Goal: Transaction & Acquisition: Purchase product/service

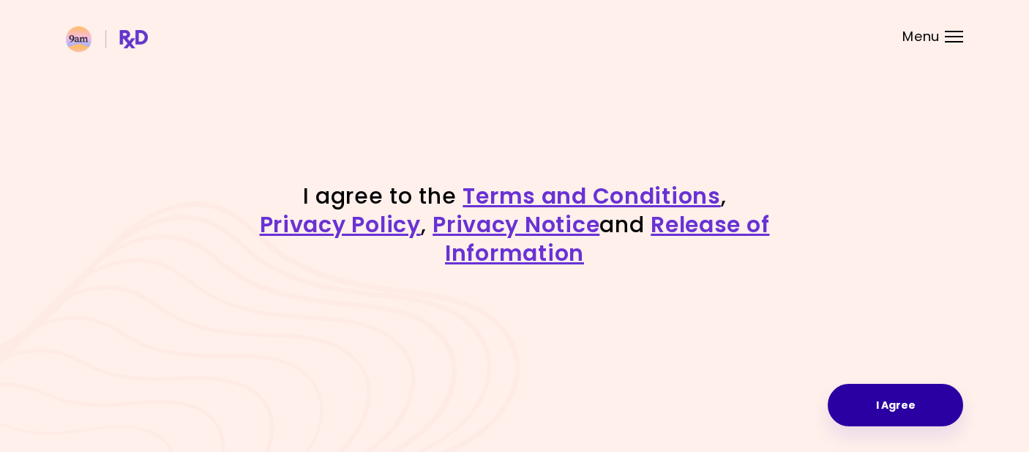
click at [832, 415] on button "I Agree" at bounding box center [895, 405] width 135 height 42
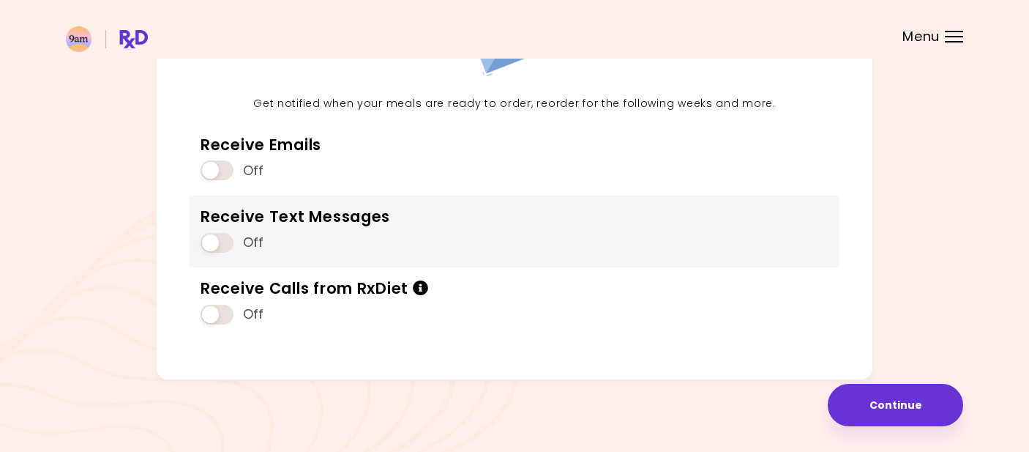
scroll to position [159, 0]
click at [225, 253] on div "Off" at bounding box center [296, 243] width 190 height 28
click at [218, 243] on span at bounding box center [217, 244] width 33 height 20
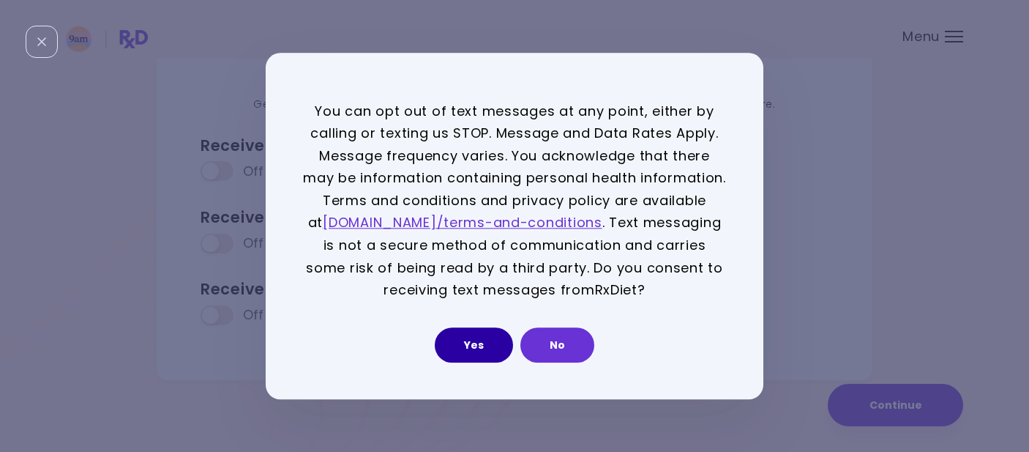
click at [499, 340] on button "Yes" at bounding box center [474, 344] width 78 height 35
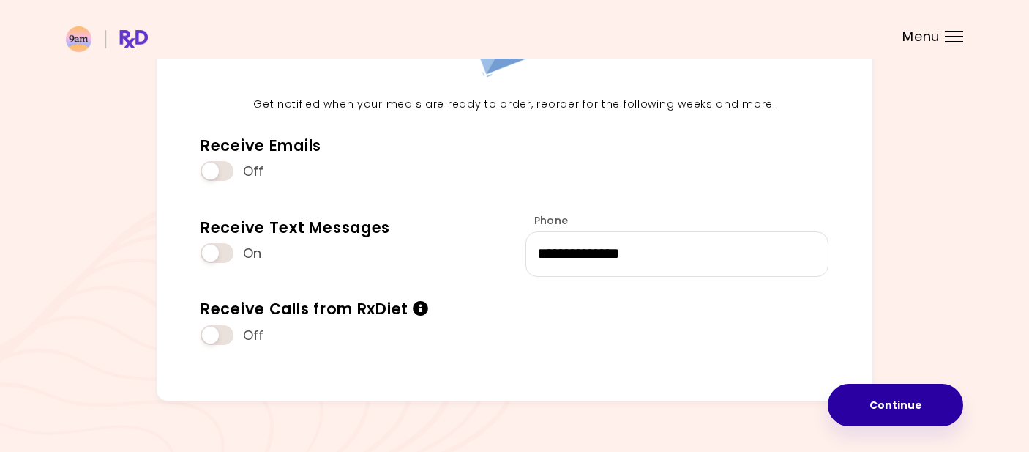
click at [870, 385] on button "Continue" at bounding box center [895, 405] width 135 height 42
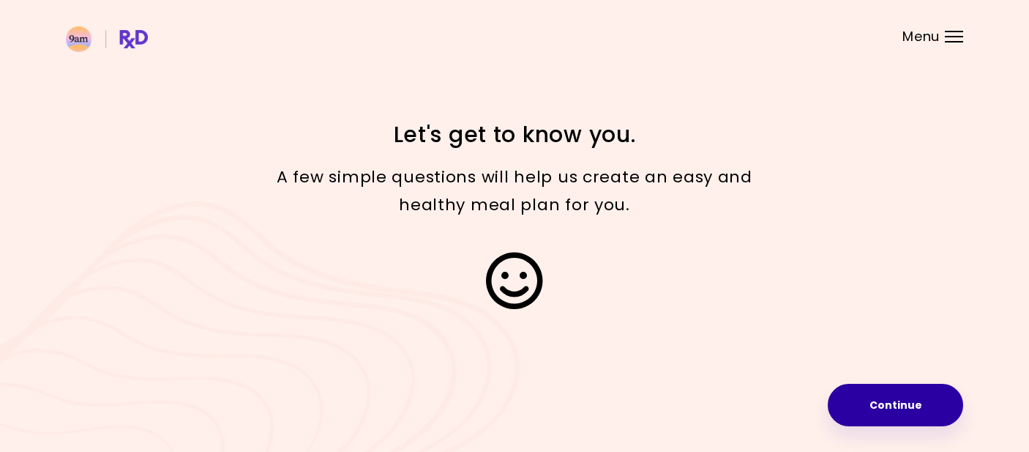
click at [870, 399] on button "Continue" at bounding box center [895, 405] width 135 height 42
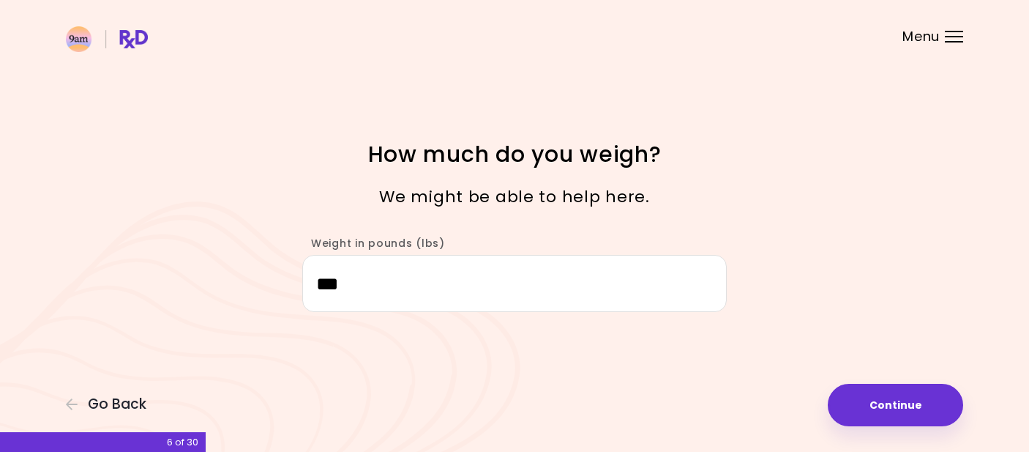
click at [870, 398] on button "Continue" at bounding box center [895, 405] width 135 height 42
select select "****"
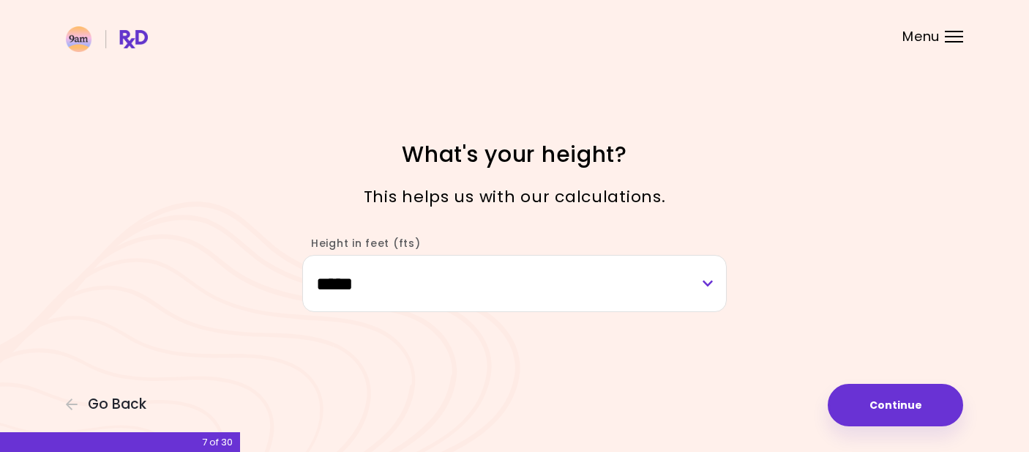
click at [870, 398] on button "Continue" at bounding box center [895, 405] width 135 height 42
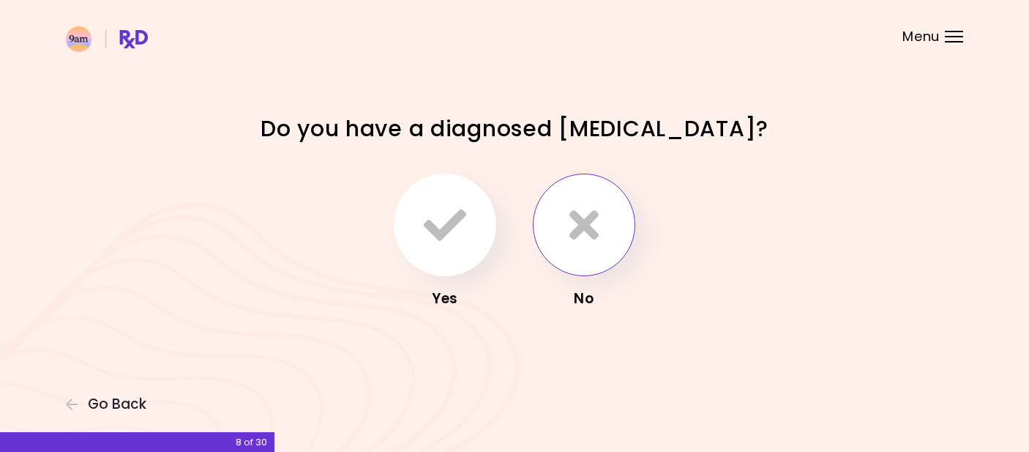
click at [589, 233] on icon "button" at bounding box center [584, 225] width 29 height 42
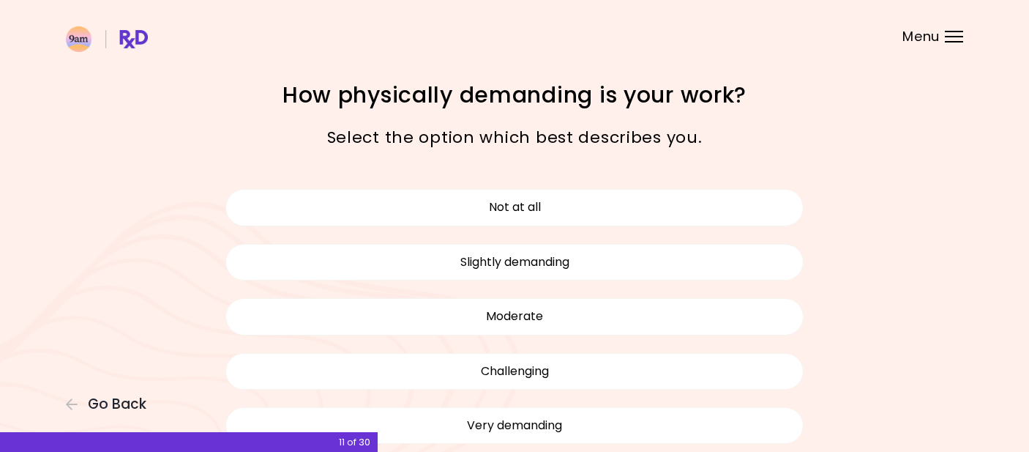
click at [694, 231] on div "Not at all Slightly demanding Moderate Challenging Very demanding" at bounding box center [515, 316] width 600 height 272
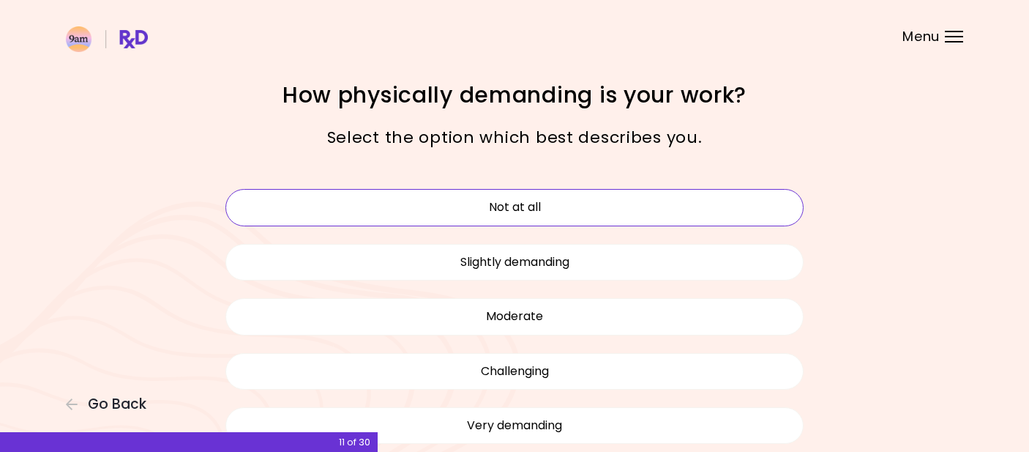
click at [672, 207] on button "Not at all" at bounding box center [514, 207] width 578 height 37
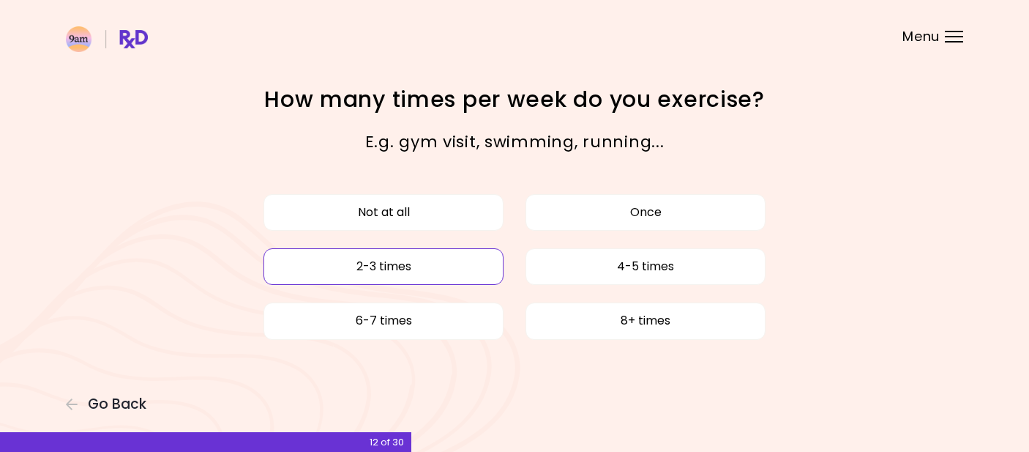
click at [474, 255] on button "2-3 times" at bounding box center [384, 266] width 240 height 37
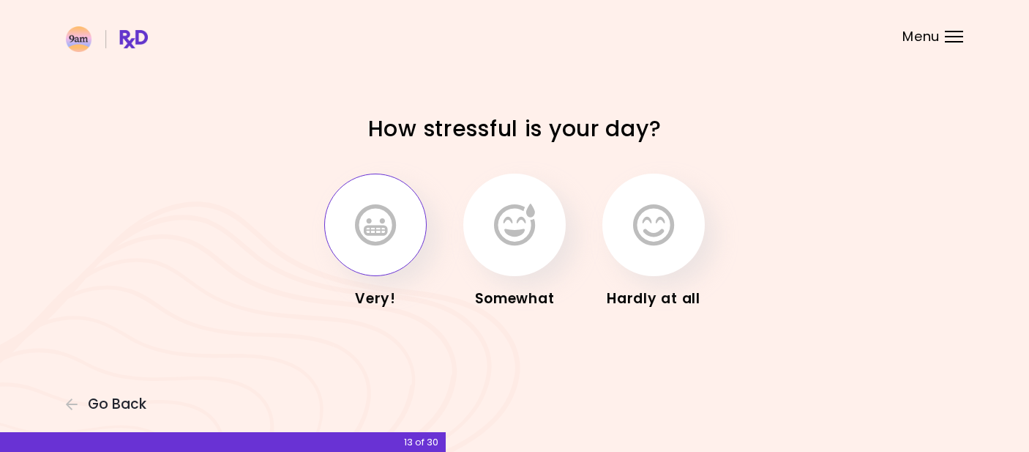
click at [387, 240] on icon "button" at bounding box center [375, 225] width 41 height 42
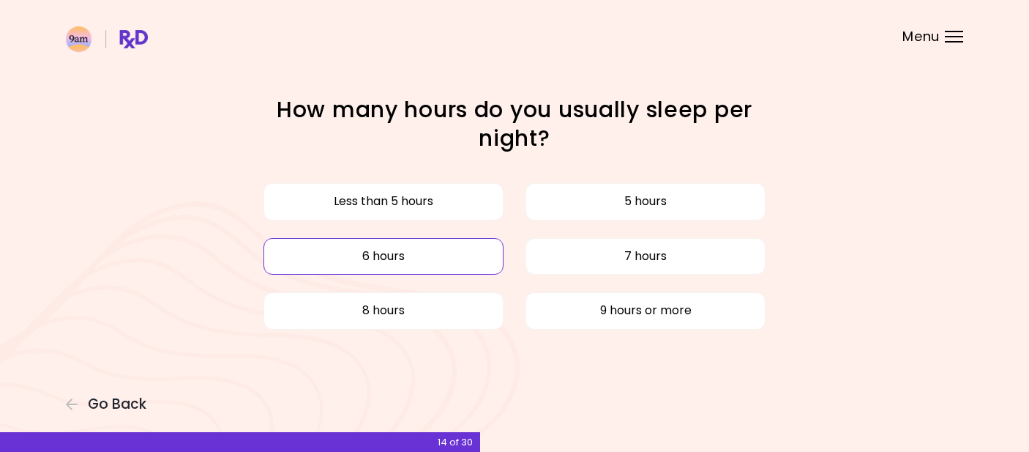
click at [423, 257] on button "6 hours" at bounding box center [384, 256] width 240 height 37
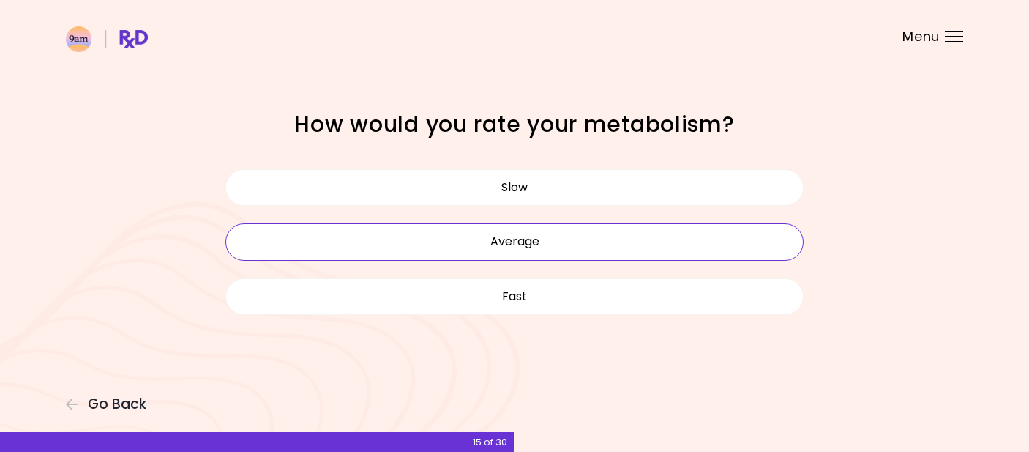
click at [562, 242] on button "Average" at bounding box center [514, 241] width 578 height 37
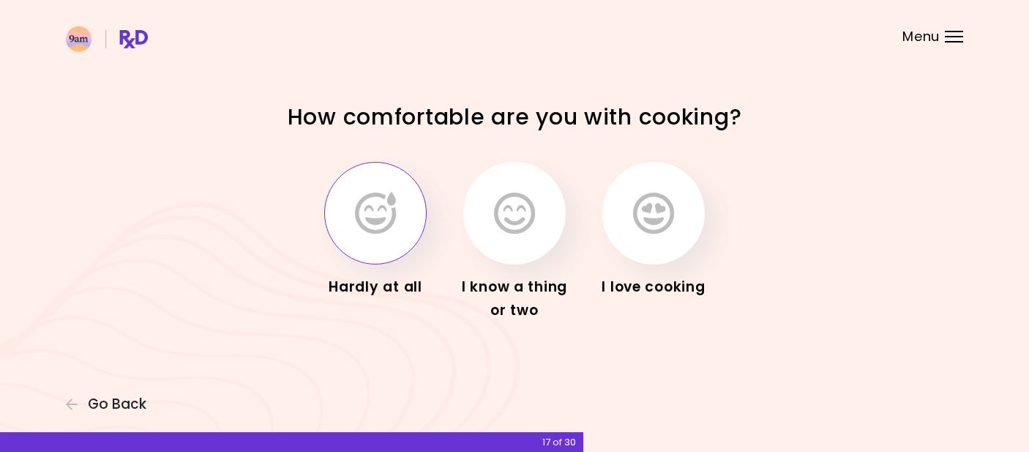
click at [371, 226] on icon "button" at bounding box center [375, 213] width 41 height 42
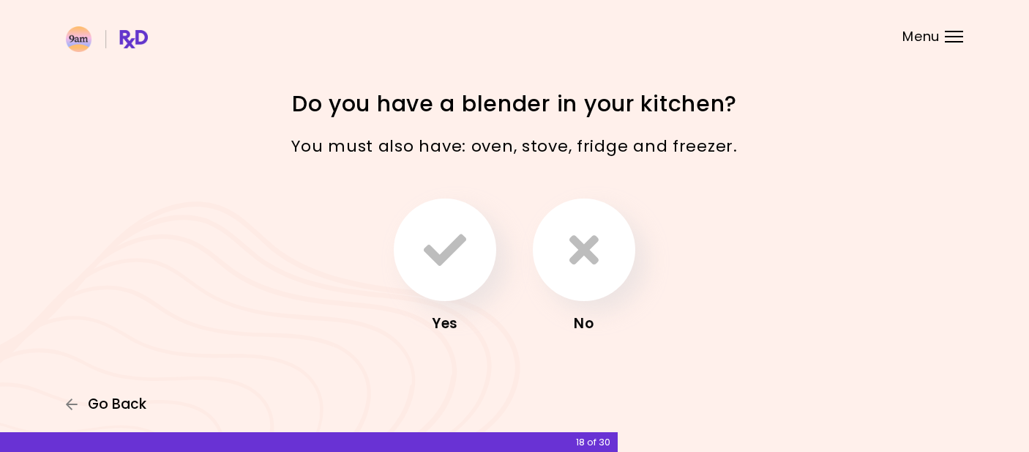
click at [134, 402] on span "Go Back" at bounding box center [117, 404] width 59 height 16
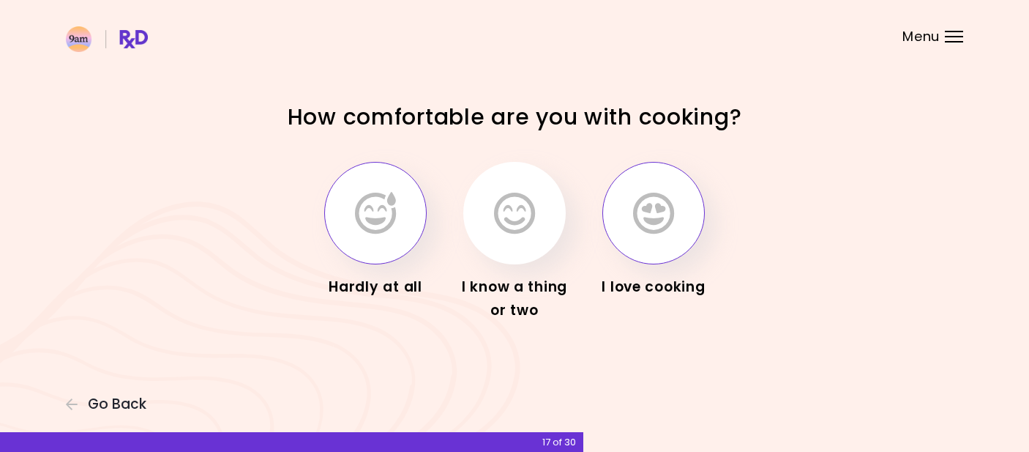
click at [650, 240] on button "button" at bounding box center [654, 213] width 102 height 102
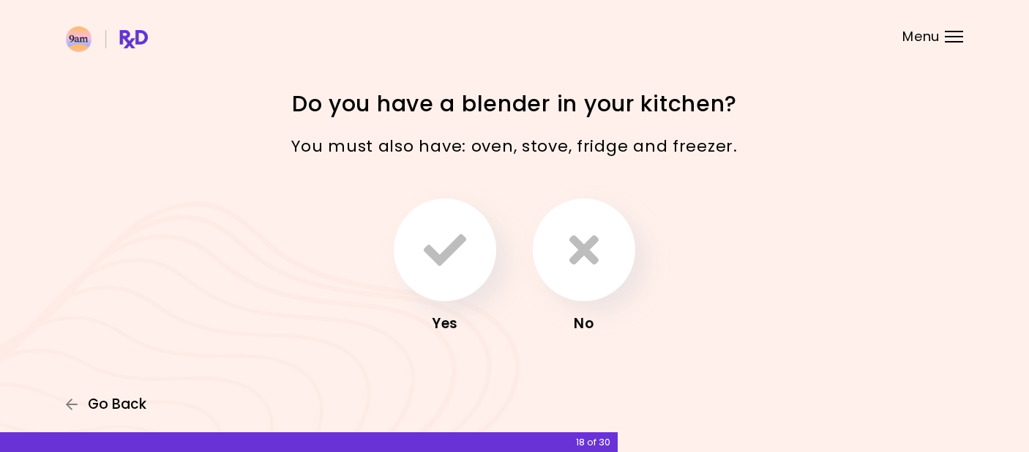
click at [103, 406] on span "Go Back" at bounding box center [117, 404] width 59 height 16
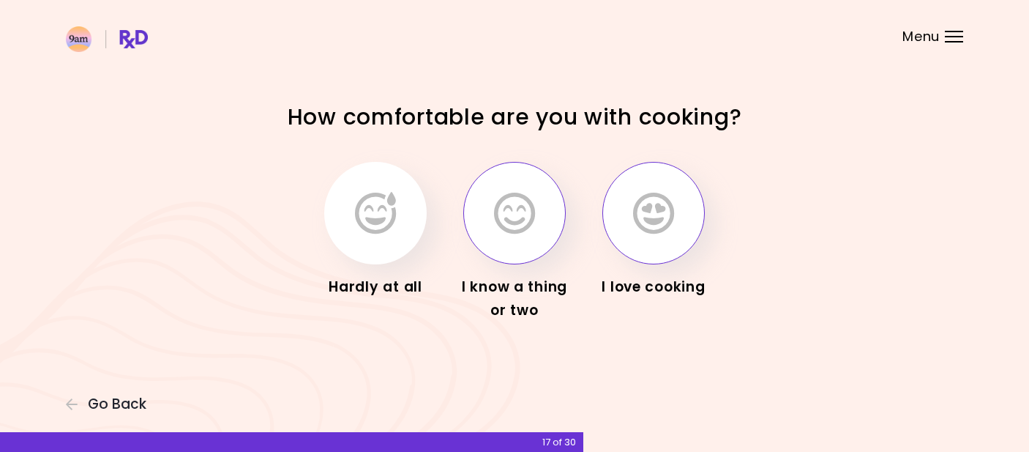
click at [531, 225] on icon "button" at bounding box center [514, 213] width 41 height 42
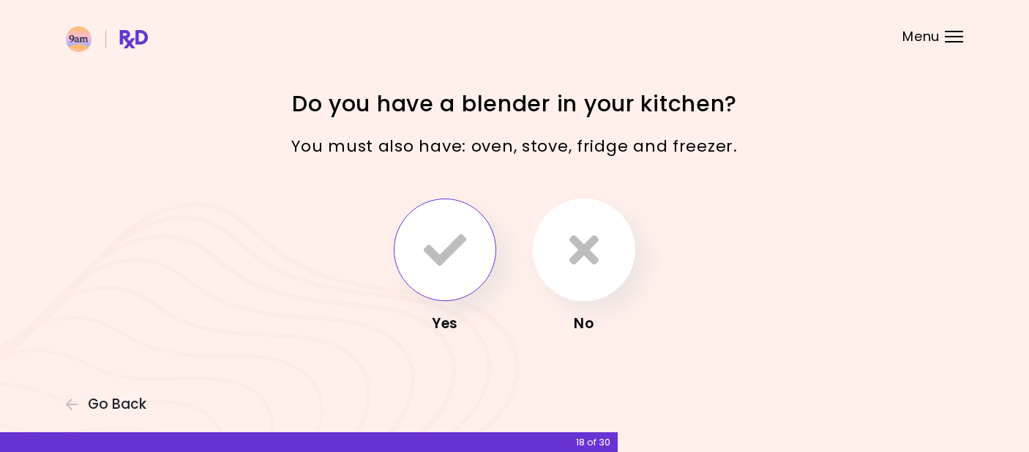
click at [458, 266] on icon "button" at bounding box center [445, 249] width 42 height 42
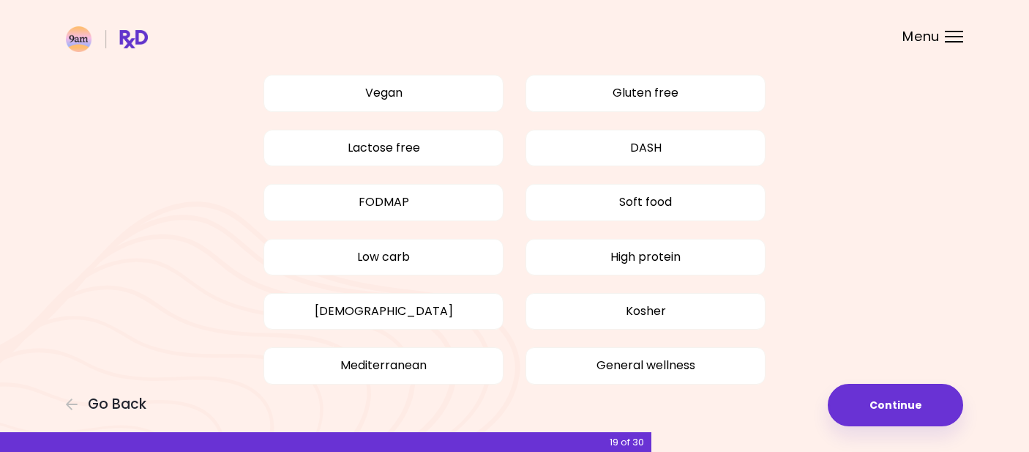
scroll to position [122, 0]
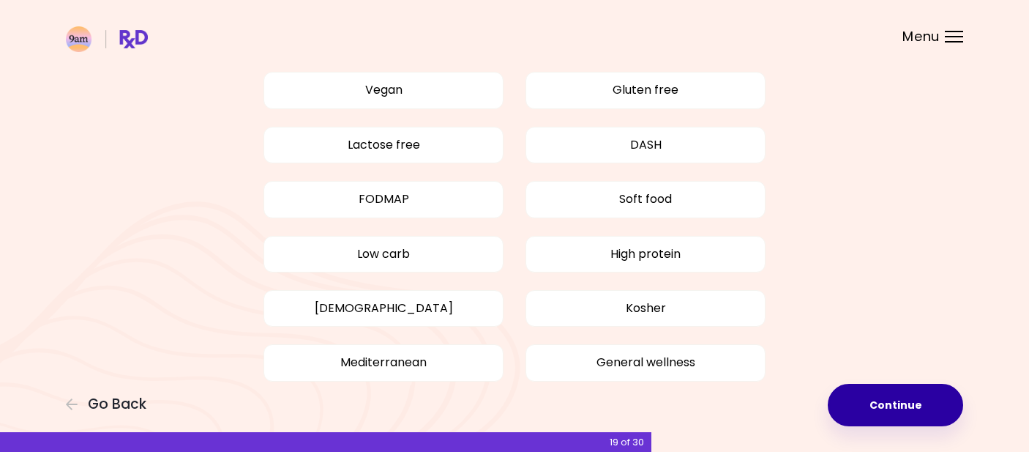
click at [892, 397] on button "Continue" at bounding box center [895, 405] width 135 height 42
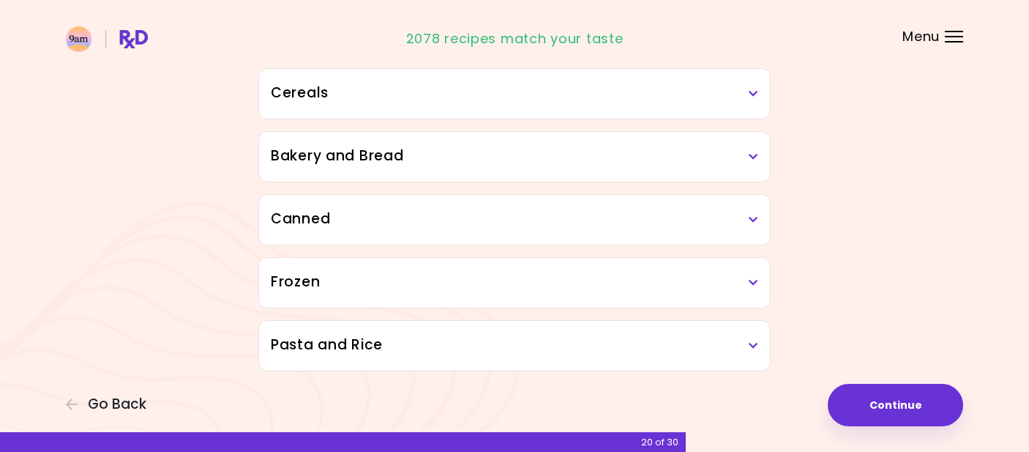
scroll to position [799, 0]
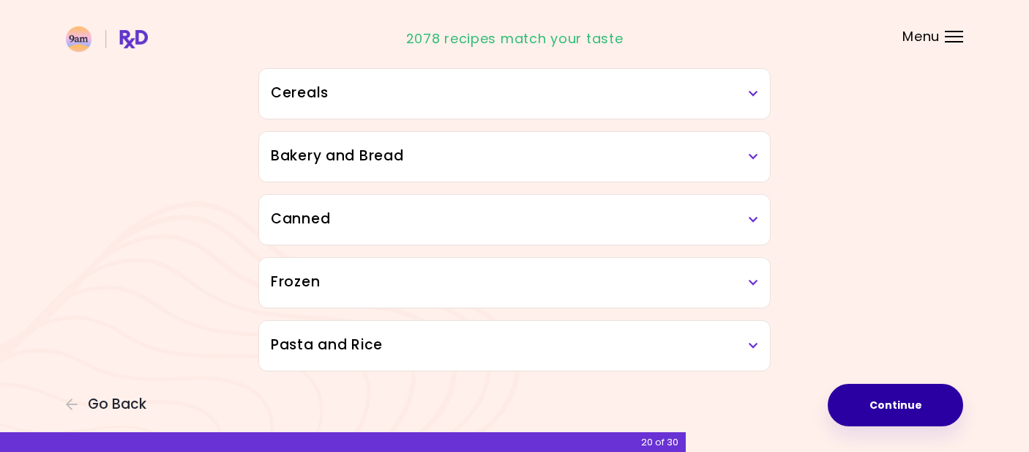
click at [914, 422] on button "Continue" at bounding box center [895, 405] width 135 height 42
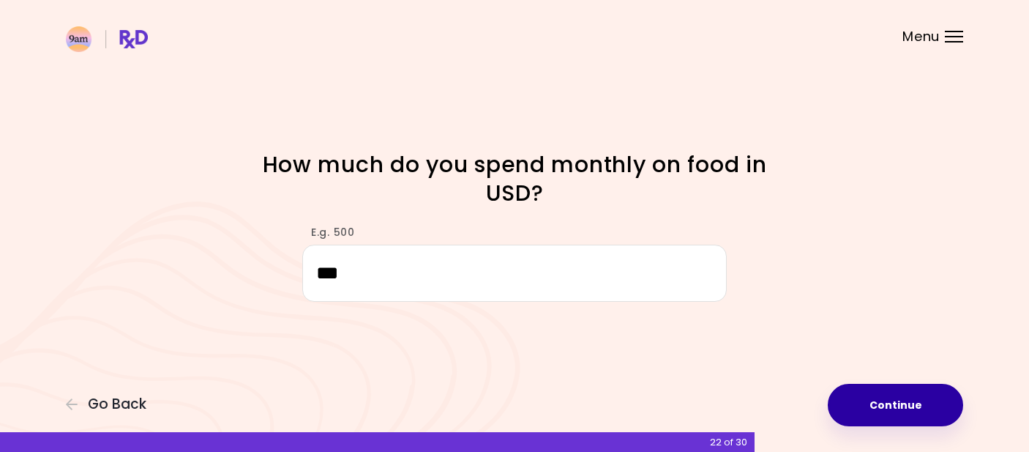
type input "***"
click at [922, 406] on button "Continue" at bounding box center [895, 405] width 135 height 42
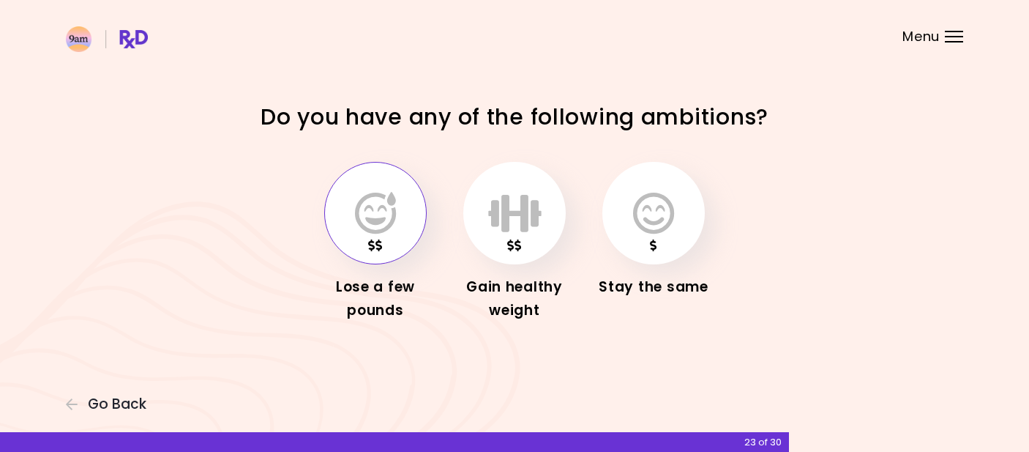
click at [383, 236] on button "button" at bounding box center [375, 213] width 102 height 102
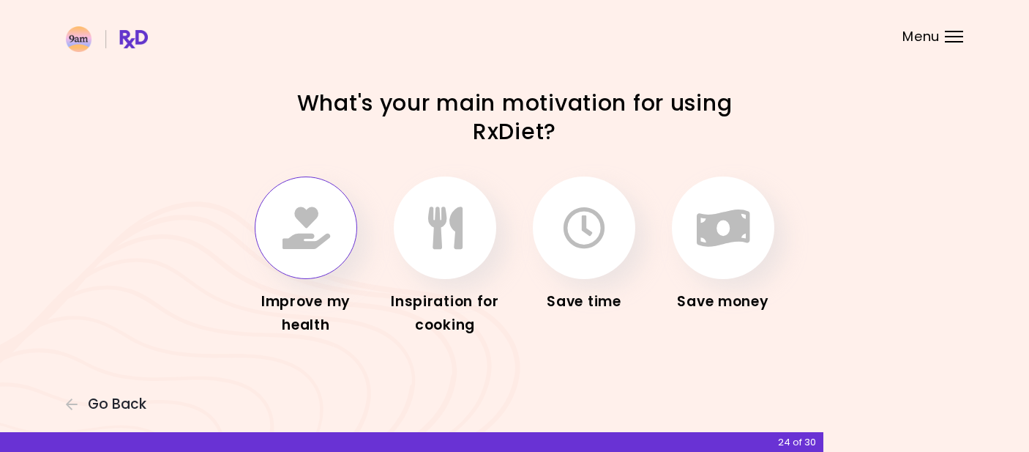
click at [316, 249] on icon "button" at bounding box center [307, 227] width 48 height 42
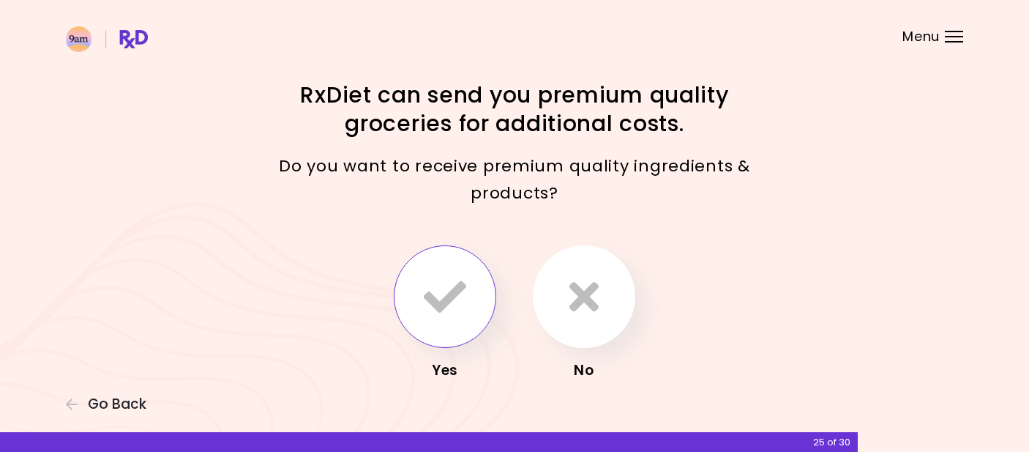
click at [470, 296] on button "button" at bounding box center [445, 296] width 102 height 102
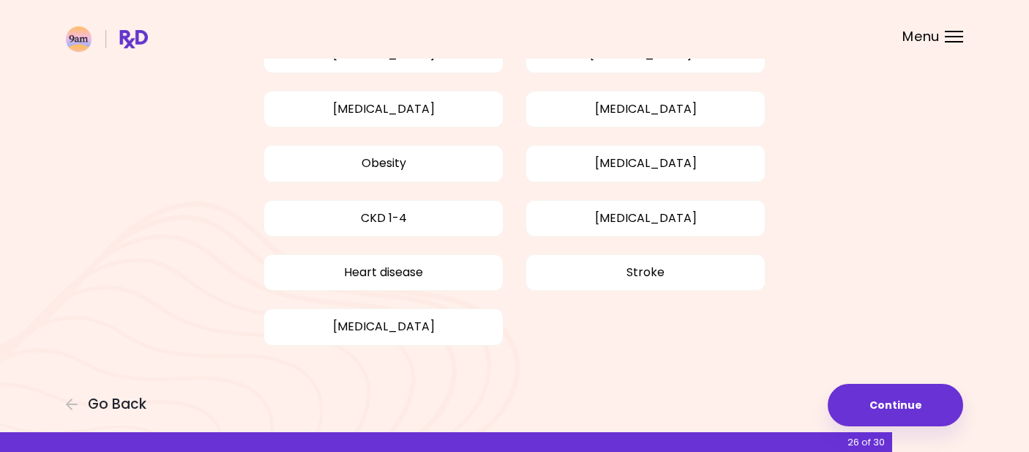
scroll to position [152, 0]
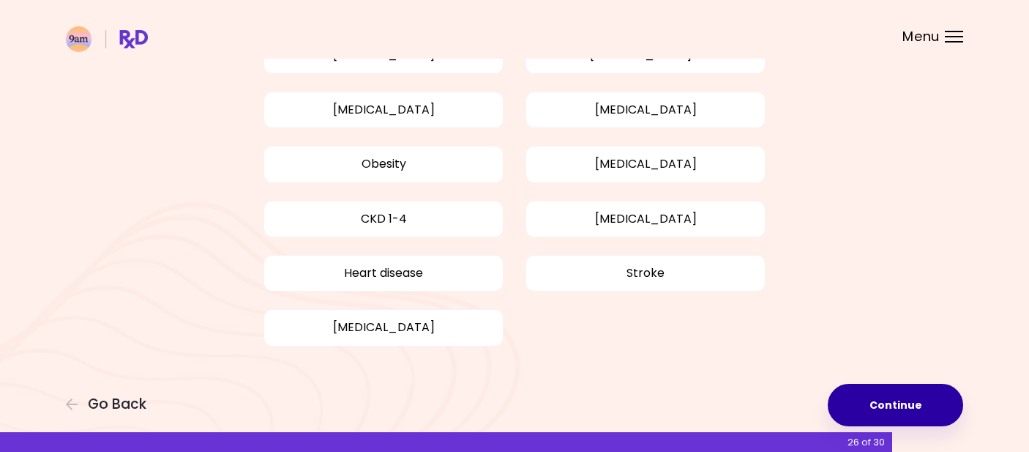
click at [919, 409] on button "Continue" at bounding box center [895, 405] width 135 height 42
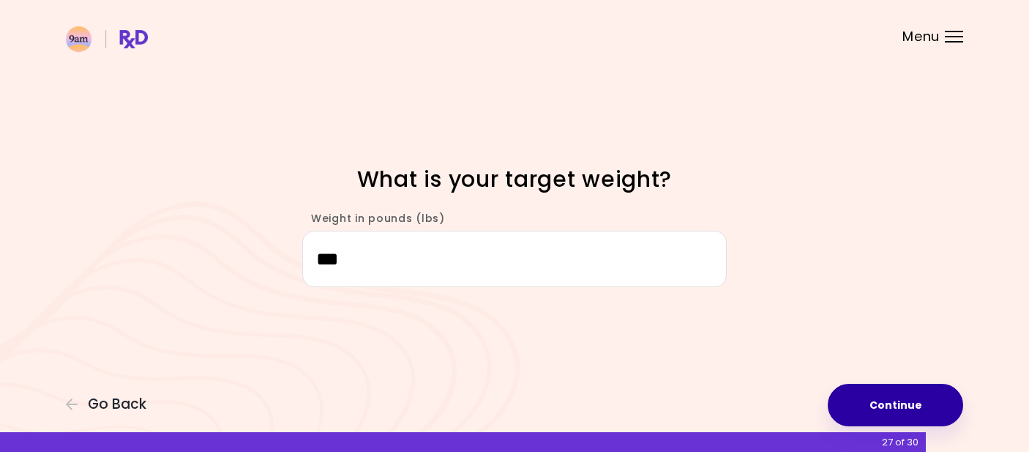
type input "***"
click at [888, 399] on button "Continue" at bounding box center [895, 405] width 135 height 42
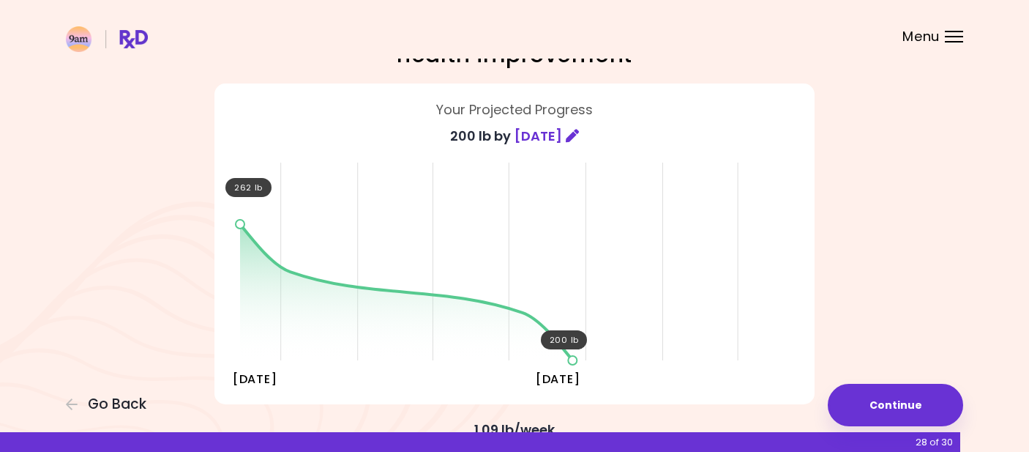
scroll to position [70, 0]
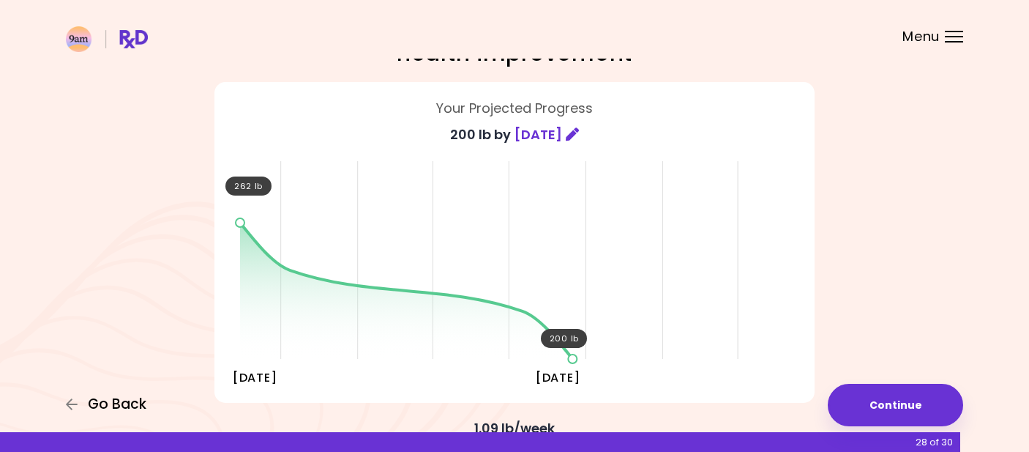
click at [125, 402] on span "Go Back" at bounding box center [117, 404] width 59 height 16
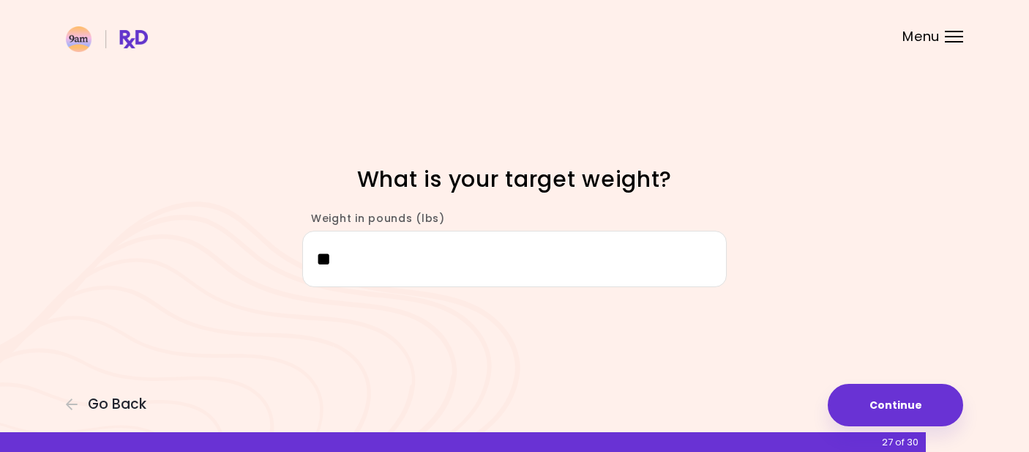
type input "*"
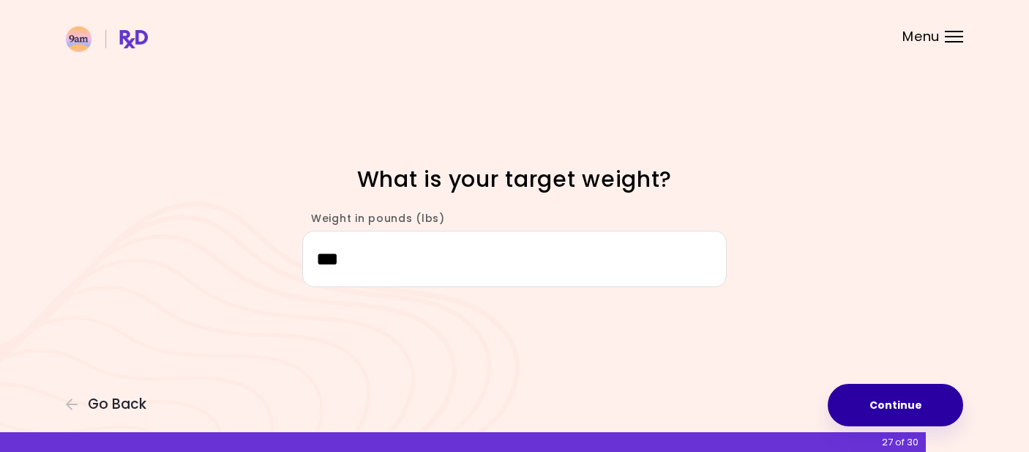
type input "***"
click at [906, 406] on button "Continue" at bounding box center [895, 405] width 135 height 42
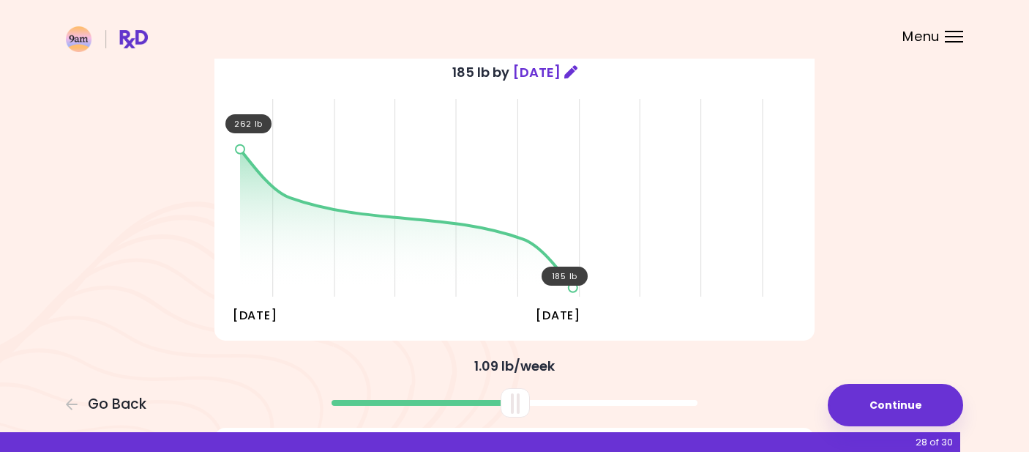
scroll to position [149, 0]
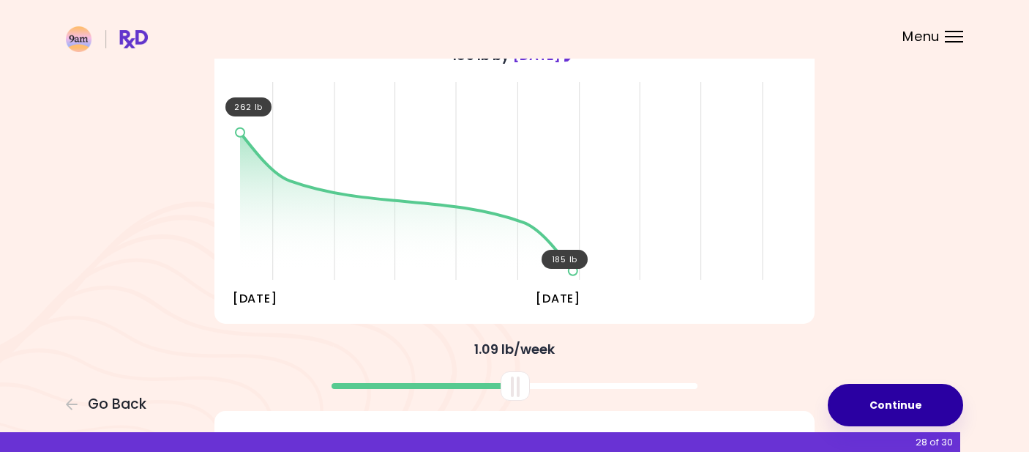
click at [899, 402] on button "Continue" at bounding box center [895, 405] width 135 height 42
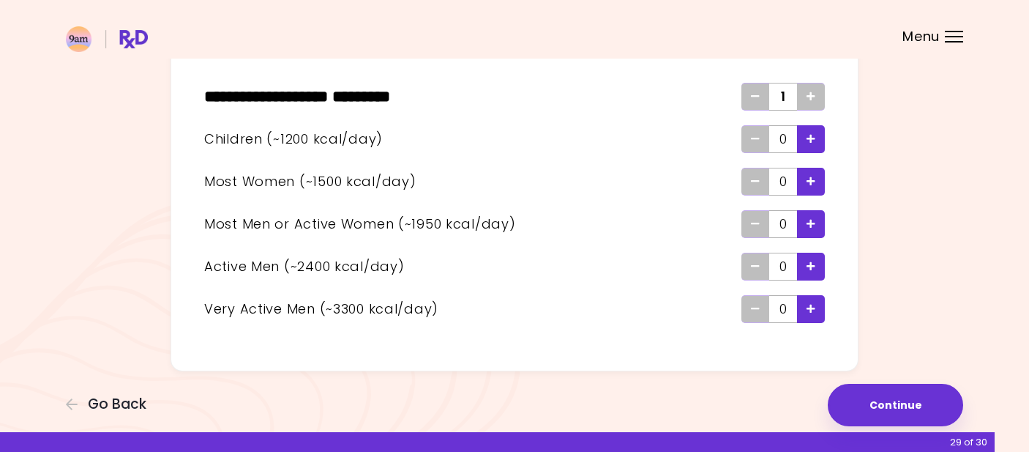
scroll to position [89, 0]
click at [817, 189] on div "Add - Woman" at bounding box center [811, 182] width 28 height 28
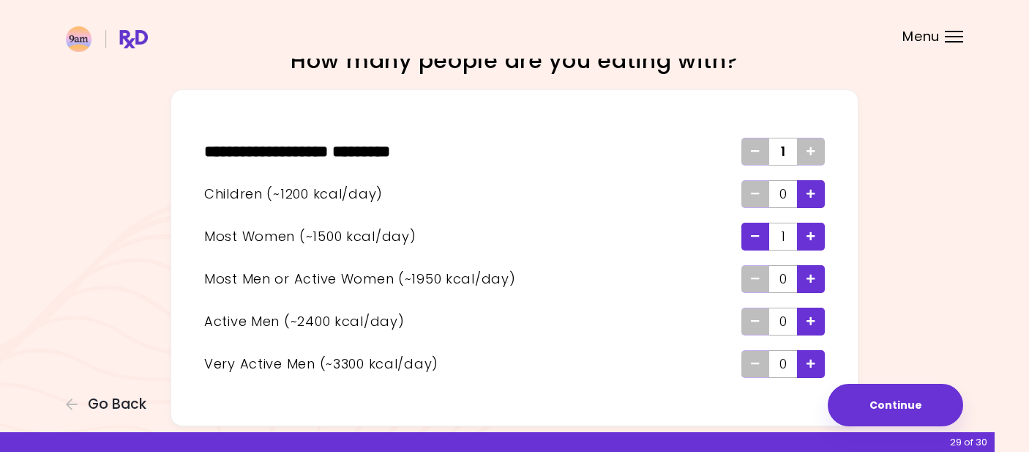
scroll to position [34, 0]
click at [753, 152] on icon "Remove" at bounding box center [755, 152] width 9 height 10
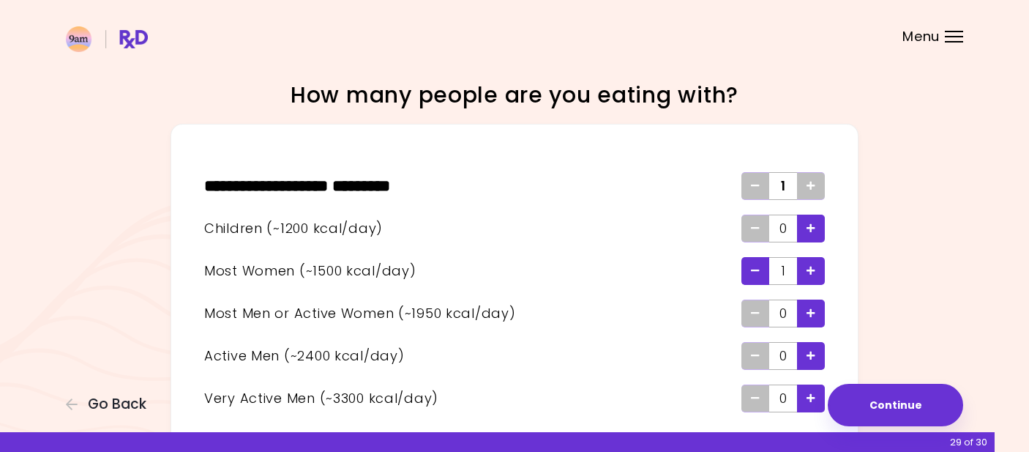
scroll to position [1, 0]
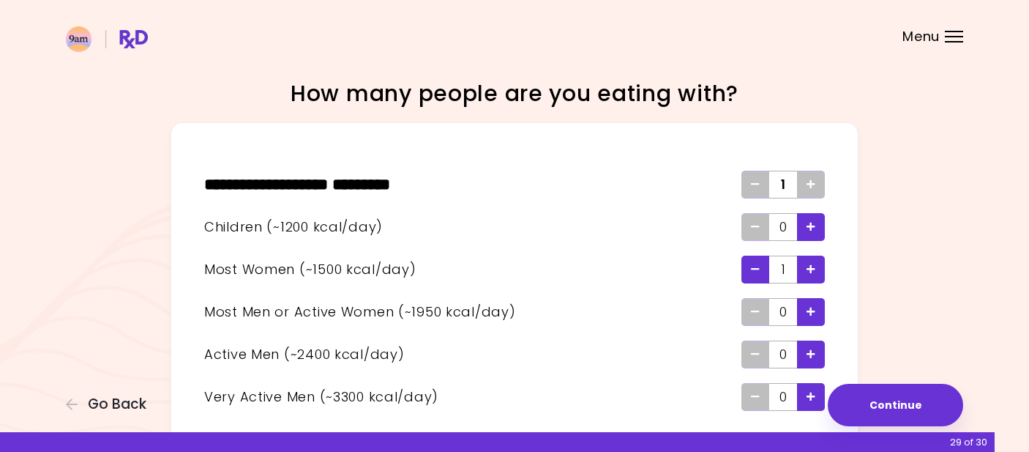
click at [754, 272] on icon "Remove - Woman" at bounding box center [755, 269] width 9 height 10
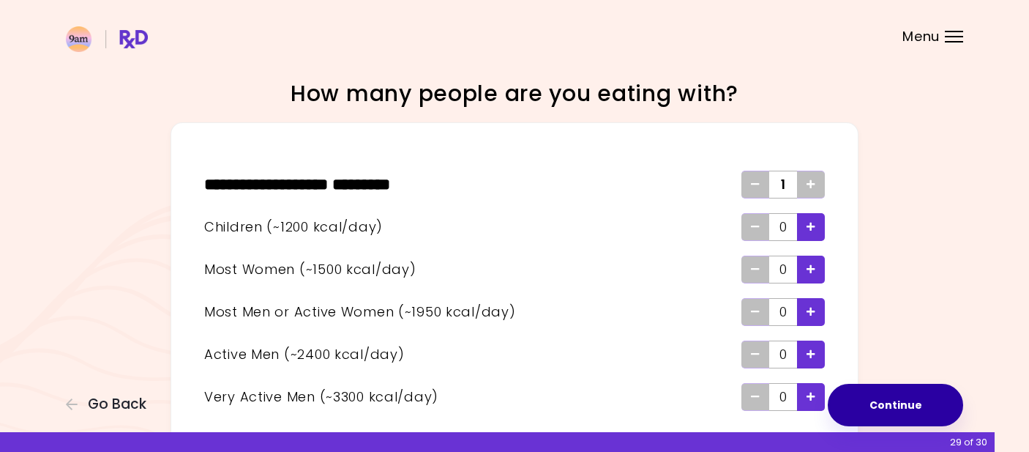
click at [918, 405] on button "Continue" at bounding box center [895, 405] width 135 height 42
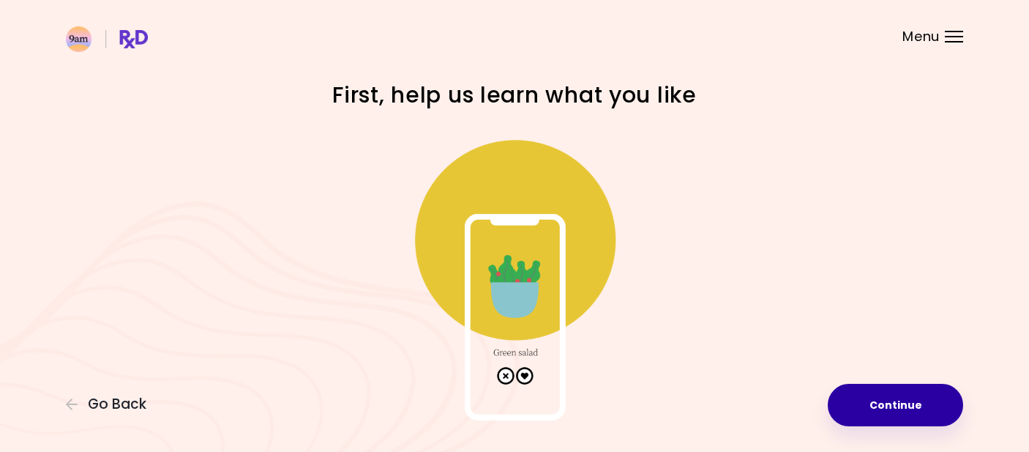
click at [912, 406] on button "Continue" at bounding box center [895, 405] width 135 height 42
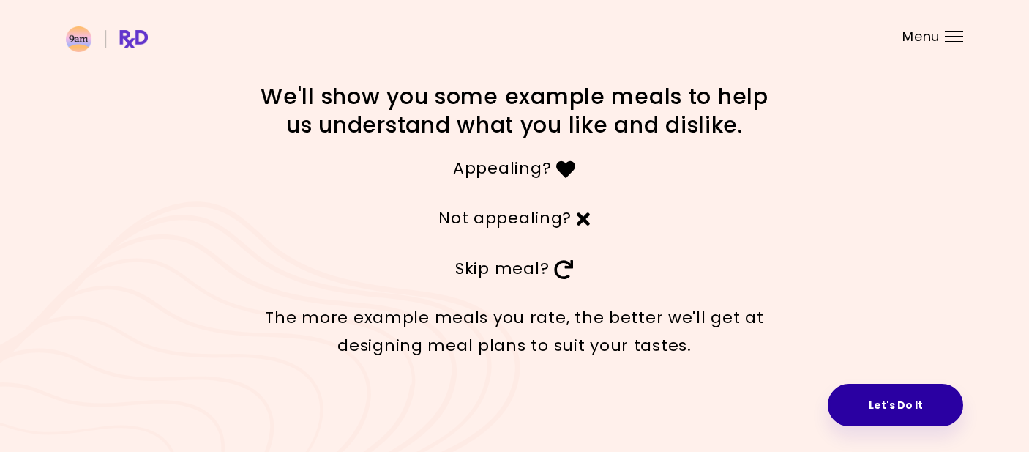
click at [900, 407] on button "Let's Do It" at bounding box center [895, 405] width 135 height 42
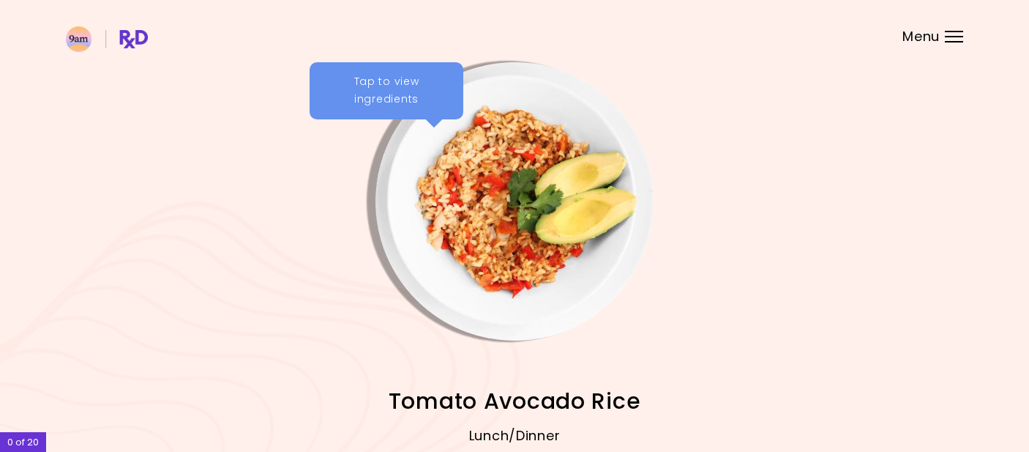
click at [391, 95] on div "Tap to view ingredients" at bounding box center [387, 90] width 154 height 57
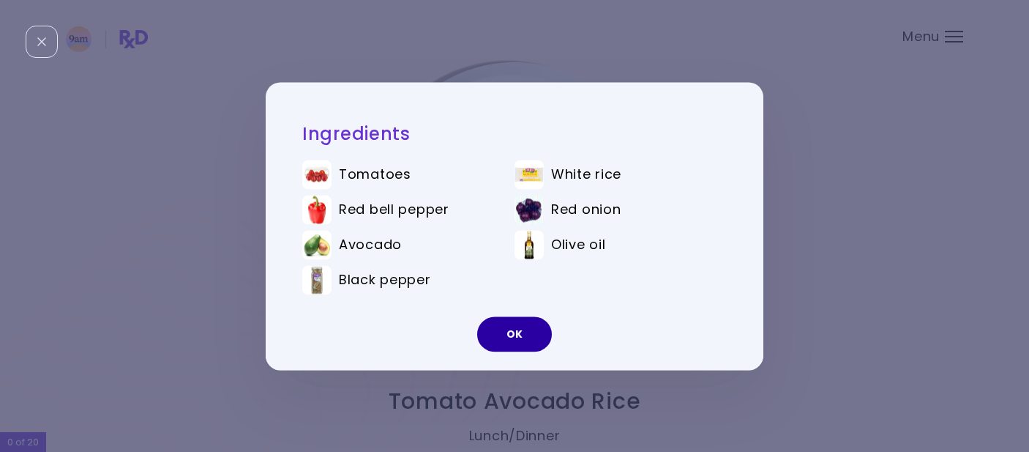
click at [507, 335] on button "OK" at bounding box center [514, 333] width 75 height 35
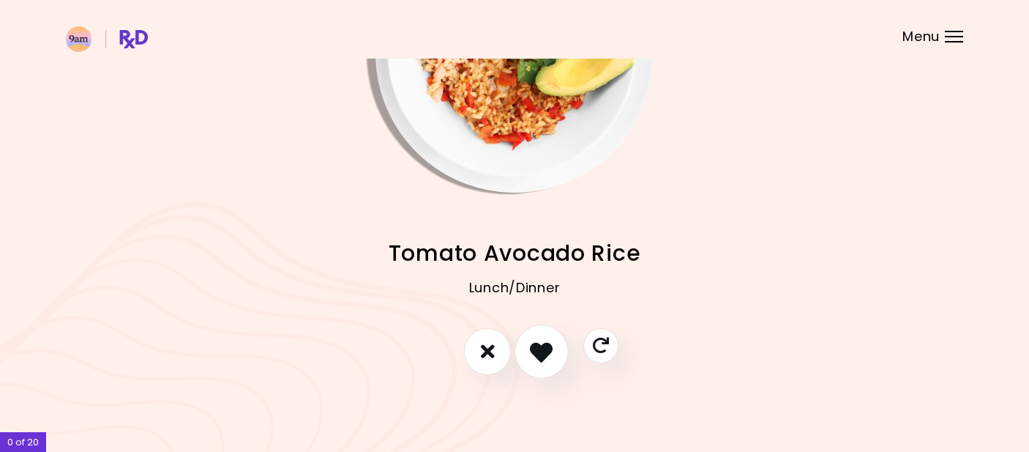
scroll to position [147, 0]
click at [554, 357] on button "I like this recipe" at bounding box center [542, 352] width 54 height 54
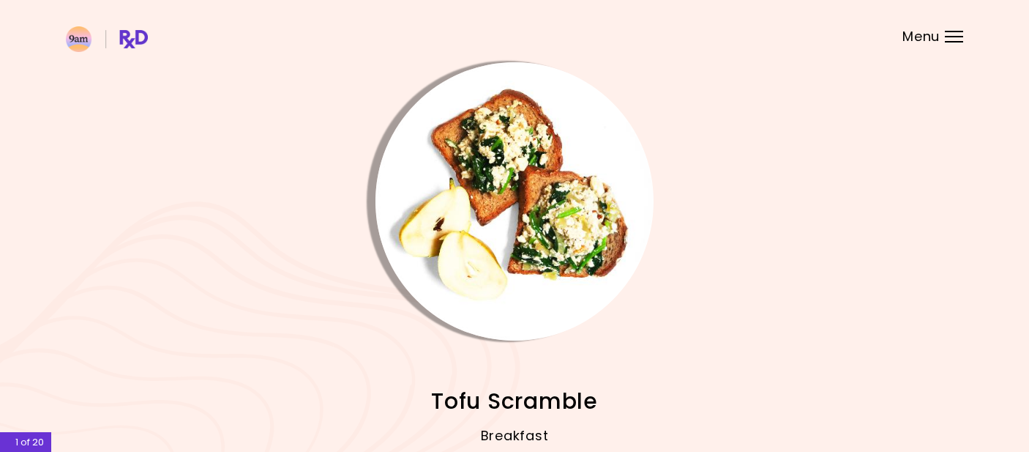
scroll to position [0, 0]
click at [504, 198] on img "Info - Tofu Scramble" at bounding box center [515, 201] width 278 height 278
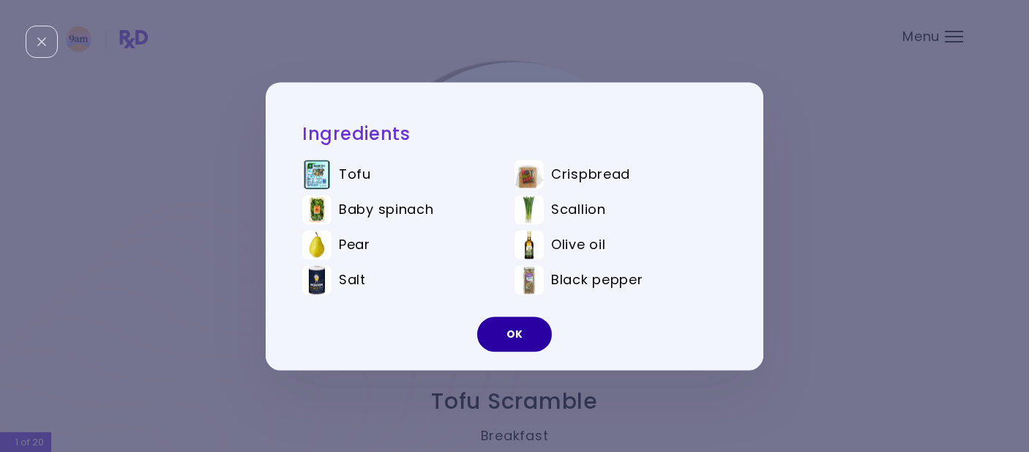
click at [513, 339] on button "OK" at bounding box center [514, 333] width 75 height 35
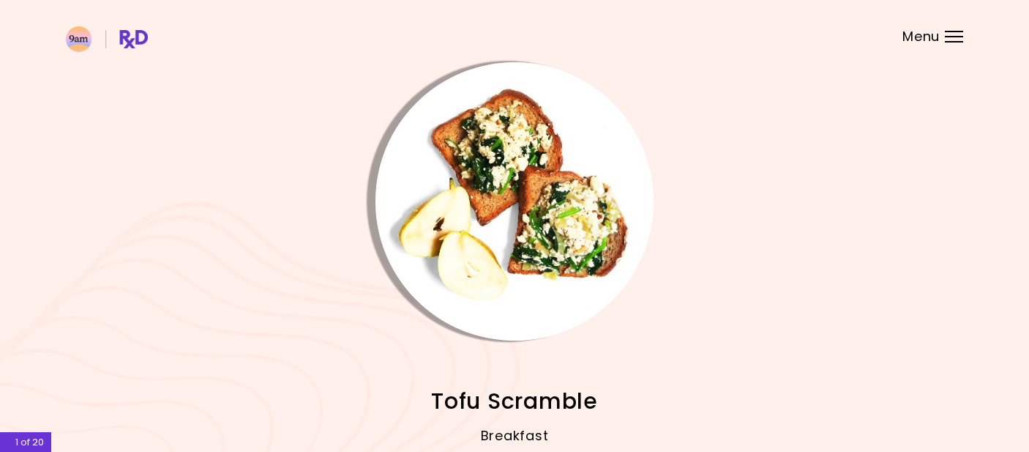
click at [511, 301] on img "Info - Tofu Scramble" at bounding box center [515, 201] width 278 height 278
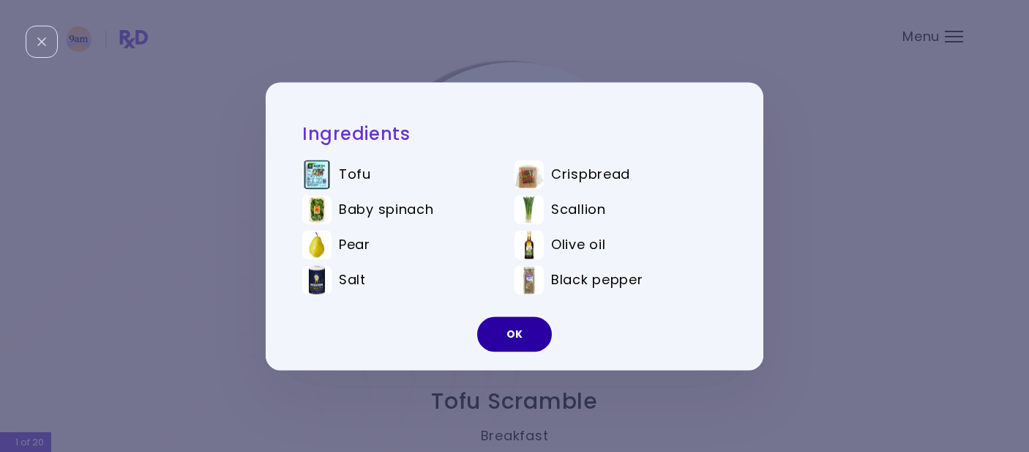
click at [526, 337] on button "OK" at bounding box center [514, 333] width 75 height 35
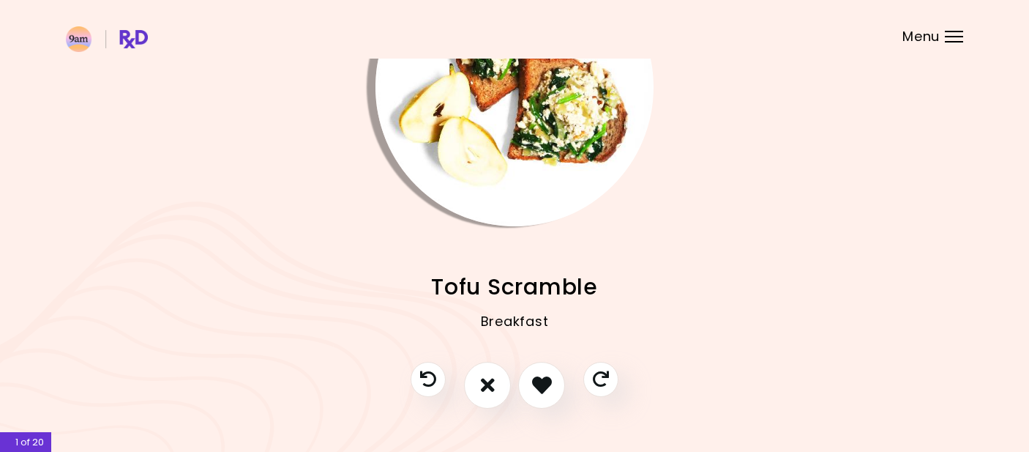
scroll to position [117, 0]
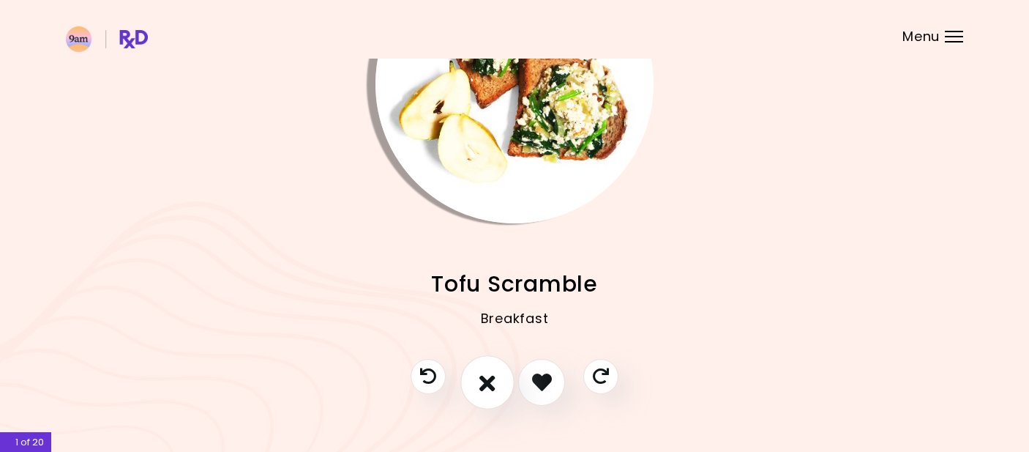
click at [481, 386] on icon "I don't like this recipe" at bounding box center [488, 381] width 16 height 23
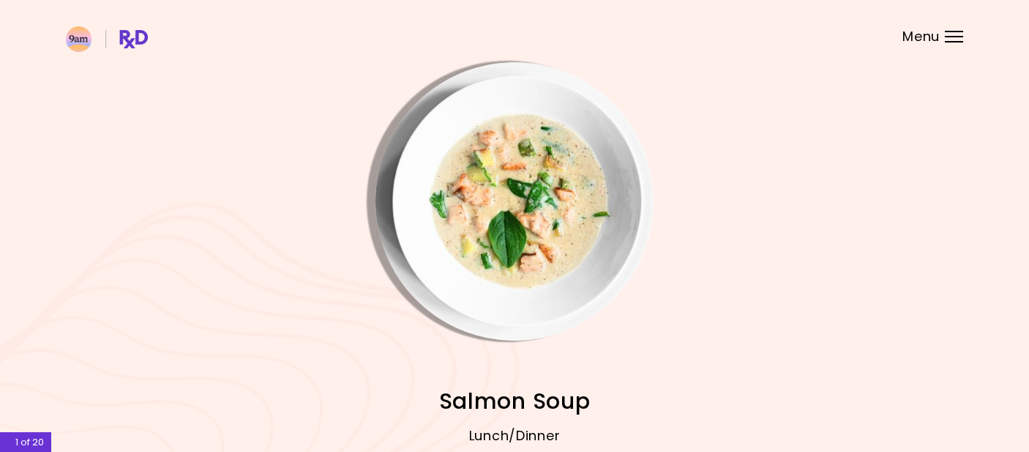
scroll to position [0, 0]
click at [536, 221] on img "Info - Salmon Soup" at bounding box center [515, 201] width 278 height 278
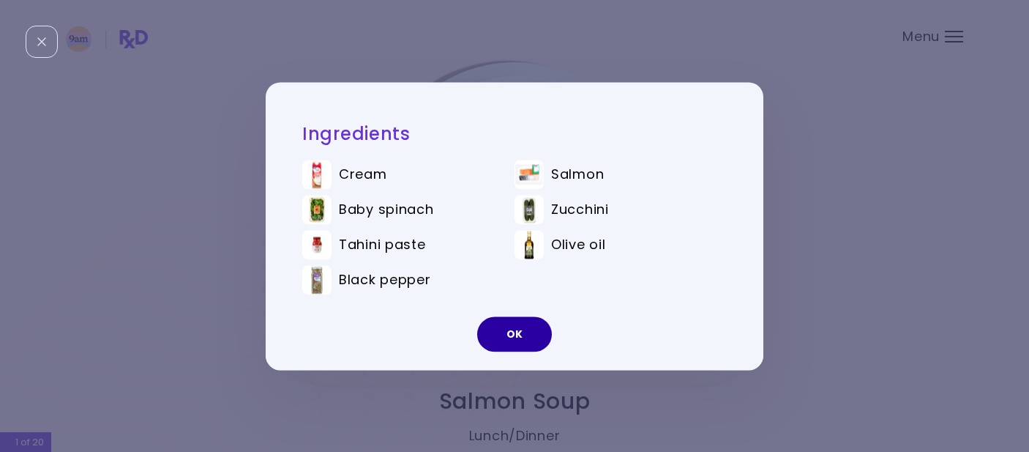
click at [519, 346] on button "OK" at bounding box center [514, 333] width 75 height 35
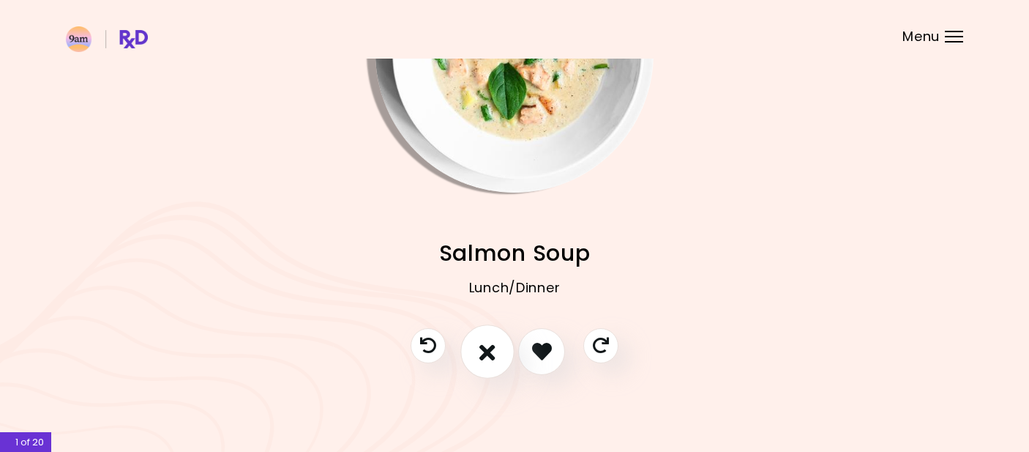
scroll to position [147, 0]
click at [493, 361] on icon "I don't like this recipe" at bounding box center [488, 351] width 16 height 23
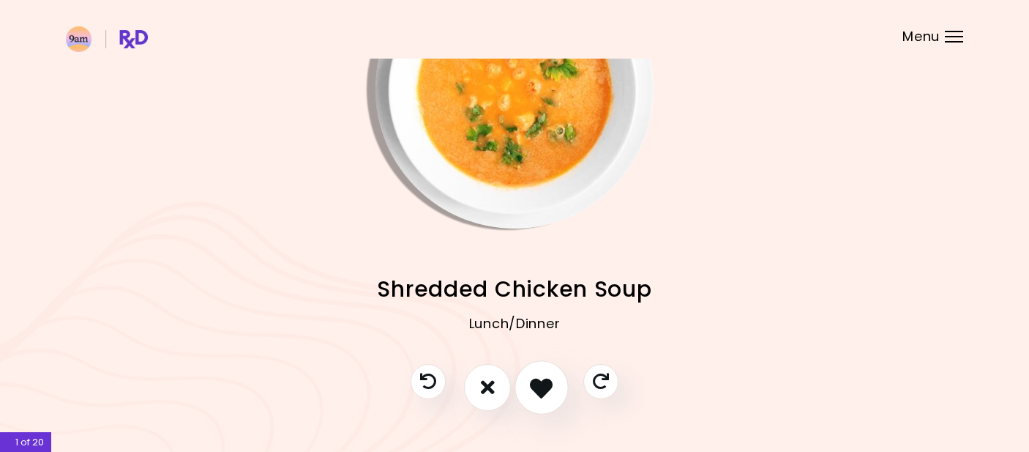
scroll to position [128, 0]
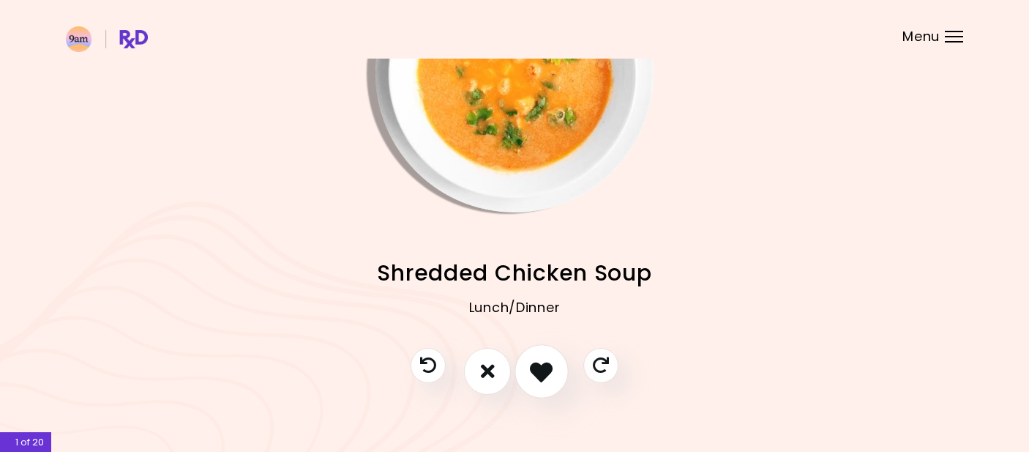
click at [538, 381] on icon "I like this recipe" at bounding box center [541, 370] width 23 height 23
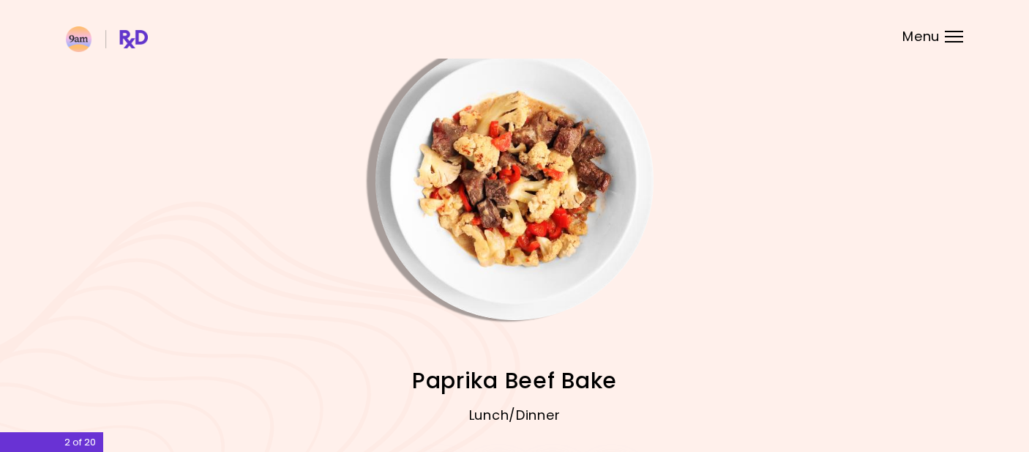
scroll to position [9, 0]
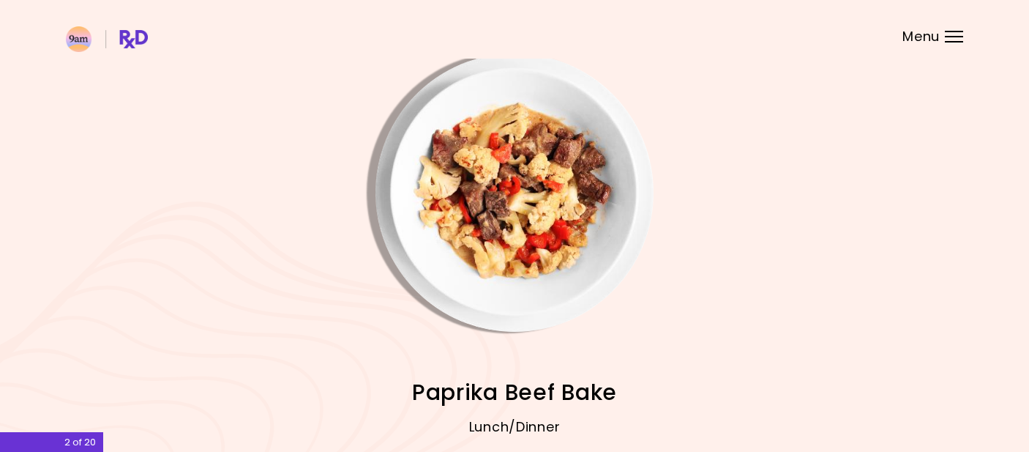
click at [510, 206] on img "Info - Paprika Beef Bake" at bounding box center [515, 192] width 278 height 278
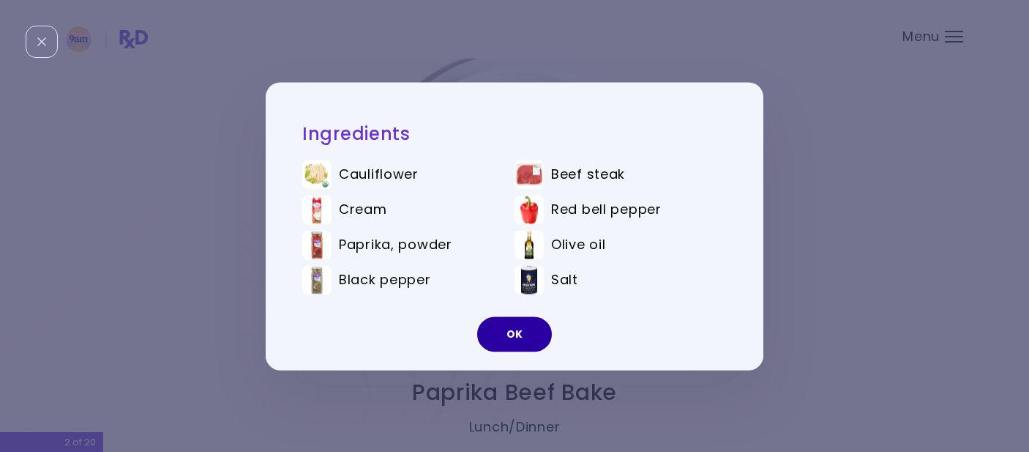
click at [515, 343] on button "OK" at bounding box center [514, 333] width 75 height 35
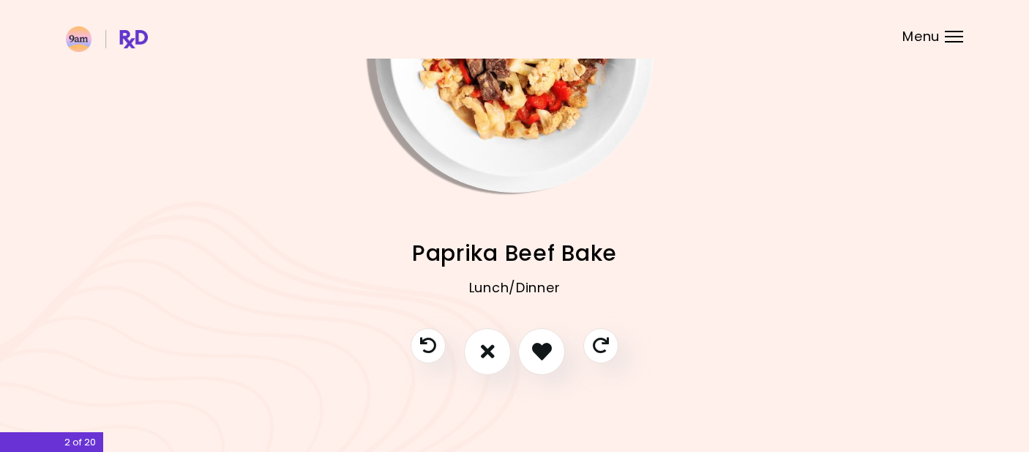
scroll to position [147, 0]
click at [538, 354] on icon "I like this recipe" at bounding box center [541, 351] width 23 height 23
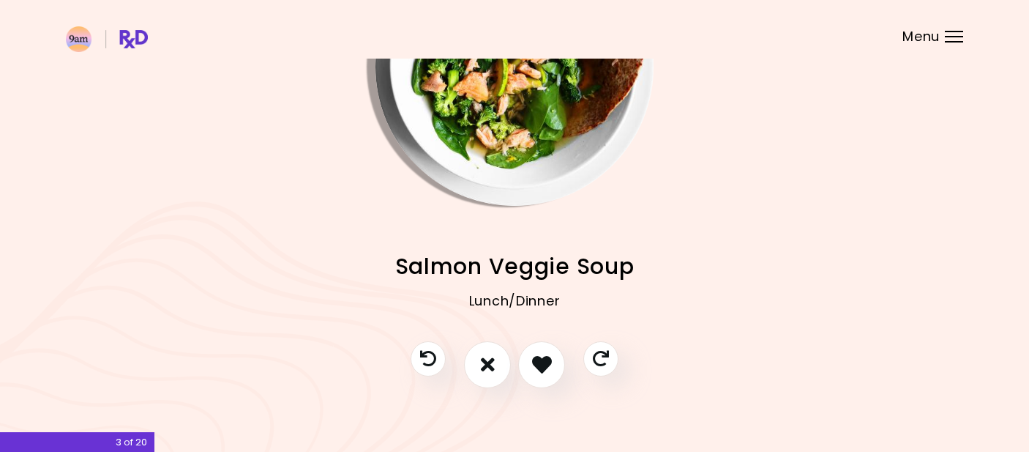
scroll to position [135, 0]
click at [490, 370] on icon "I don't like this recipe" at bounding box center [488, 363] width 16 height 23
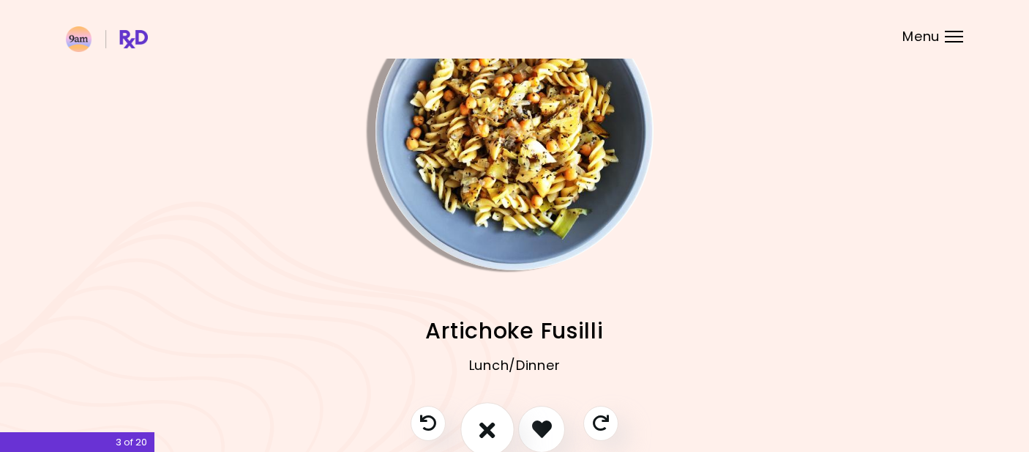
scroll to position [72, 0]
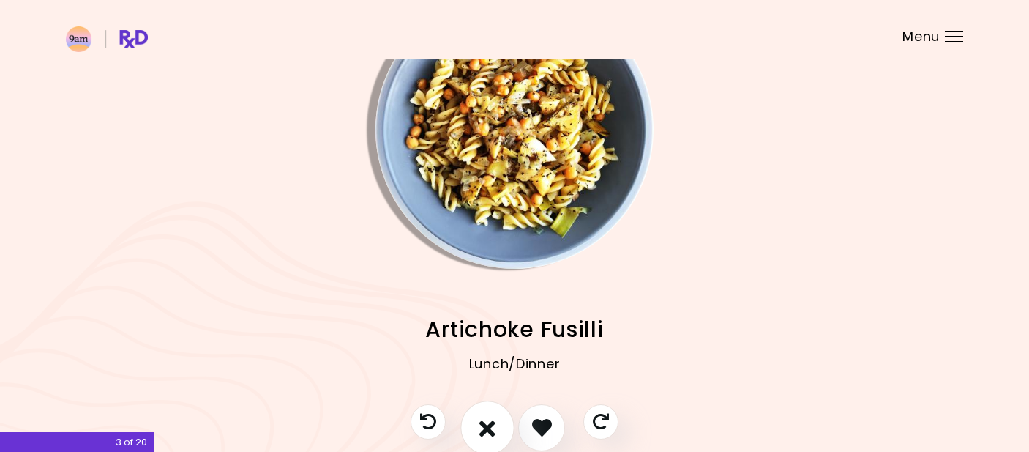
click at [479, 412] on button "I don't like this recipe" at bounding box center [488, 427] width 54 height 54
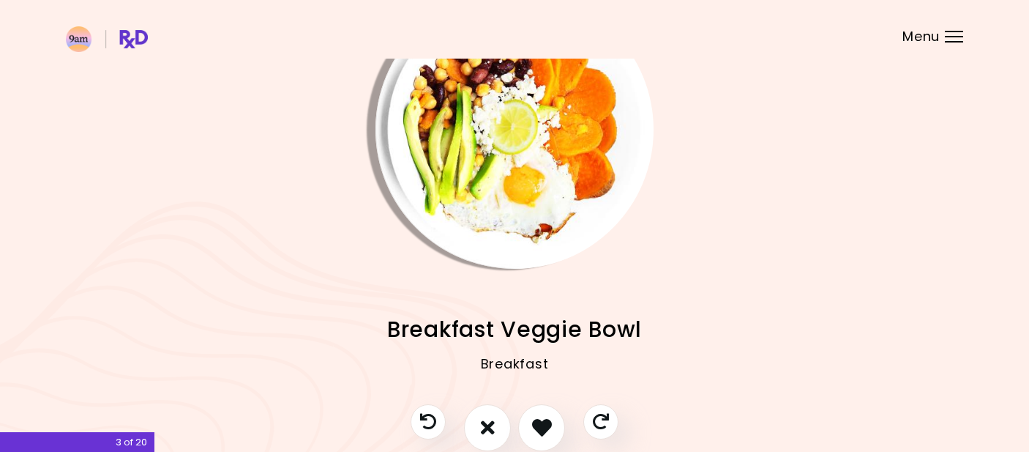
scroll to position [6, 0]
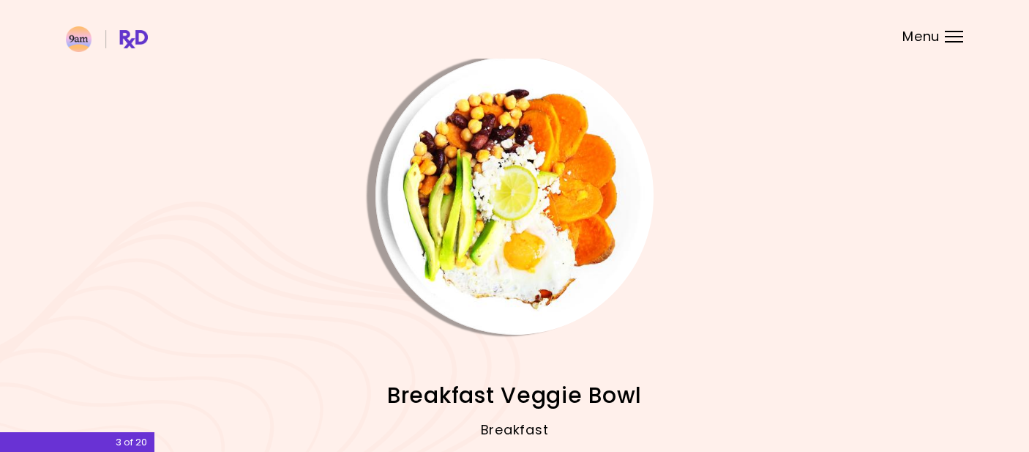
click at [512, 225] on img "Info - Breakfast Veggie Bowl" at bounding box center [515, 195] width 278 height 278
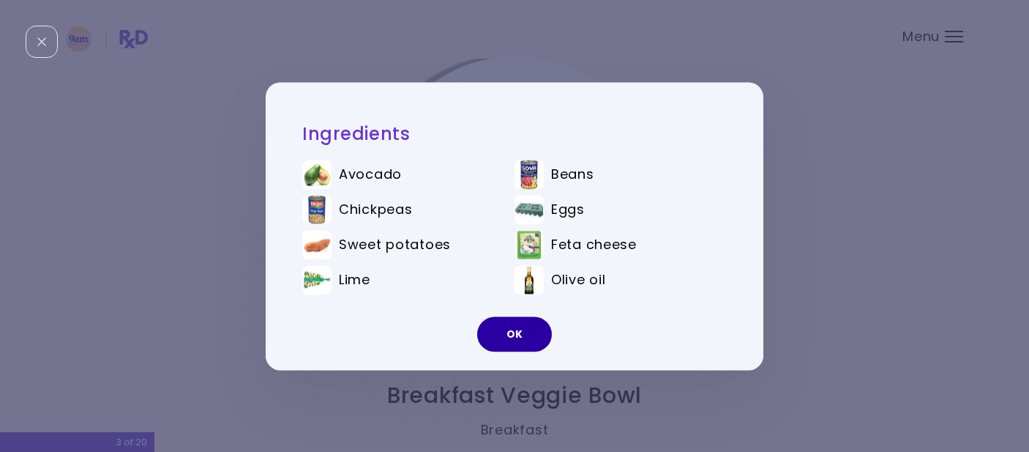
click at [499, 346] on button "OK" at bounding box center [514, 333] width 75 height 35
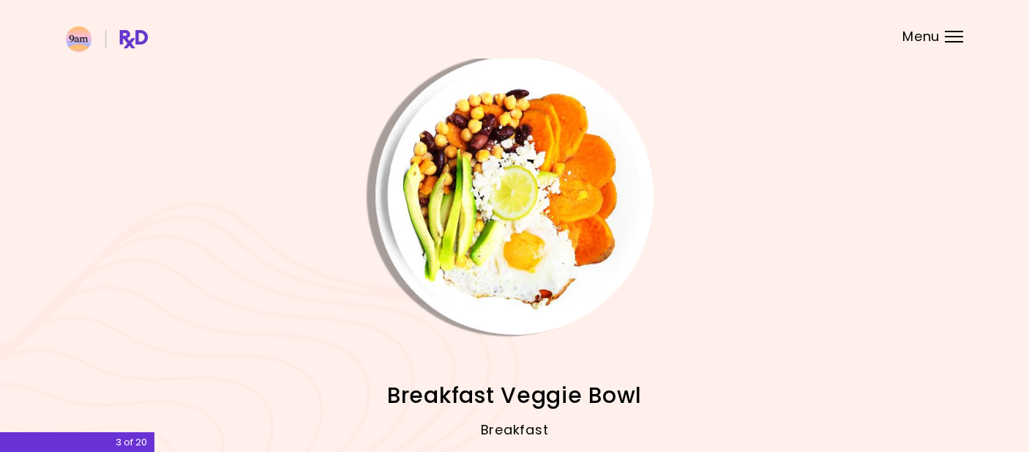
click at [546, 218] on img "Info - Breakfast Veggie Bowl" at bounding box center [515, 195] width 278 height 278
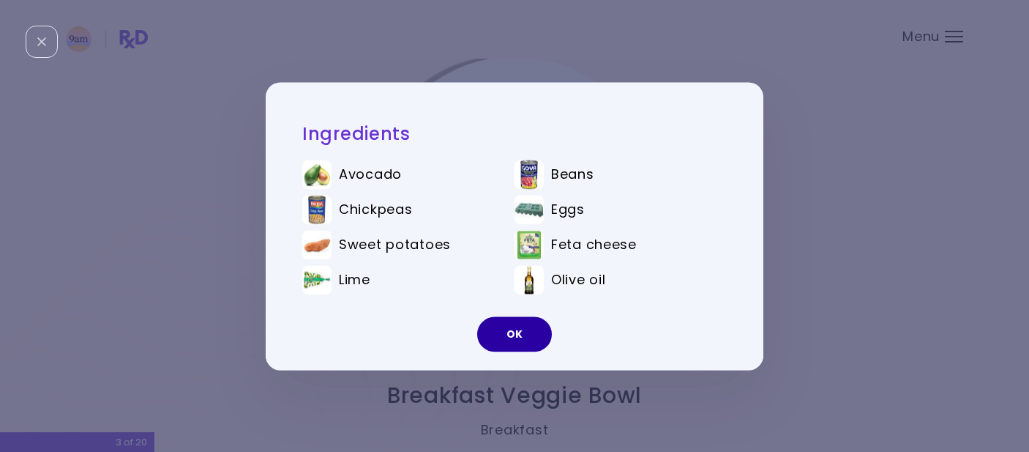
click at [521, 330] on button "OK" at bounding box center [514, 333] width 75 height 35
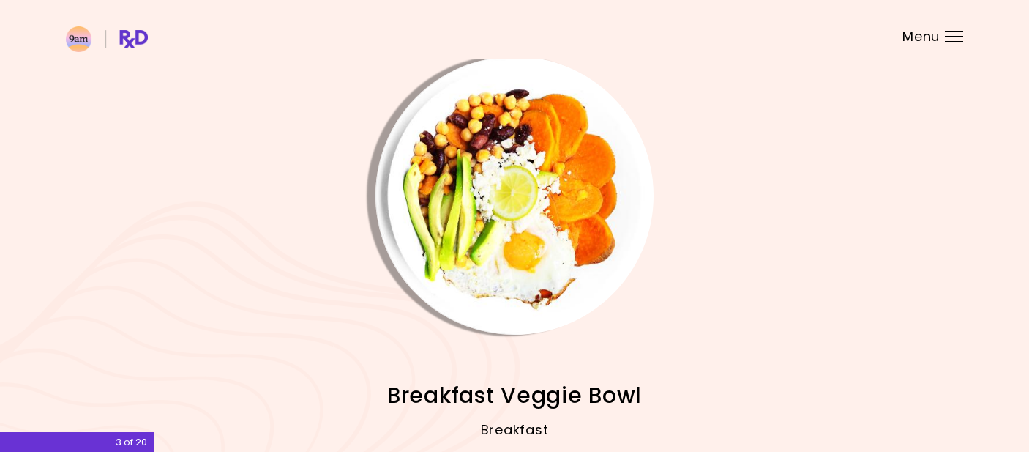
click at [521, 330] on img "Info - Breakfast Veggie Bowl" at bounding box center [515, 195] width 278 height 278
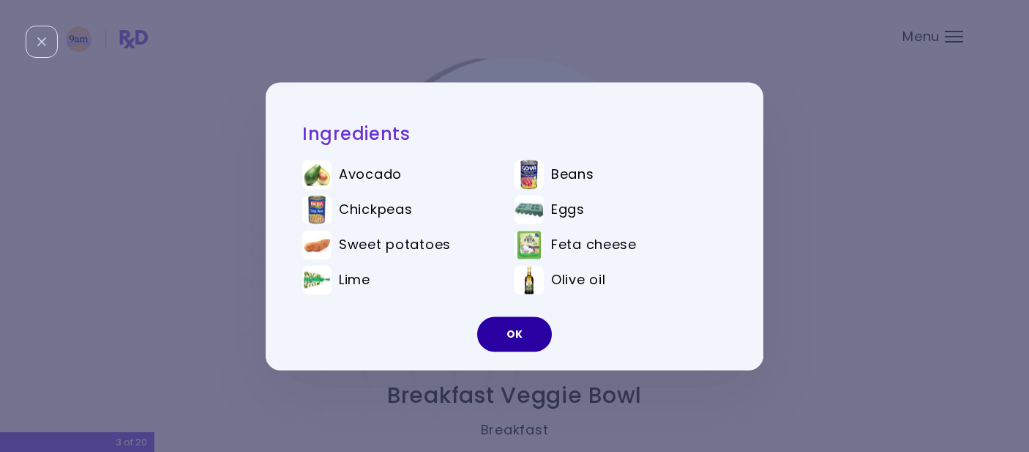
click at [526, 324] on button "OK" at bounding box center [514, 333] width 75 height 35
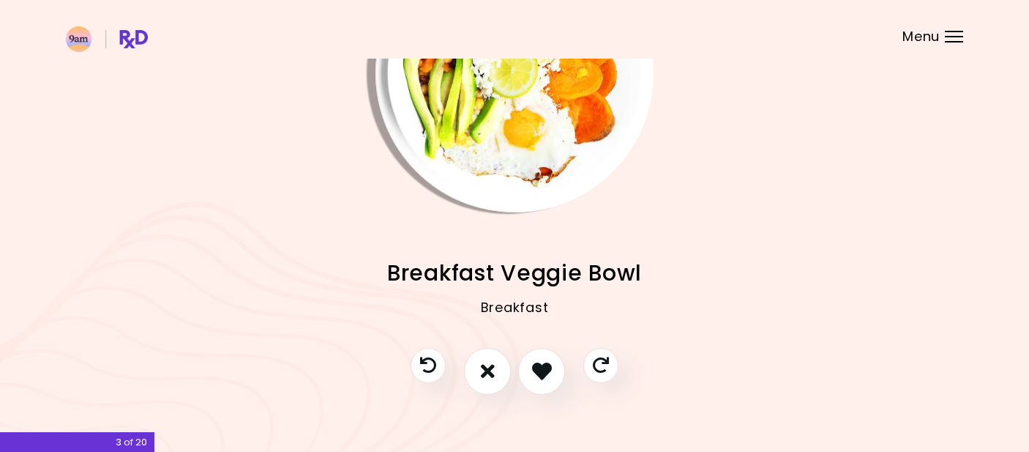
scroll to position [133, 0]
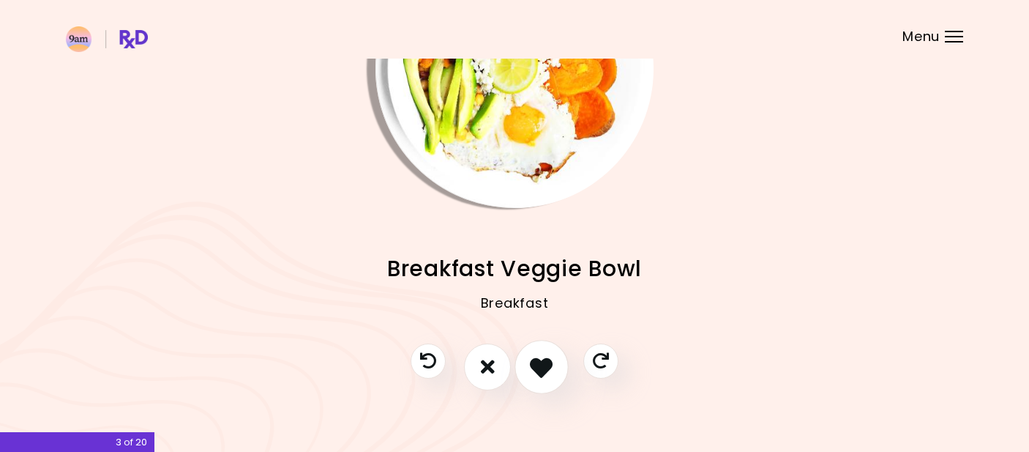
click at [542, 356] on icon "I like this recipe" at bounding box center [541, 366] width 23 height 23
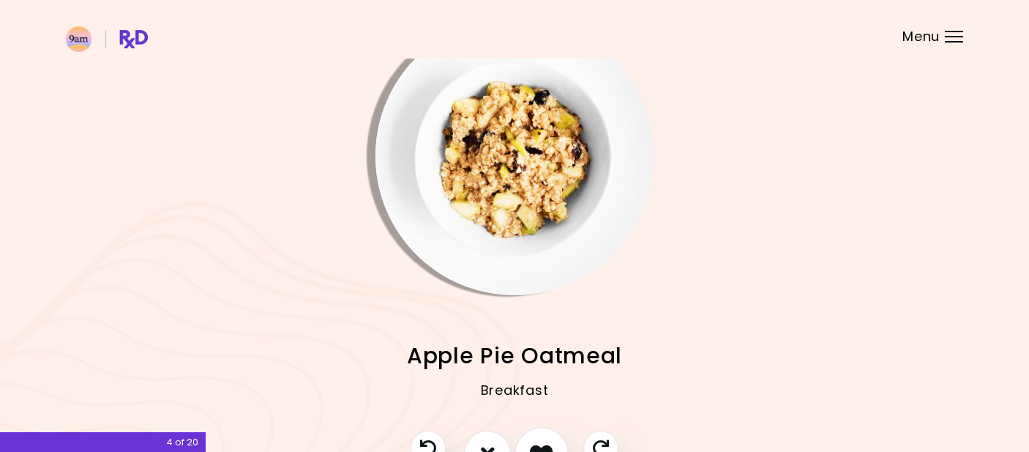
scroll to position [39, 0]
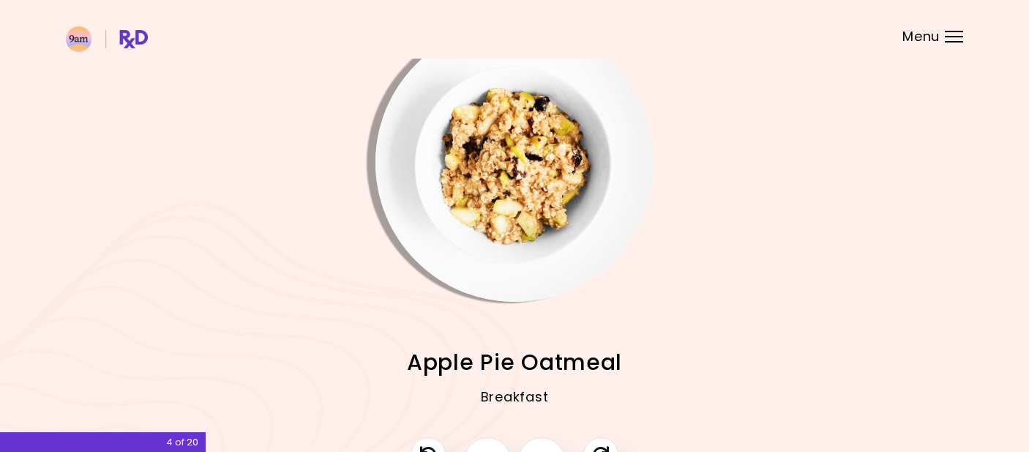
click at [494, 234] on img "Info - Apple Pie Oatmeal" at bounding box center [515, 162] width 278 height 278
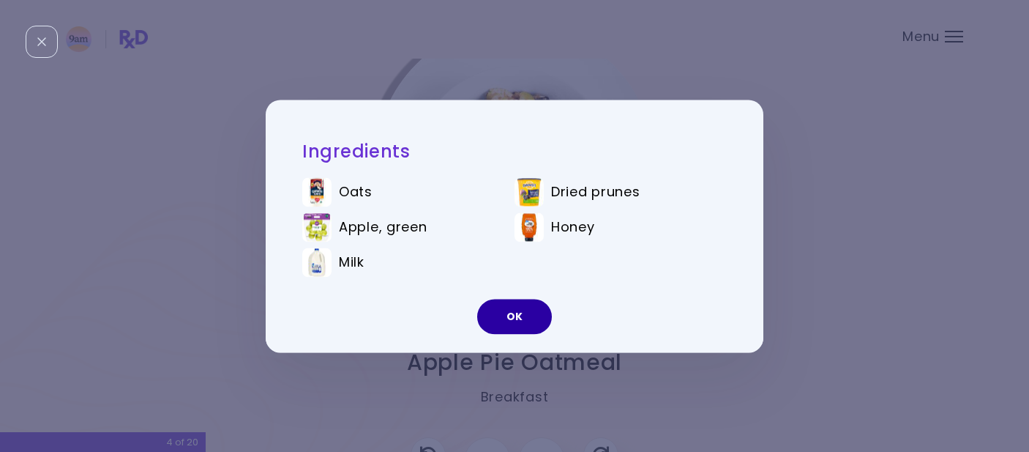
click at [532, 322] on button "OK" at bounding box center [514, 316] width 75 height 35
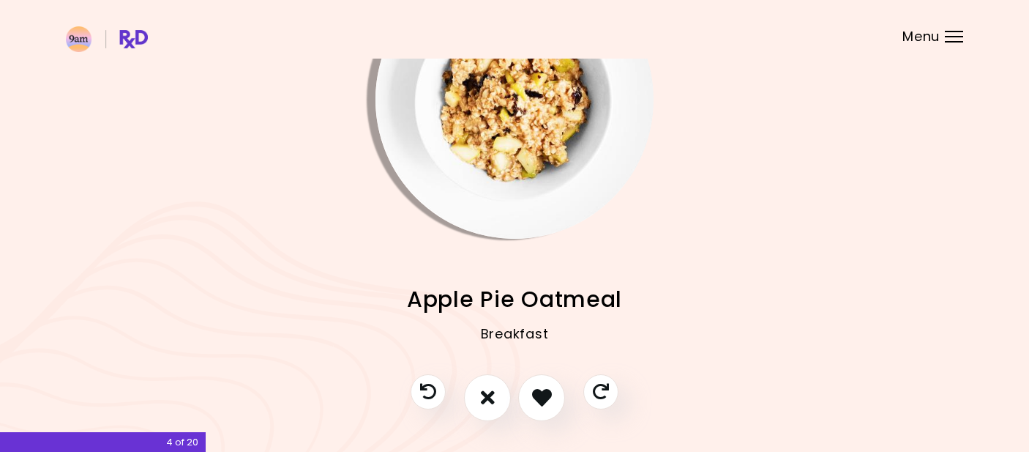
scroll to position [128, 0]
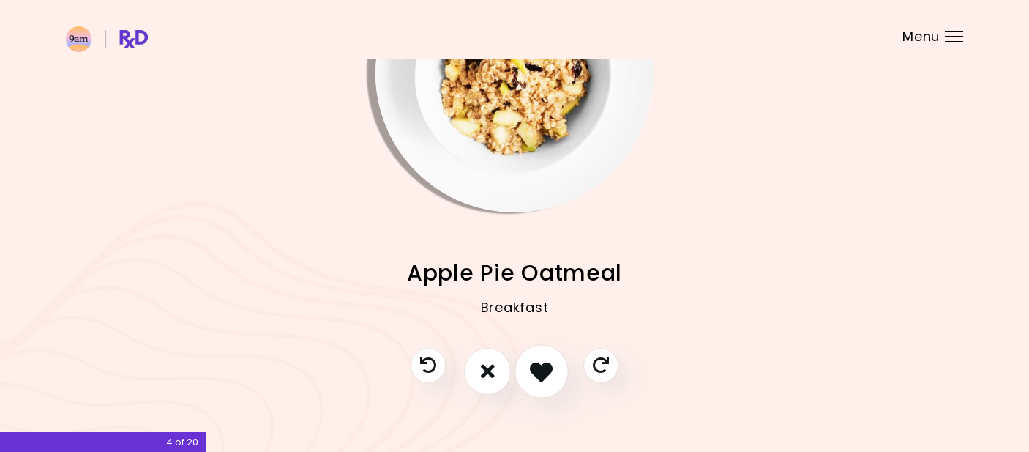
click at [545, 365] on icon "I like this recipe" at bounding box center [541, 370] width 23 height 23
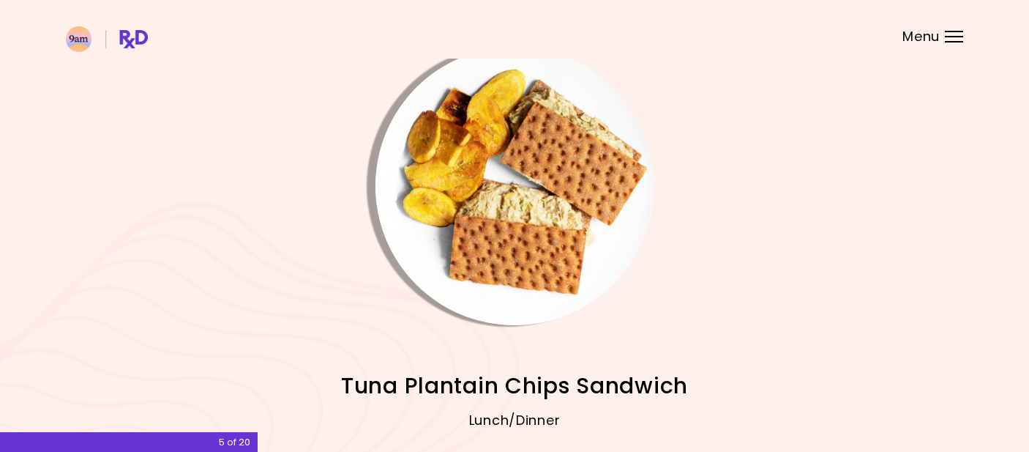
scroll to position [18, 0]
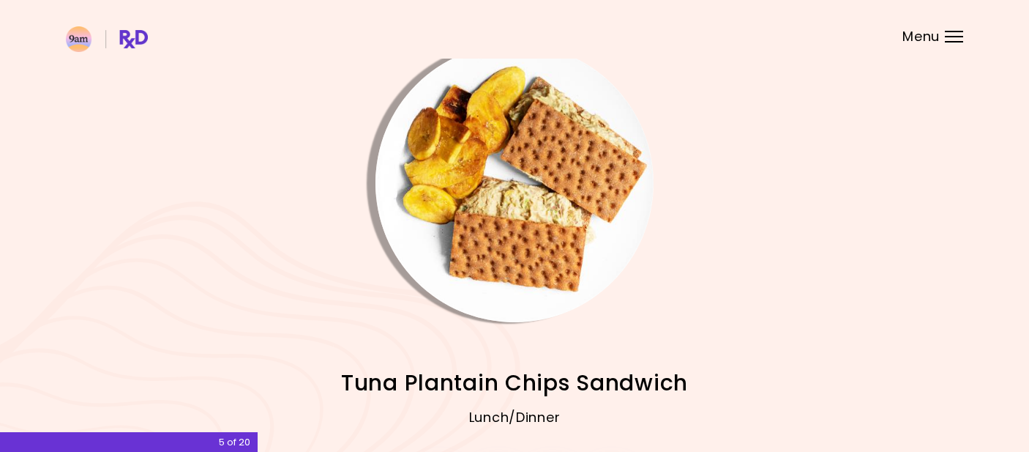
click at [519, 280] on img "Info - Tuna Plantain Chips Sandwich" at bounding box center [515, 183] width 278 height 278
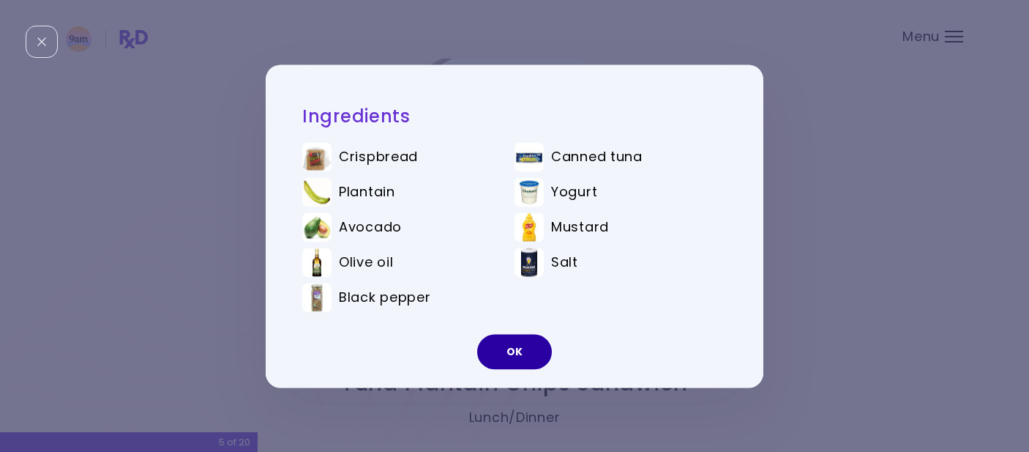
click at [533, 359] on button "OK" at bounding box center [514, 351] width 75 height 35
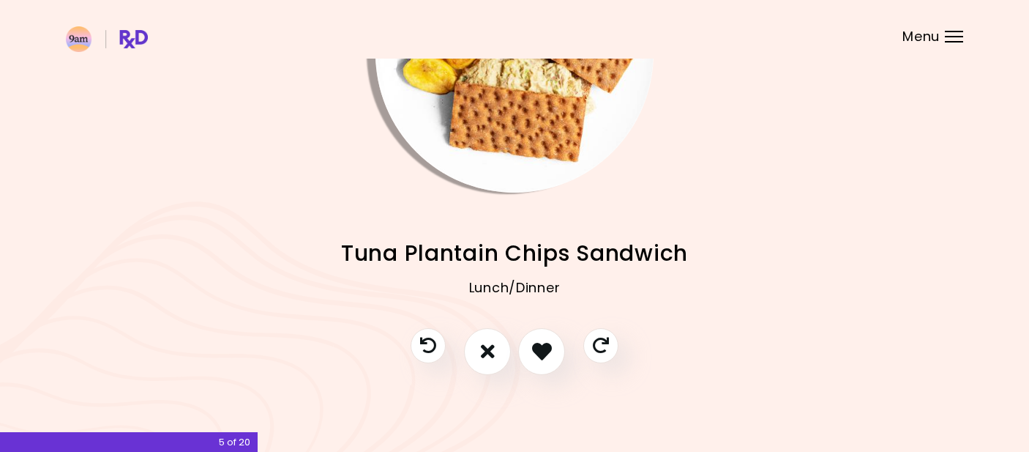
scroll to position [147, 0]
click at [549, 354] on icon "I like this recipe" at bounding box center [541, 351] width 23 height 23
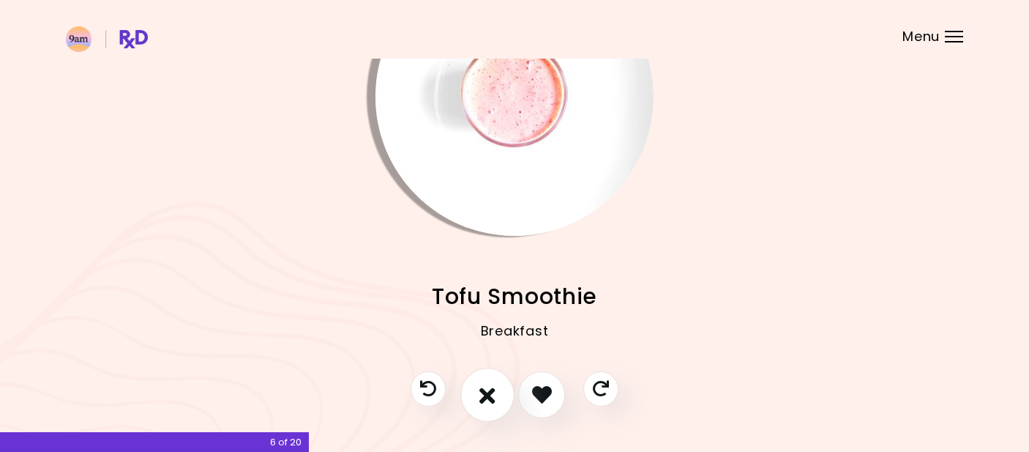
scroll to position [108, 0]
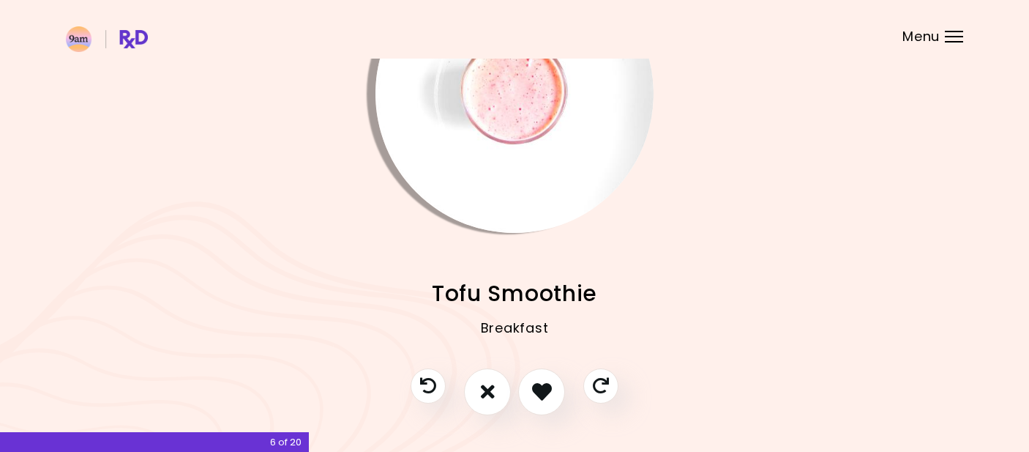
click at [486, 151] on img "Info - Tofu Smoothie" at bounding box center [515, 94] width 278 height 278
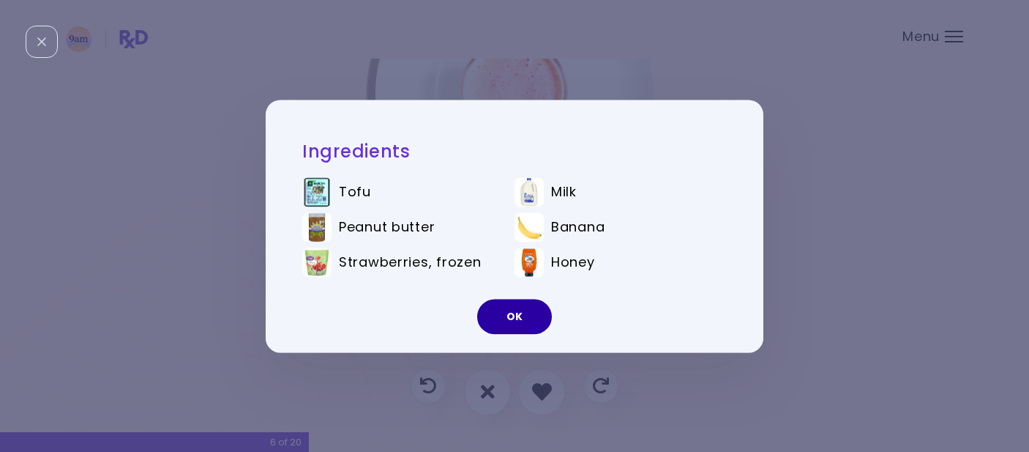
click at [494, 312] on button "OK" at bounding box center [514, 316] width 75 height 35
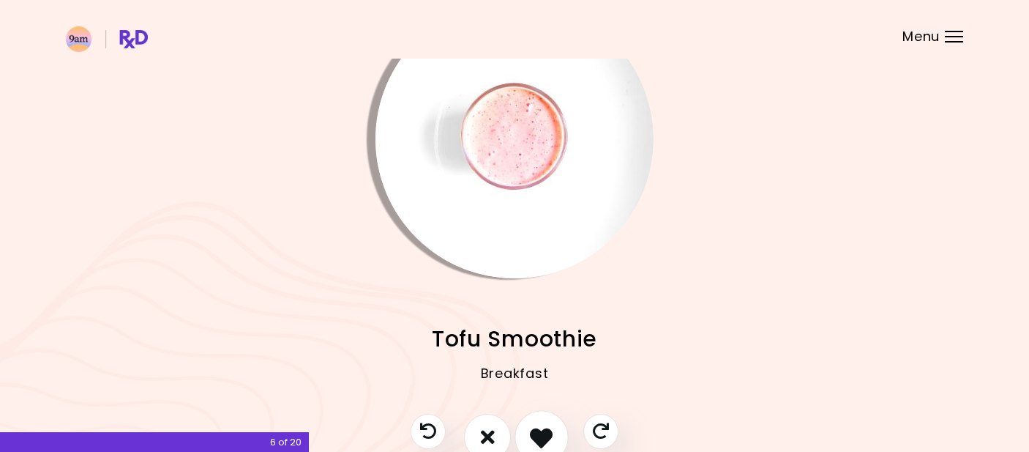
click at [540, 432] on icon "I like this recipe" at bounding box center [541, 436] width 23 height 23
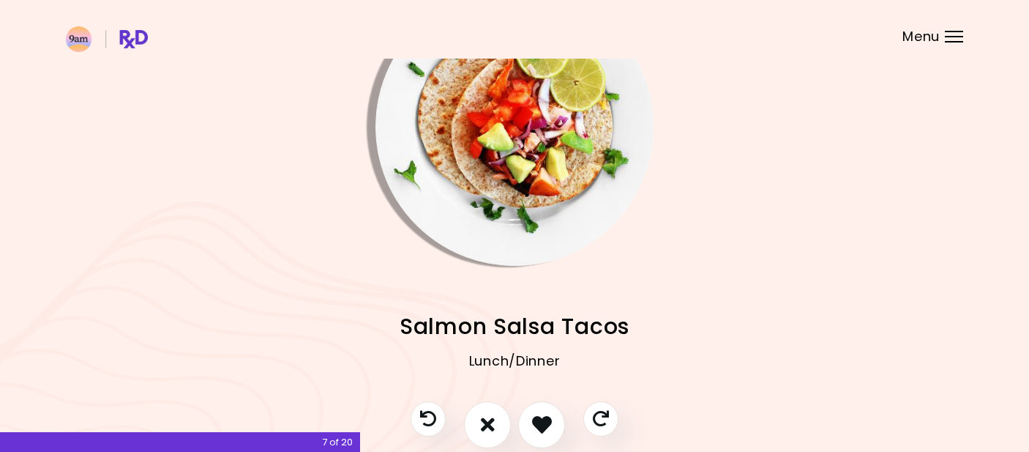
scroll to position [75, 0]
click at [482, 206] on img "Info - Salmon Salsa Tacos" at bounding box center [515, 126] width 278 height 278
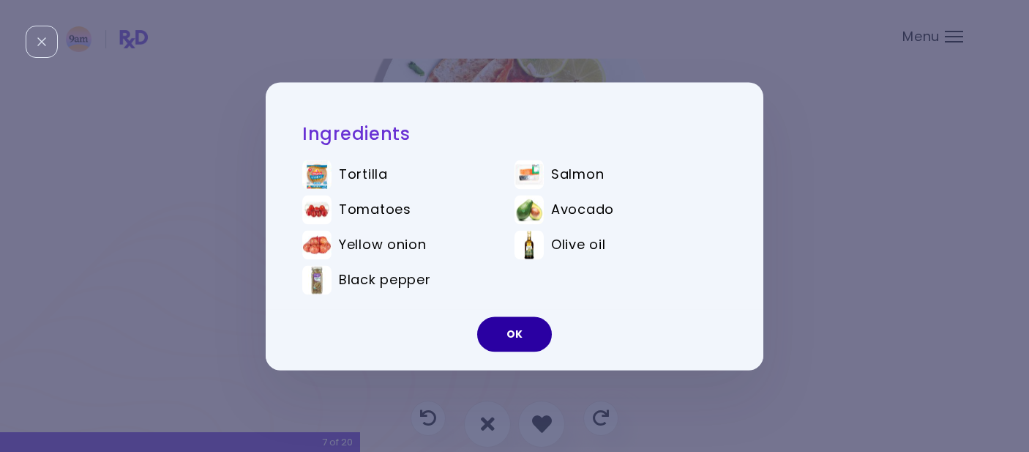
click at [502, 336] on button "OK" at bounding box center [514, 333] width 75 height 35
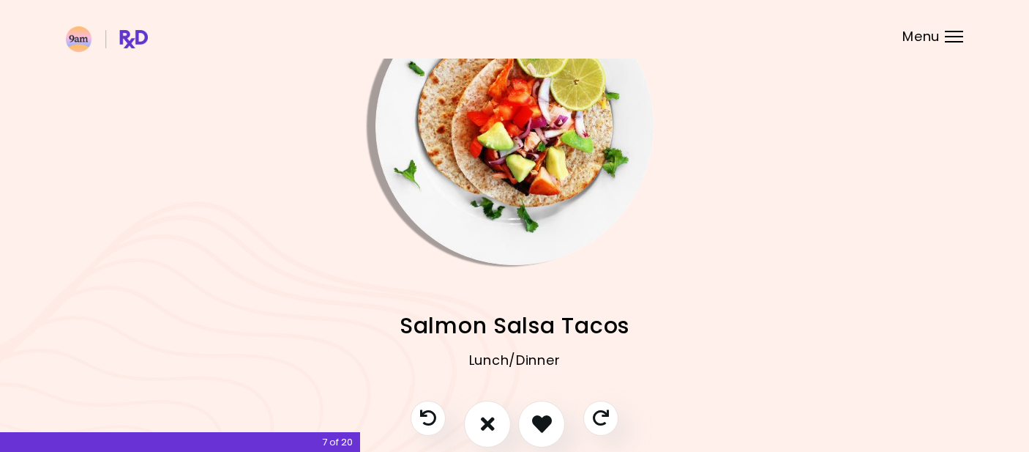
scroll to position [62, 0]
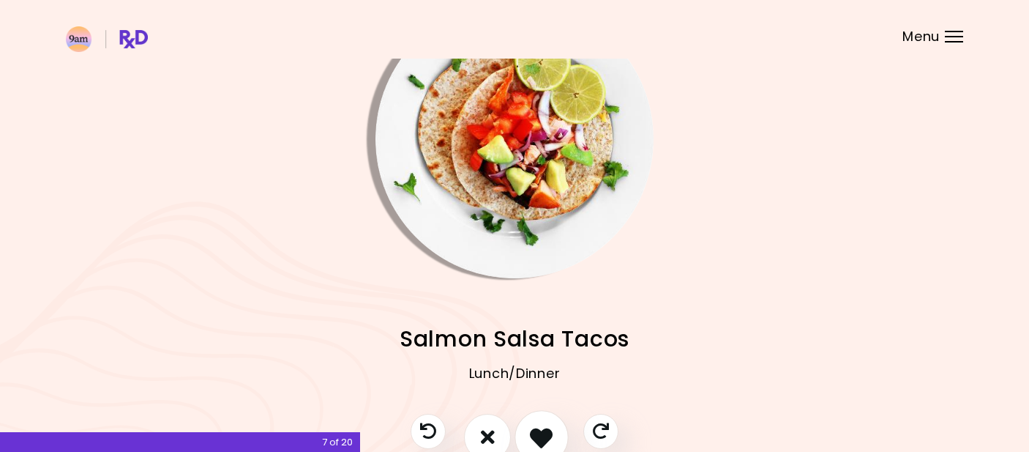
click at [545, 422] on button "I like this recipe" at bounding box center [542, 437] width 54 height 54
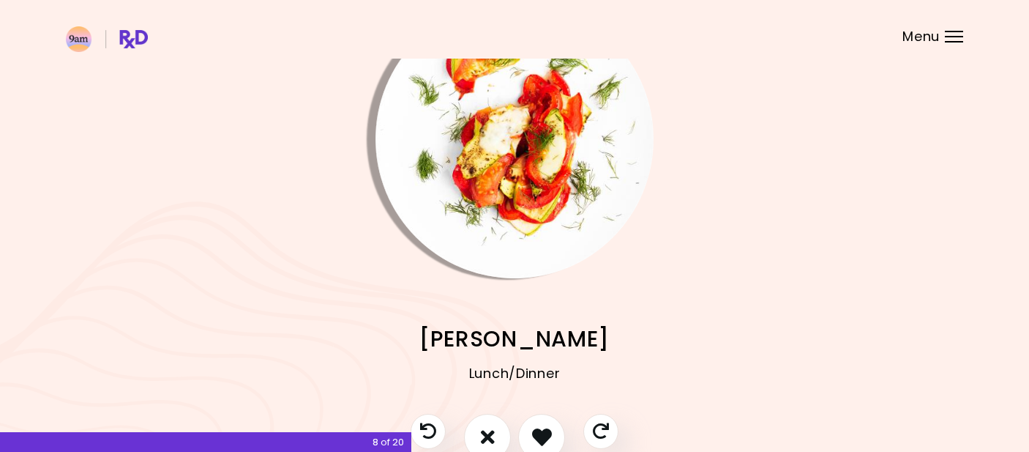
click at [512, 238] on img "Info - Zucchini Lasagna" at bounding box center [515, 139] width 278 height 278
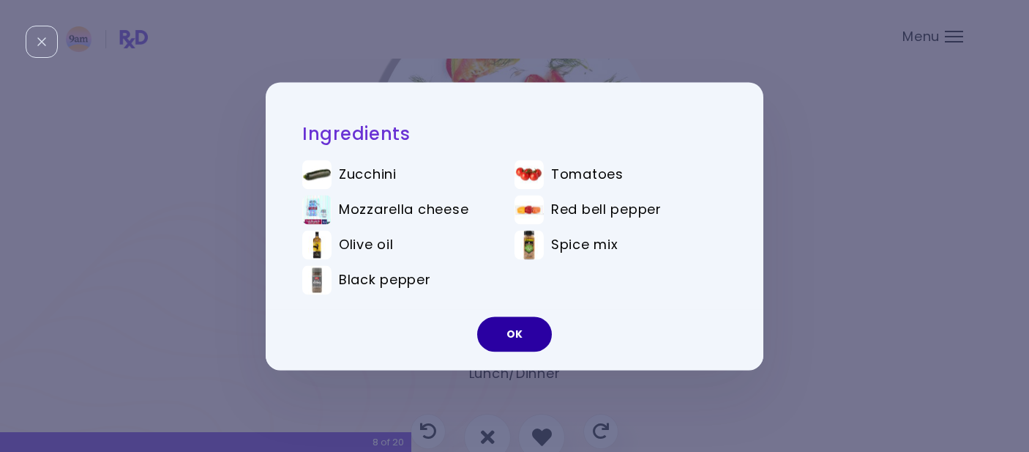
click at [521, 343] on button "OK" at bounding box center [514, 333] width 75 height 35
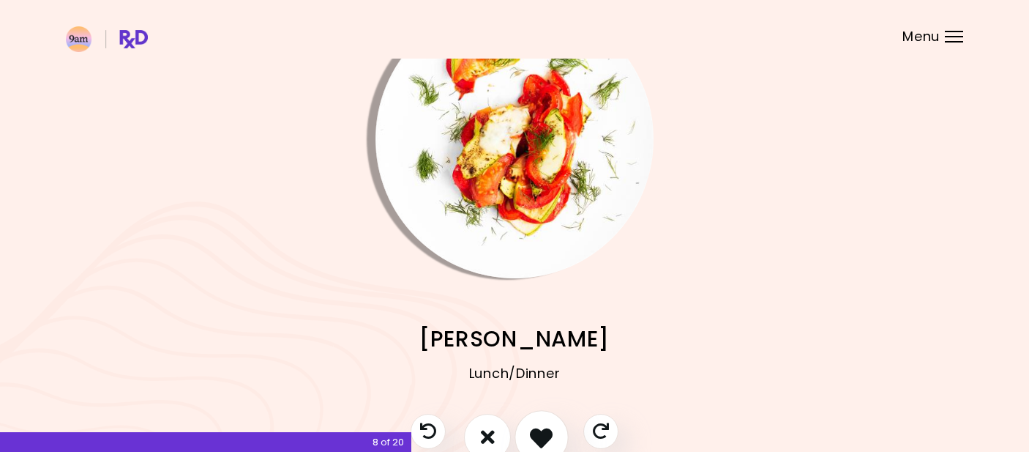
click at [548, 432] on icon "I like this recipe" at bounding box center [541, 436] width 23 height 23
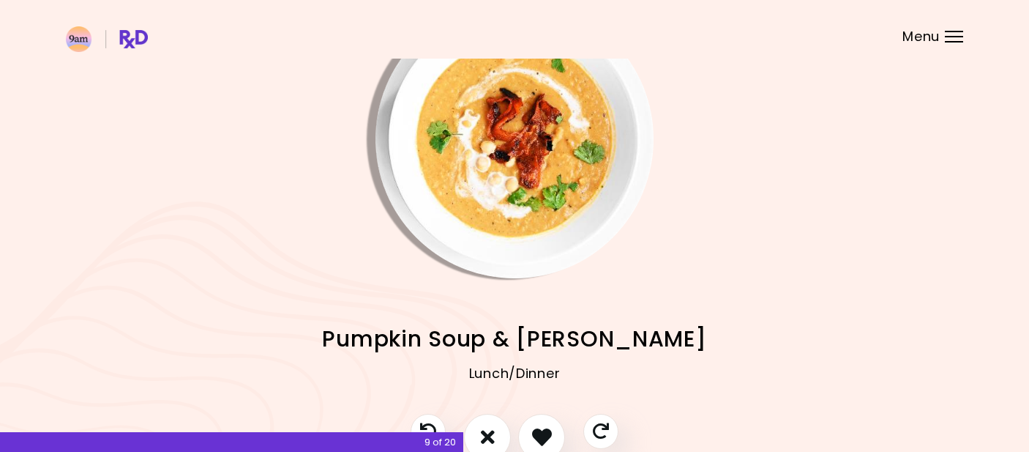
click at [519, 198] on img "Info - Pumpkin Soup & Carrot Bacon" at bounding box center [515, 139] width 278 height 278
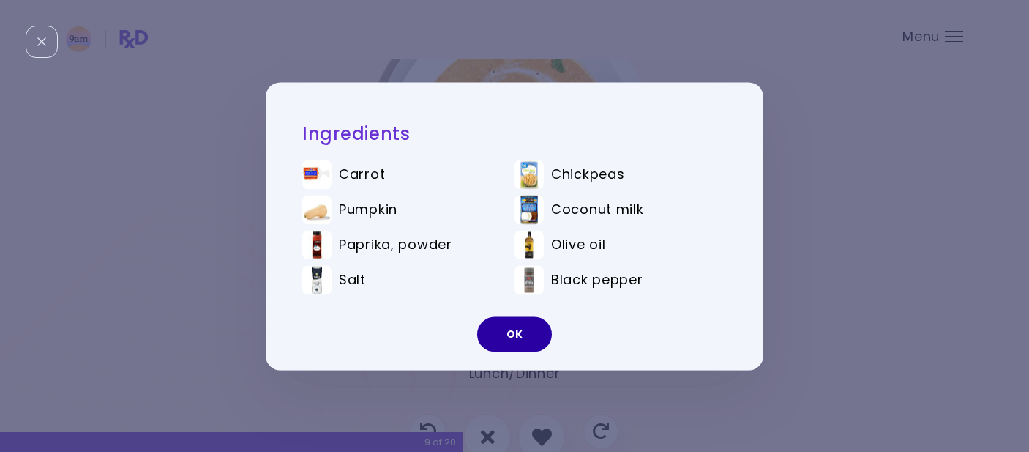
click at [523, 341] on button "OK" at bounding box center [514, 333] width 75 height 35
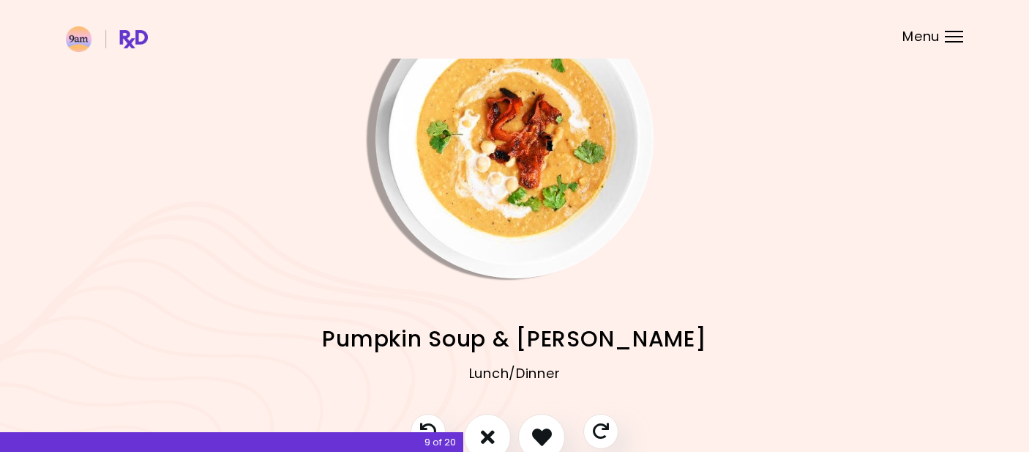
click at [526, 284] on div "Tomato Avocado Rice Lunch/Dinner Tofu Scramble Breakfast Salmon Soup Lunch/Dinn…" at bounding box center [515, 345] width 898 height 135
click at [499, 225] on img "Info - Pumpkin Soup & Carrot Bacon" at bounding box center [515, 139] width 278 height 278
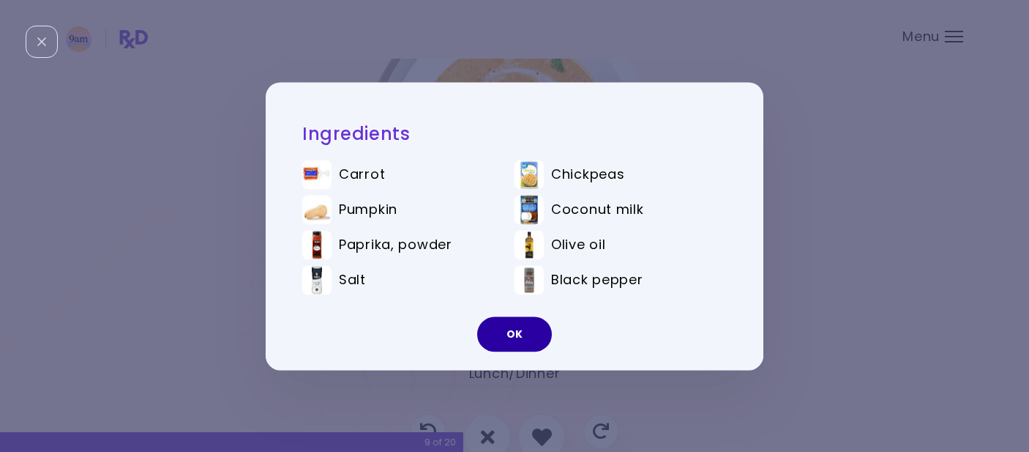
click at [523, 340] on button "OK" at bounding box center [514, 333] width 75 height 35
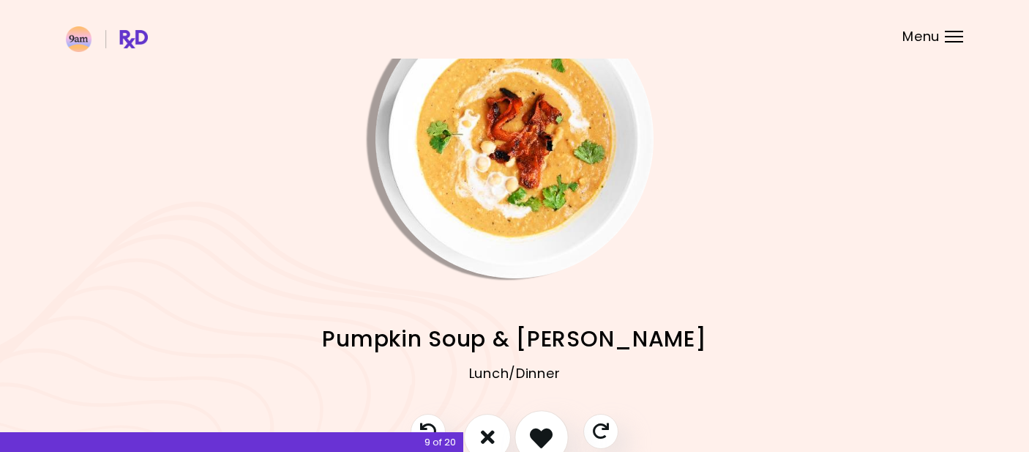
click at [541, 433] on icon "I like this recipe" at bounding box center [541, 436] width 23 height 23
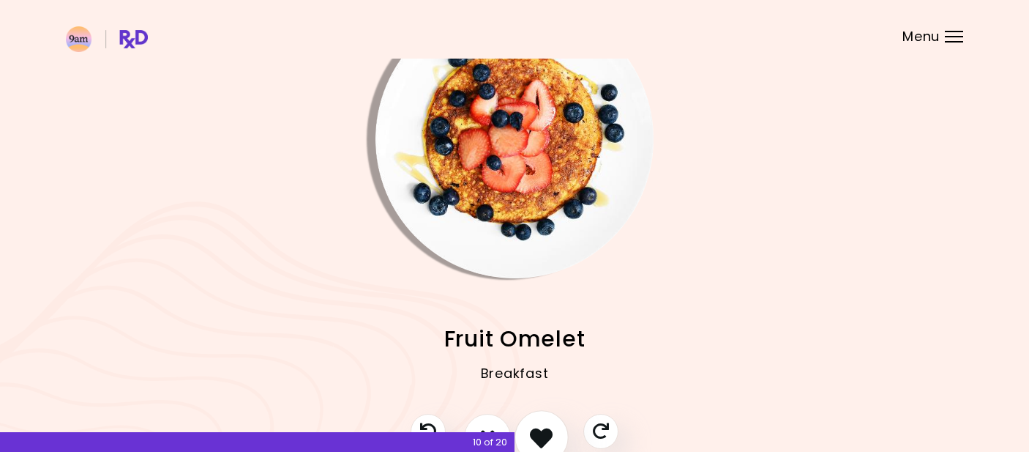
click at [541, 433] on icon "I like this recipe" at bounding box center [541, 436] width 23 height 23
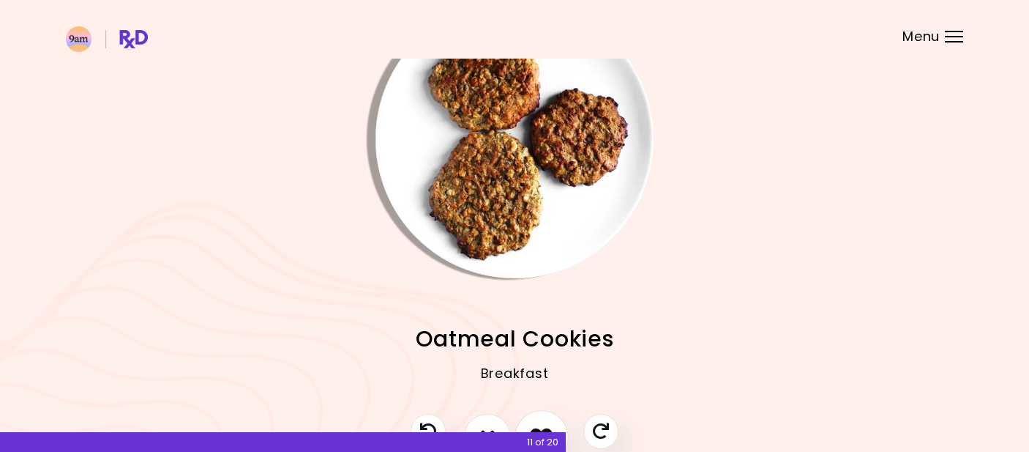
click at [541, 425] on icon "I like this recipe" at bounding box center [541, 436] width 23 height 23
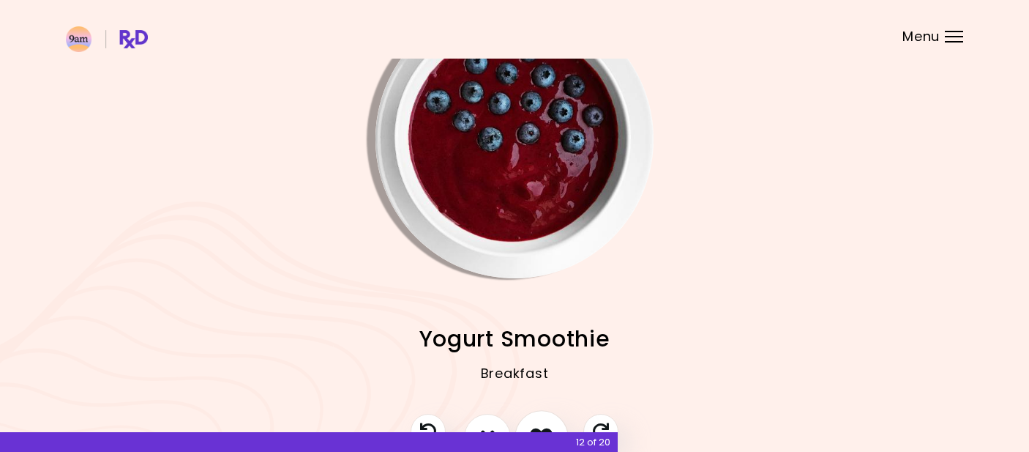
click at [541, 421] on button "I like this recipe" at bounding box center [542, 437] width 54 height 54
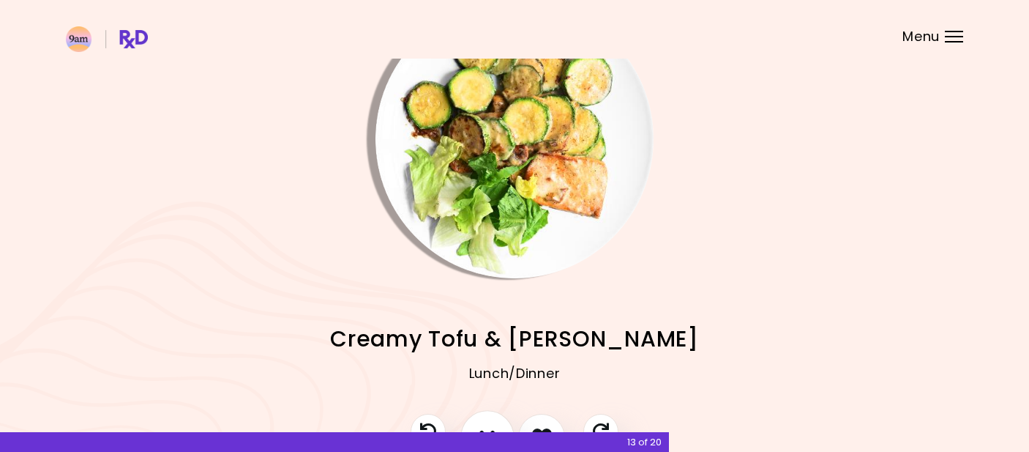
click at [482, 423] on button "I don't like this recipe" at bounding box center [488, 437] width 54 height 54
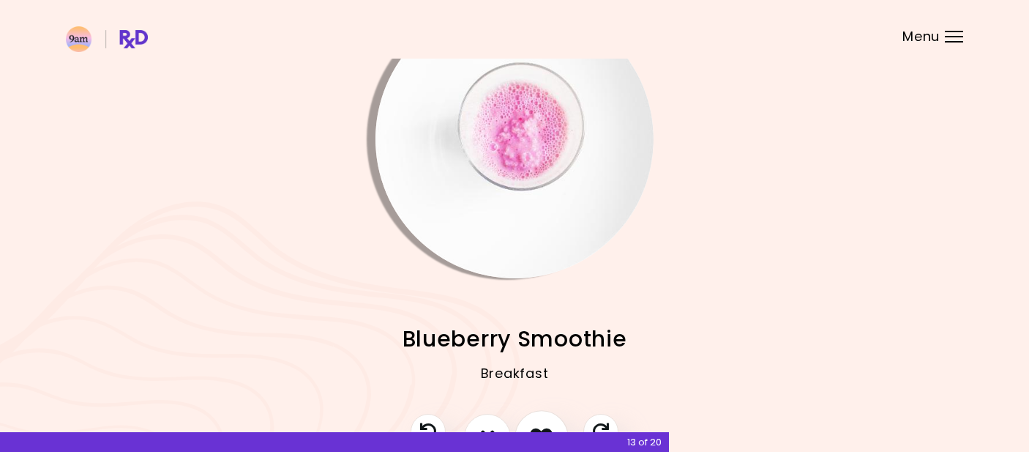
click at [548, 422] on button "I like this recipe" at bounding box center [542, 437] width 54 height 54
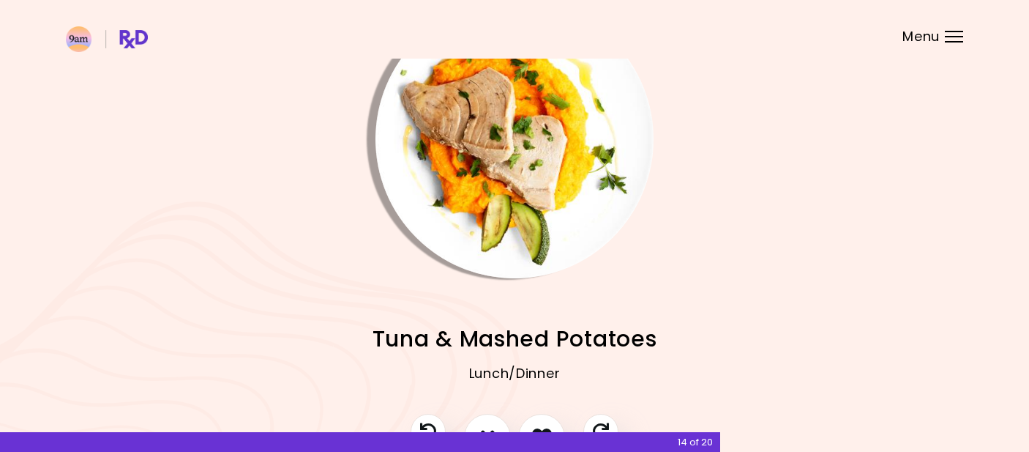
click at [506, 199] on img "Info - Tuna & Mashed Potatoes" at bounding box center [515, 139] width 278 height 278
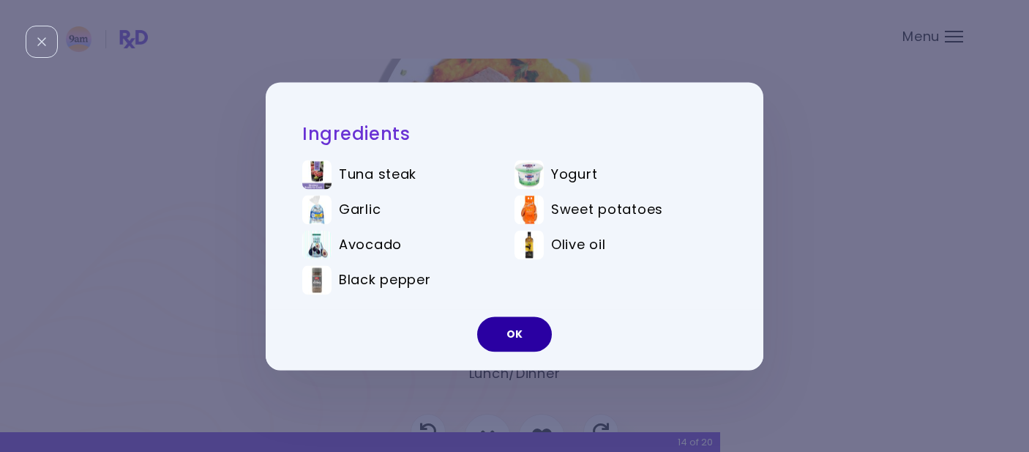
click at [517, 336] on button "OK" at bounding box center [514, 333] width 75 height 35
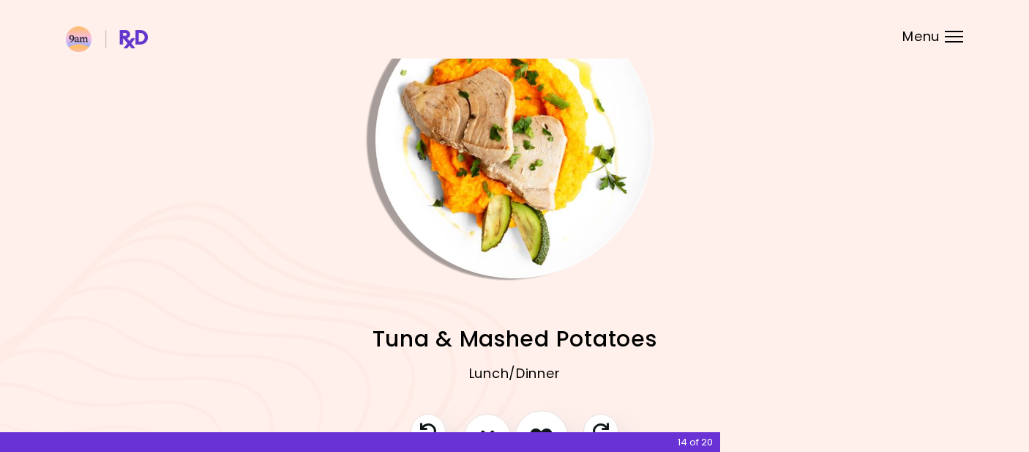
click at [540, 421] on button "I like this recipe" at bounding box center [542, 437] width 54 height 54
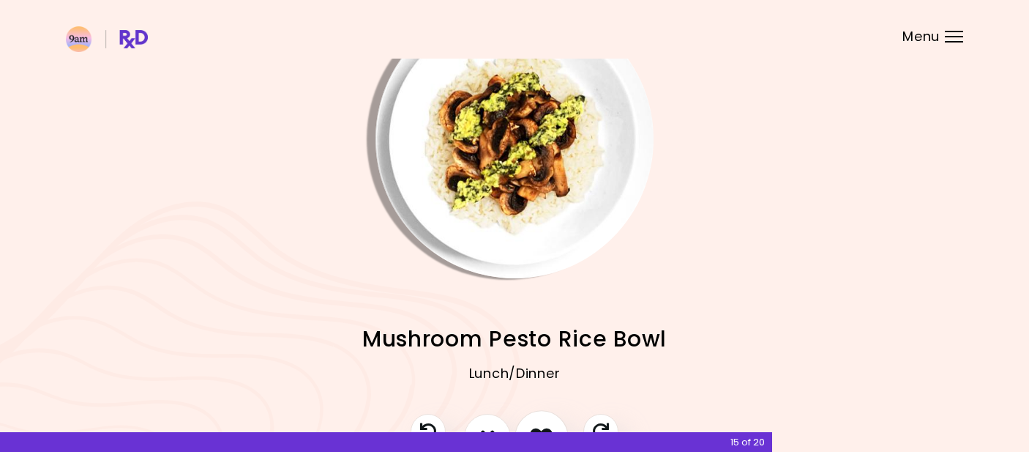
click at [538, 421] on button "I like this recipe" at bounding box center [542, 437] width 54 height 54
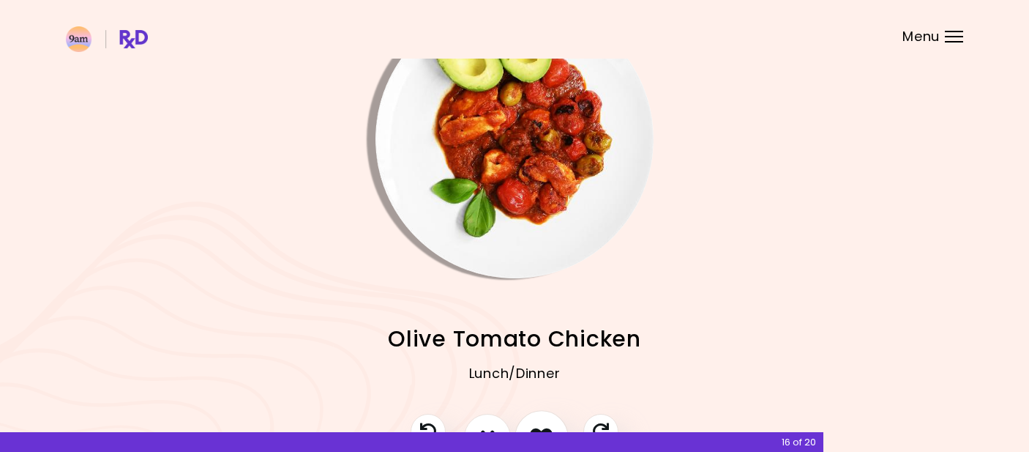
click at [538, 421] on button "I like this recipe" at bounding box center [542, 437] width 54 height 54
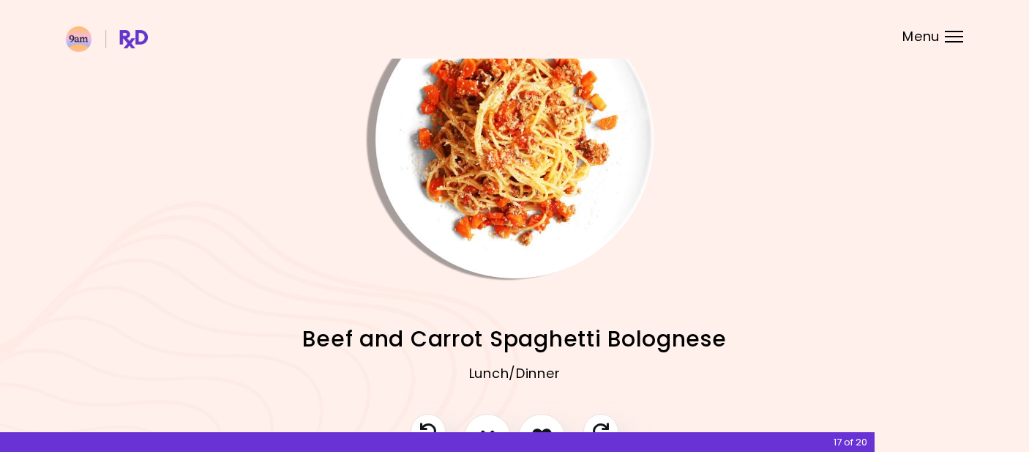
click at [491, 245] on img "Info - Beef and Carrot Spaghetti Bolognese" at bounding box center [515, 139] width 278 height 278
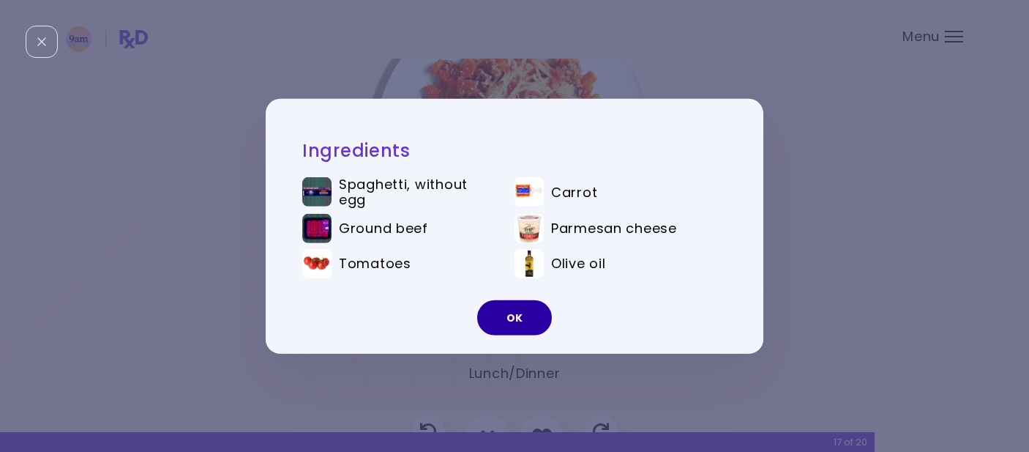
click at [511, 315] on button "OK" at bounding box center [514, 317] width 75 height 35
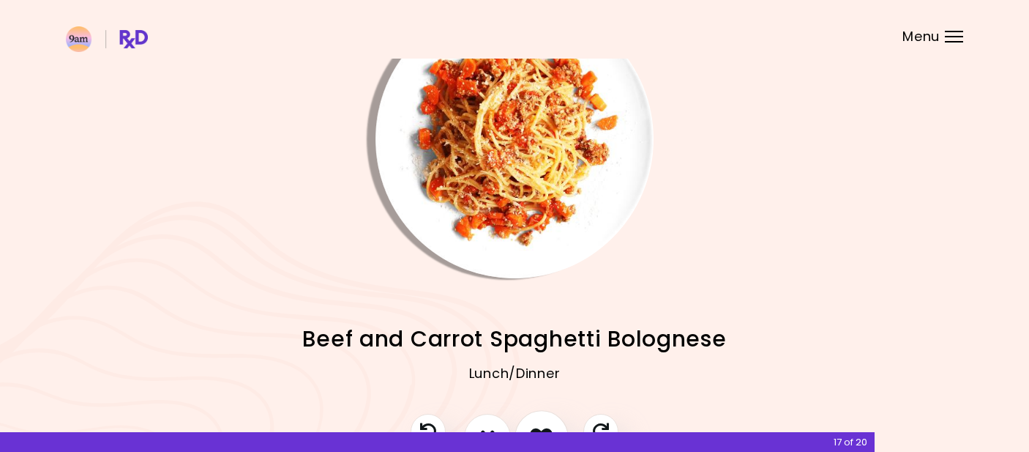
click at [545, 422] on button "I like this recipe" at bounding box center [542, 437] width 54 height 54
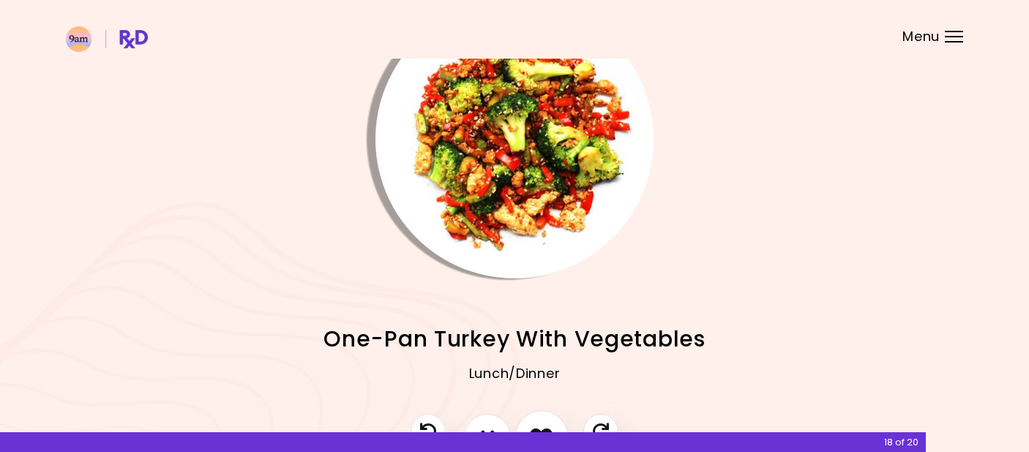
click at [545, 422] on button "I like this recipe" at bounding box center [542, 437] width 54 height 54
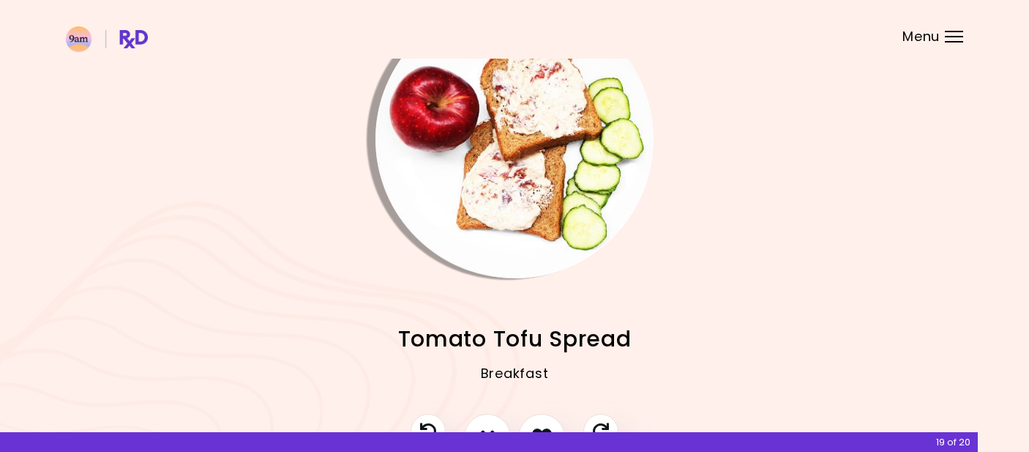
click at [567, 85] on img "Info - Tomato Tofu Spread" at bounding box center [515, 139] width 278 height 278
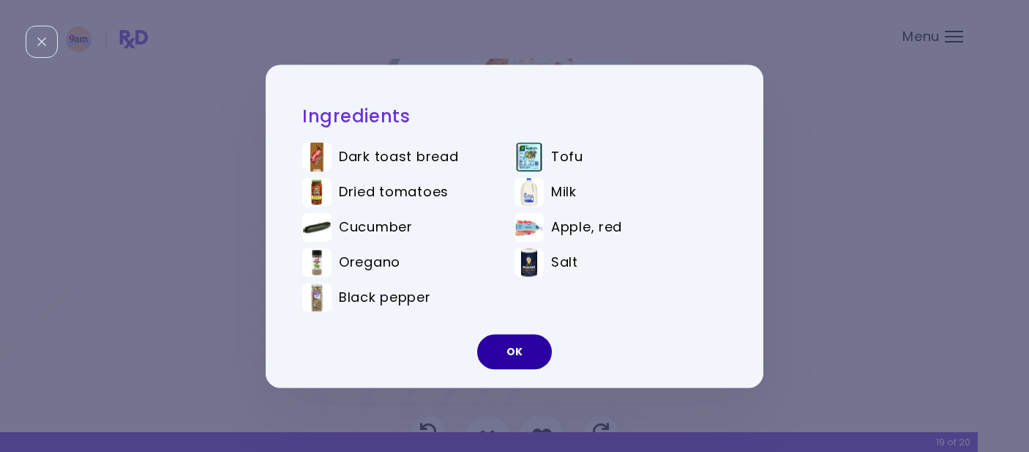
click at [529, 354] on button "OK" at bounding box center [514, 351] width 75 height 35
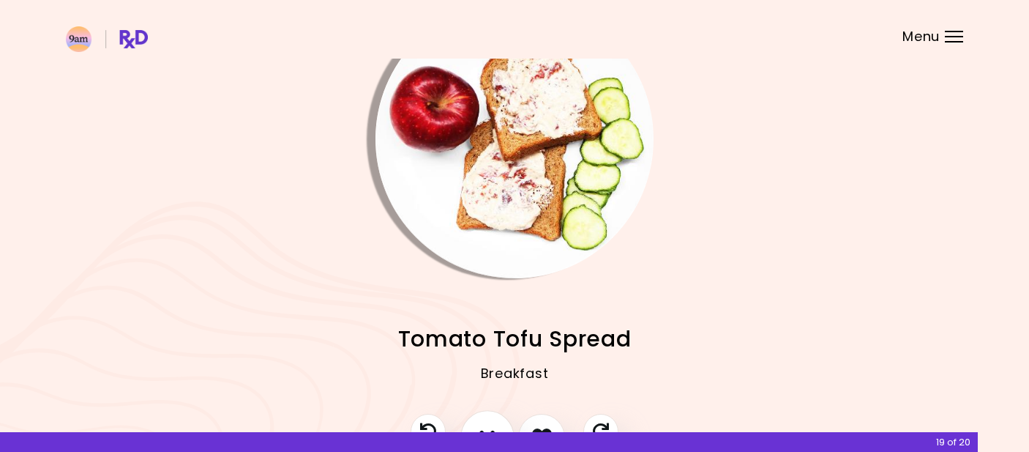
click at [483, 422] on button "I don't like this recipe" at bounding box center [488, 437] width 54 height 54
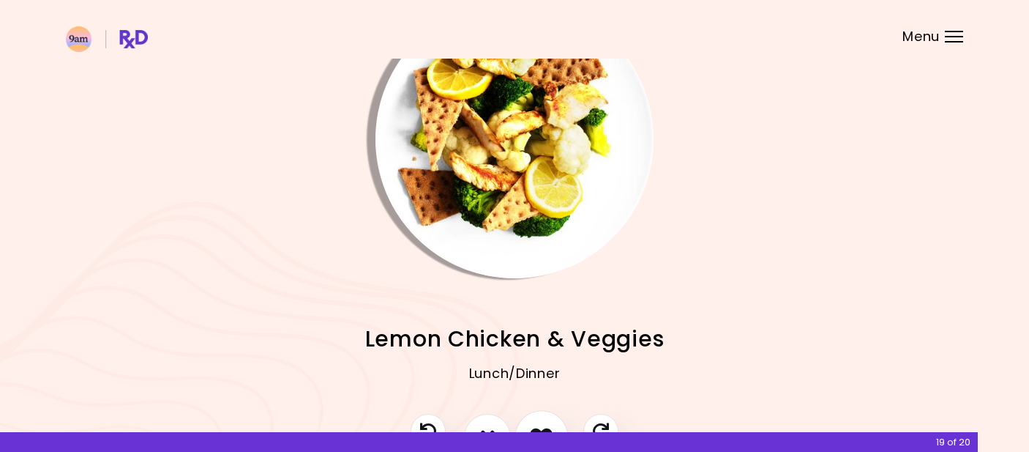
click at [533, 422] on button "I like this recipe" at bounding box center [542, 437] width 54 height 54
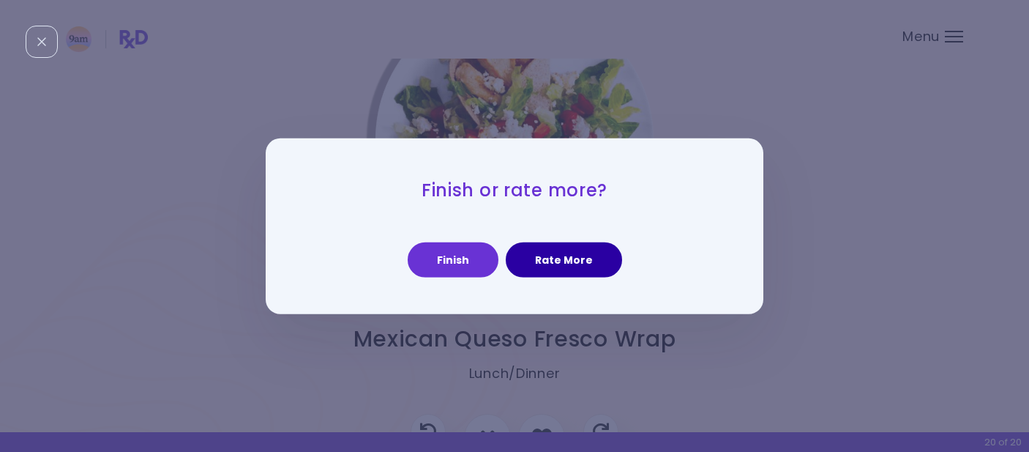
click at [556, 253] on button "Rate More" at bounding box center [564, 259] width 116 height 35
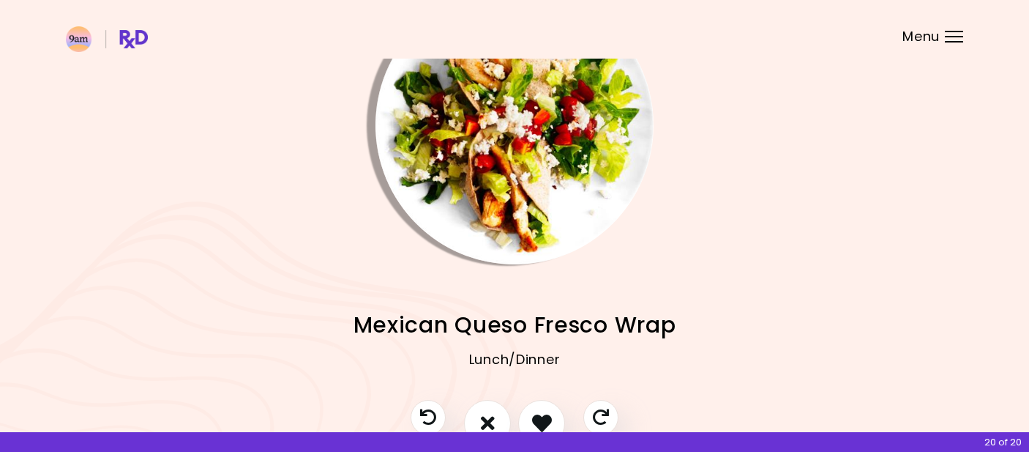
scroll to position [78, 0]
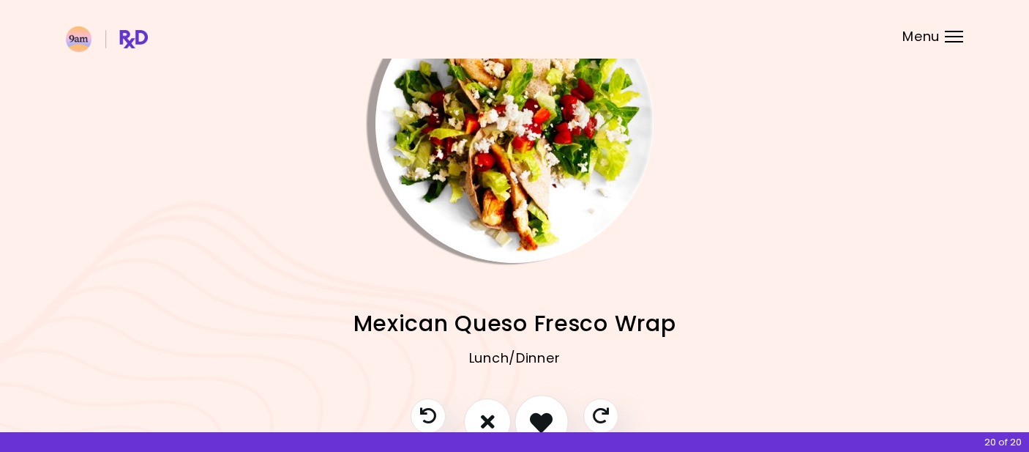
click at [535, 422] on icon "I like this recipe" at bounding box center [541, 421] width 23 height 23
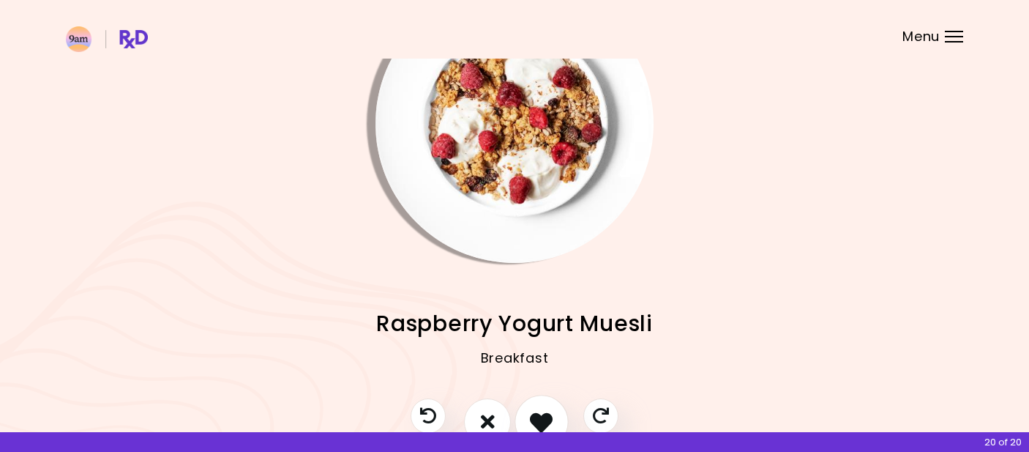
click at [535, 422] on icon "I like this recipe" at bounding box center [541, 421] width 23 height 23
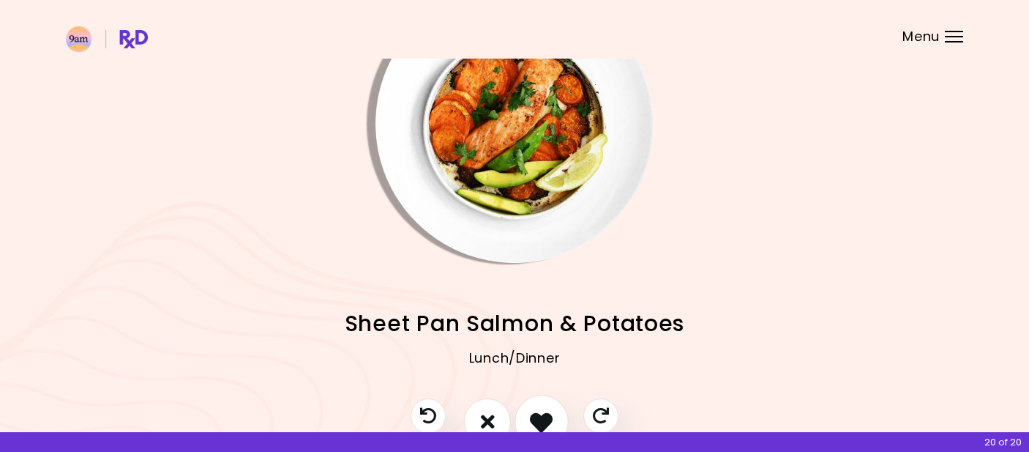
click at [535, 422] on icon "I like this recipe" at bounding box center [541, 421] width 23 height 23
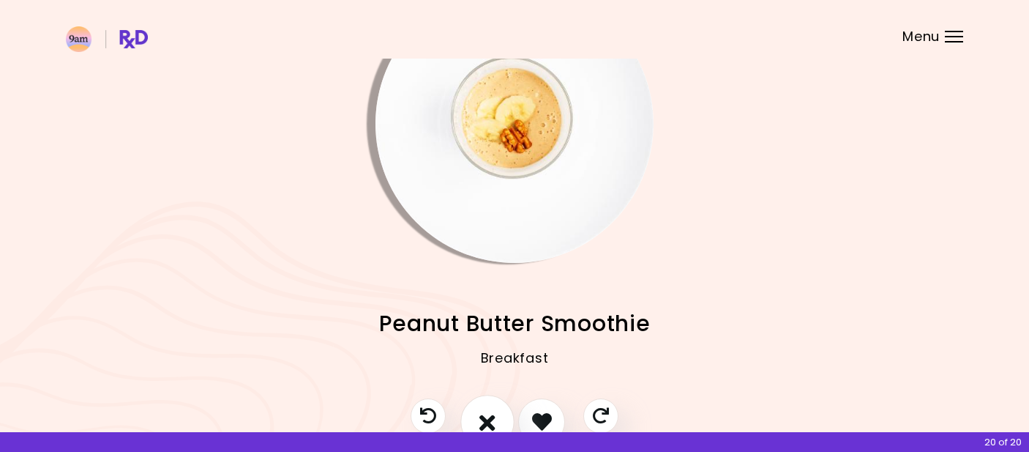
click at [497, 415] on button "I don't like this recipe" at bounding box center [488, 422] width 54 height 54
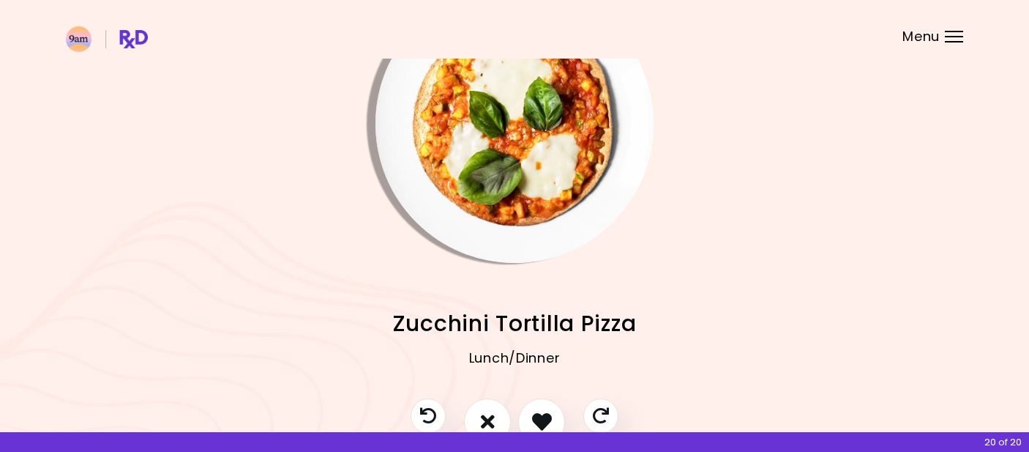
click at [509, 187] on img "Info - Zucchini Tortilla Pizza" at bounding box center [515, 124] width 278 height 278
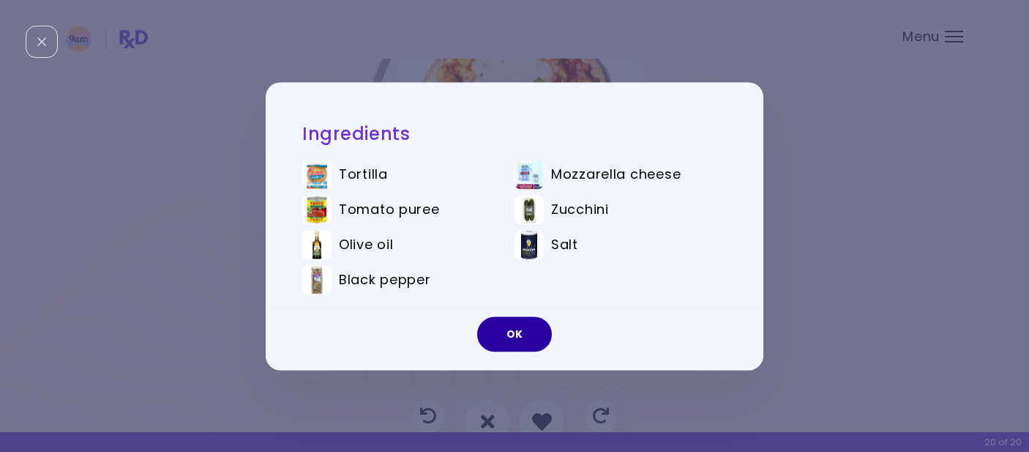
click at [518, 344] on button "OK" at bounding box center [514, 333] width 75 height 35
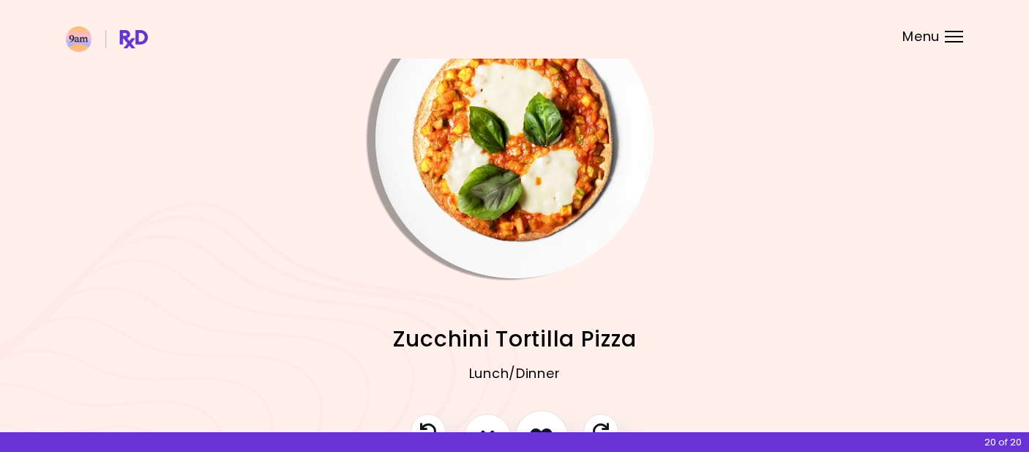
click at [540, 420] on button "I like this recipe" at bounding box center [542, 437] width 54 height 54
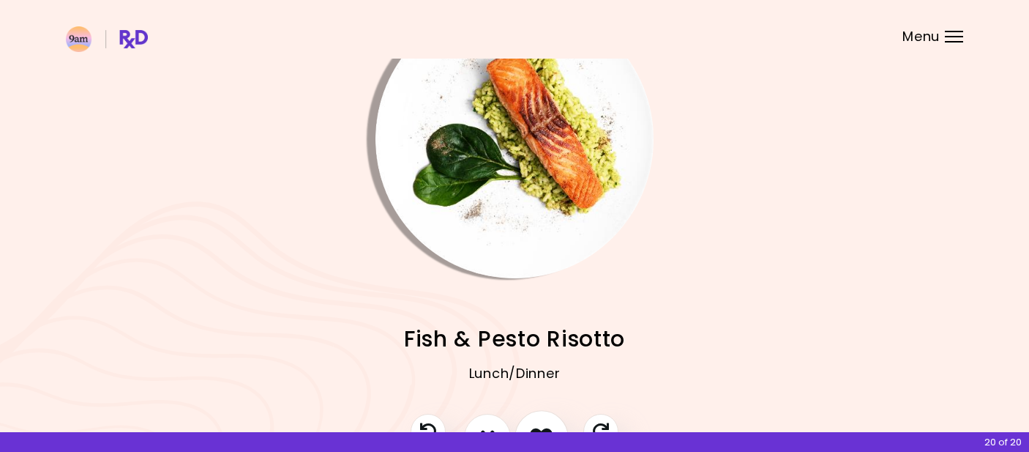
click at [540, 420] on button "I like this recipe" at bounding box center [542, 437] width 54 height 54
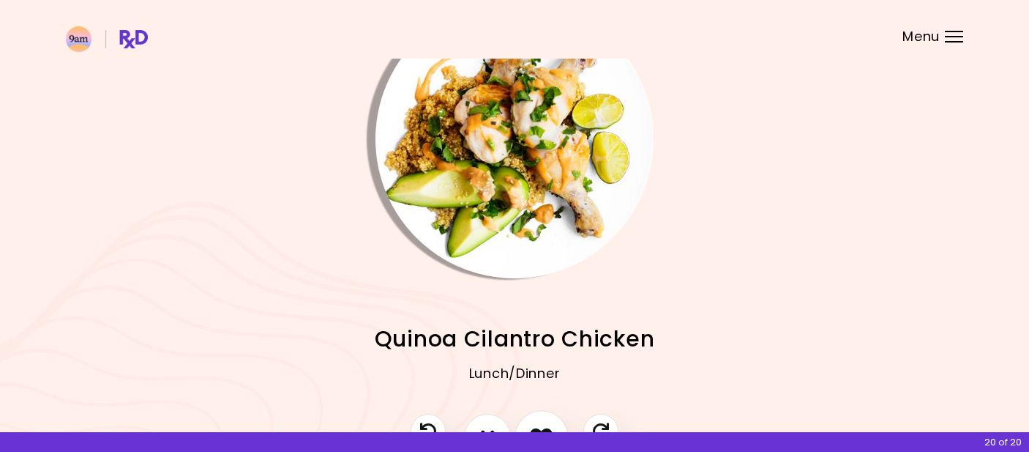
click at [540, 420] on button "I like this recipe" at bounding box center [542, 437] width 54 height 54
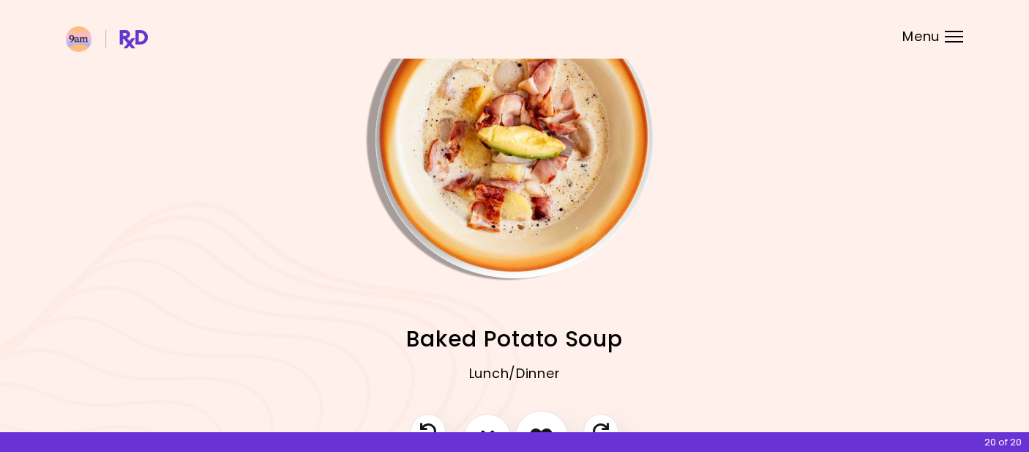
click at [540, 420] on button "I like this recipe" at bounding box center [542, 437] width 54 height 54
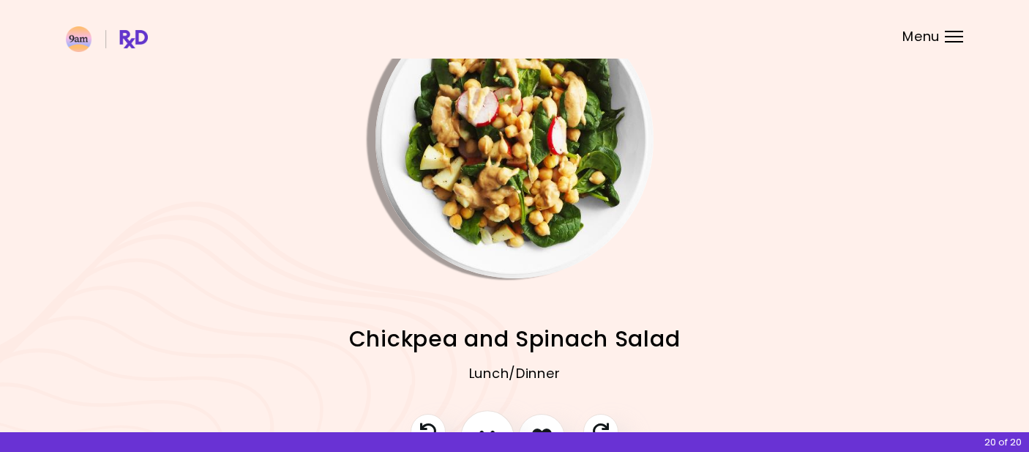
click at [484, 424] on button "I don't like this recipe" at bounding box center [488, 437] width 54 height 54
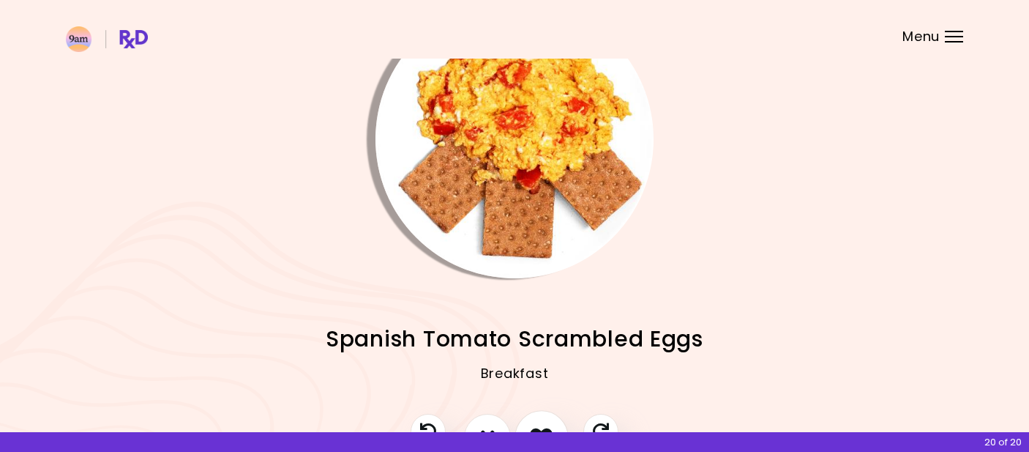
click at [538, 423] on button "I like this recipe" at bounding box center [542, 437] width 54 height 54
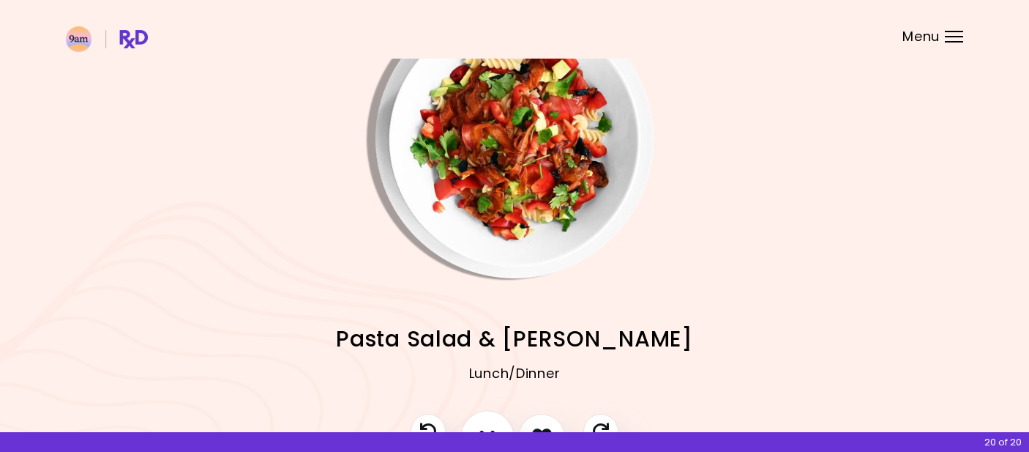
click at [478, 430] on button "I don't like this recipe" at bounding box center [488, 437] width 54 height 54
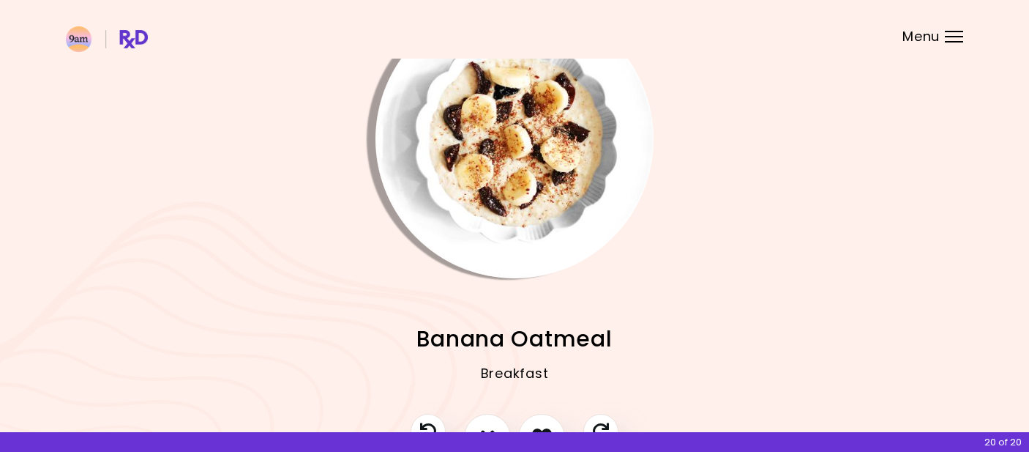
click at [471, 225] on img "Info - Banana Oatmeal" at bounding box center [515, 139] width 278 height 278
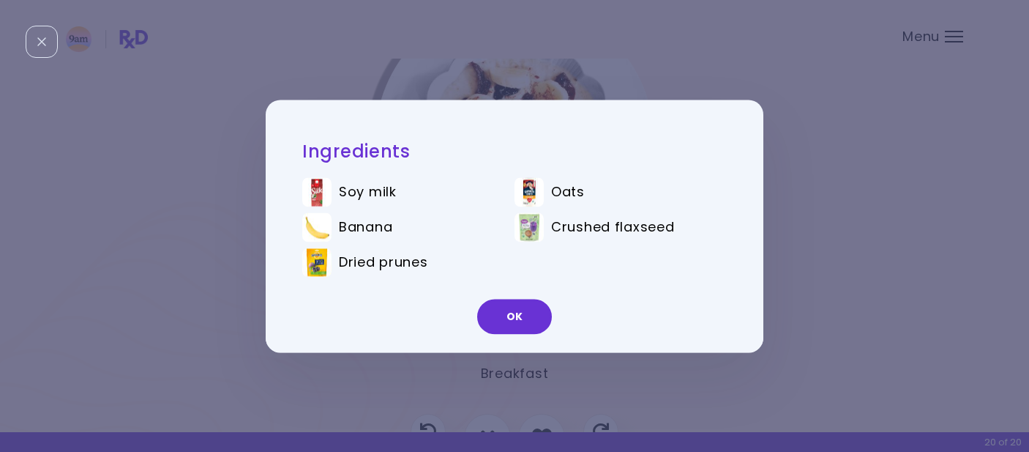
click at [838, 227] on div "Ingredients Soy milk Oats Banana Crushed flaxseed Dried prunes OK" at bounding box center [514, 226] width 1029 height 452
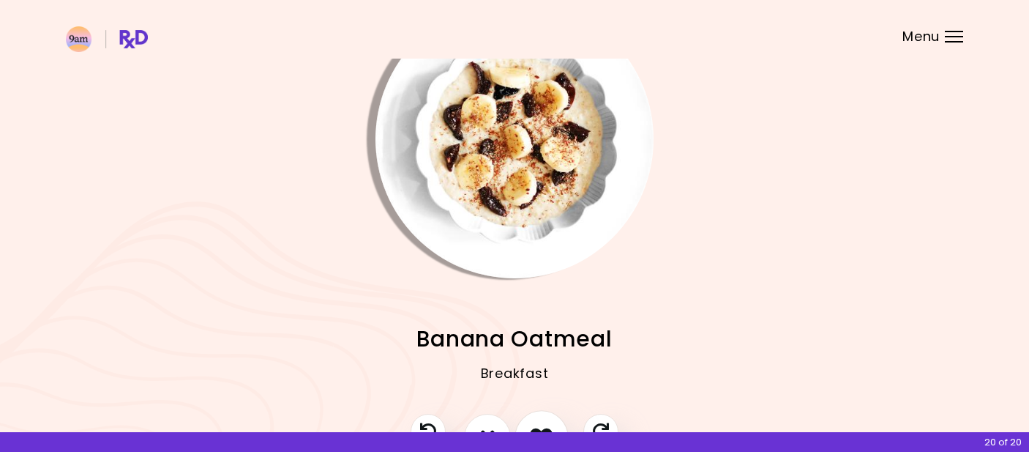
click at [548, 428] on icon "I like this recipe" at bounding box center [541, 436] width 23 height 23
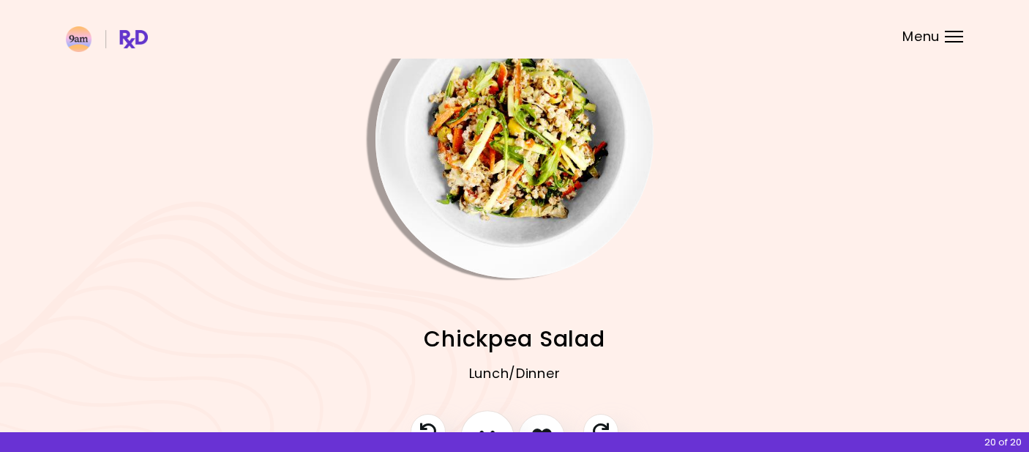
click at [490, 425] on icon "I don't like this recipe" at bounding box center [488, 436] width 16 height 23
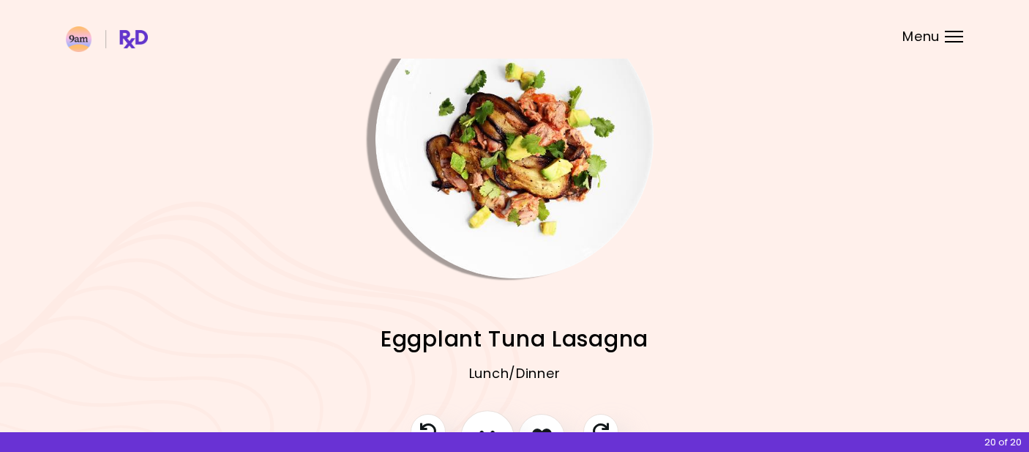
click at [490, 425] on icon "I don't like this recipe" at bounding box center [488, 436] width 16 height 23
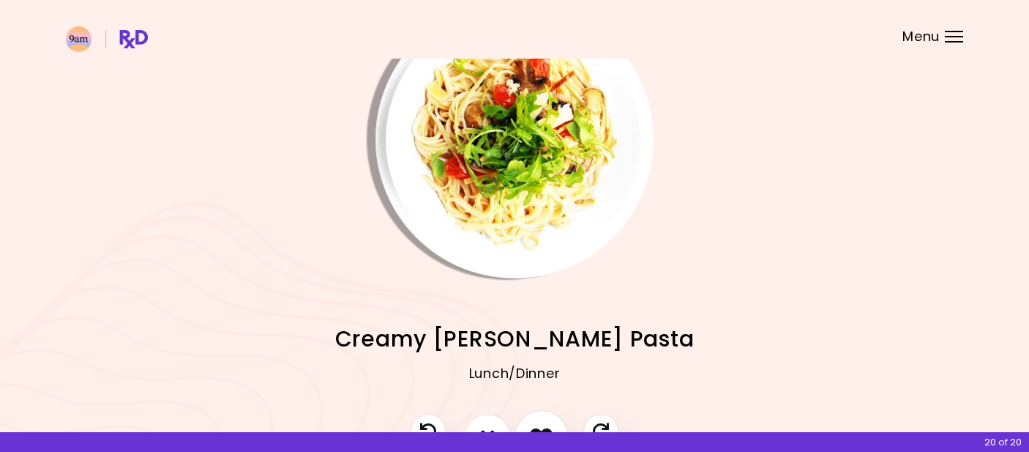
click at [547, 425] on icon "I like this recipe" at bounding box center [541, 436] width 23 height 23
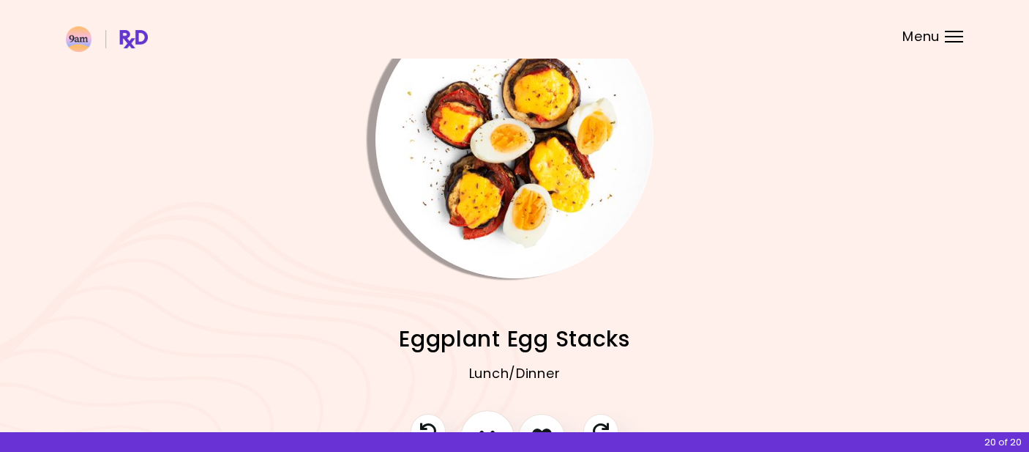
click at [491, 423] on button "I don't like this recipe" at bounding box center [488, 437] width 54 height 54
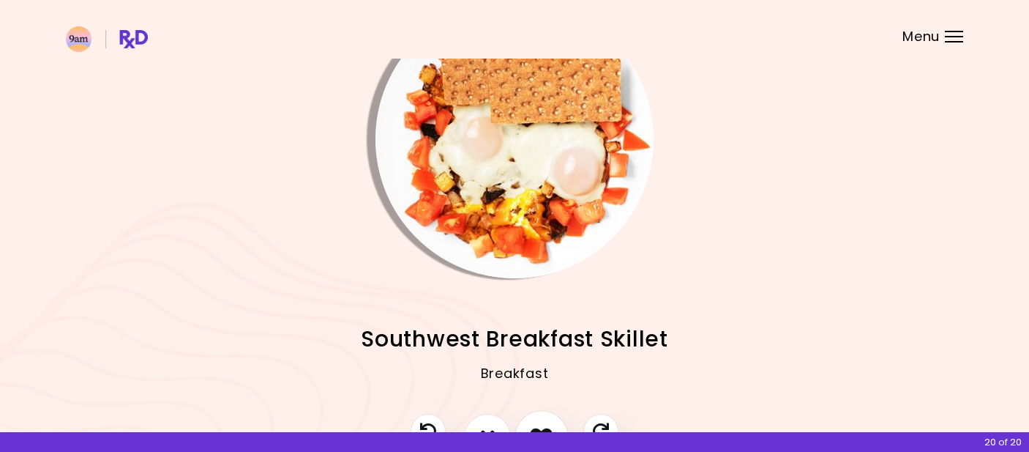
click at [540, 425] on icon "I like this recipe" at bounding box center [541, 436] width 23 height 23
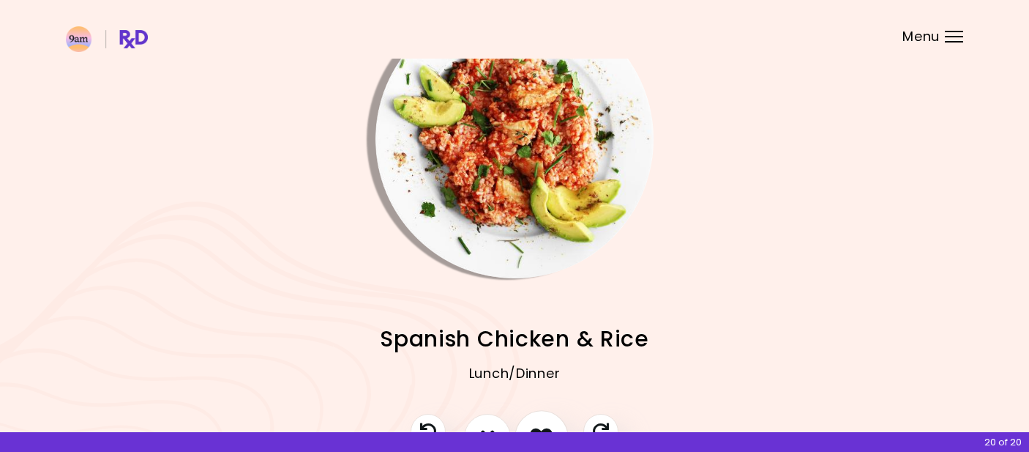
click at [523, 425] on button "I like this recipe" at bounding box center [542, 437] width 54 height 54
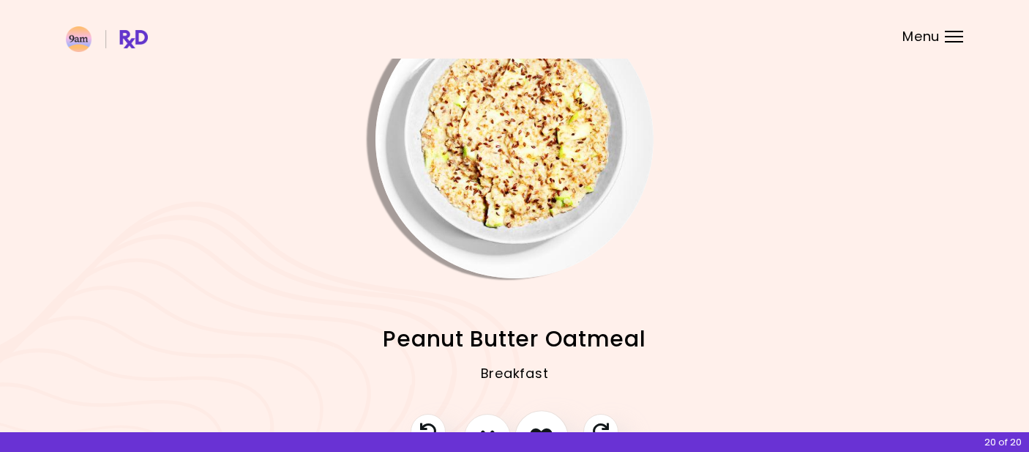
click at [543, 425] on icon "I like this recipe" at bounding box center [541, 436] width 23 height 23
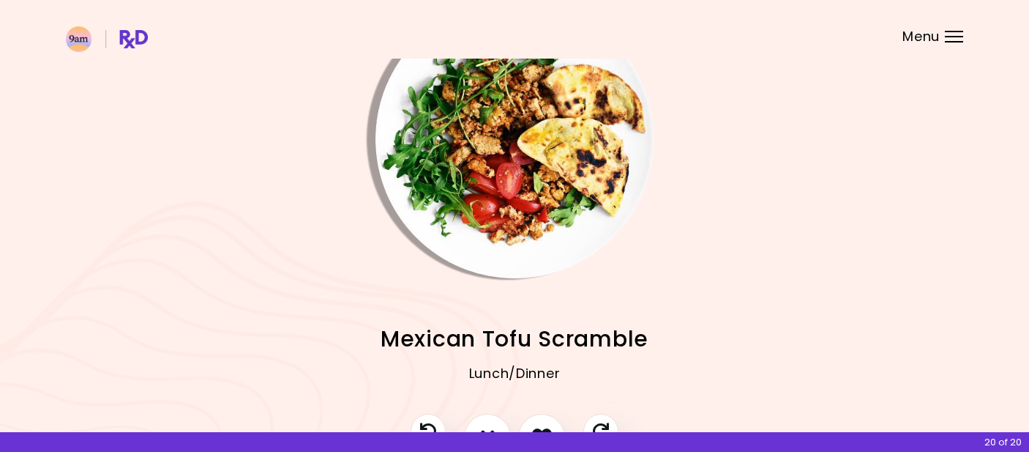
drag, startPoint x: 543, startPoint y: 425, endPoint x: 469, endPoint y: 420, distance: 73.4
click at [471, 420] on div at bounding box center [514, 444] width 237 height 61
click at [423, 431] on icon "Previous recipe" at bounding box center [428, 431] width 18 height 18
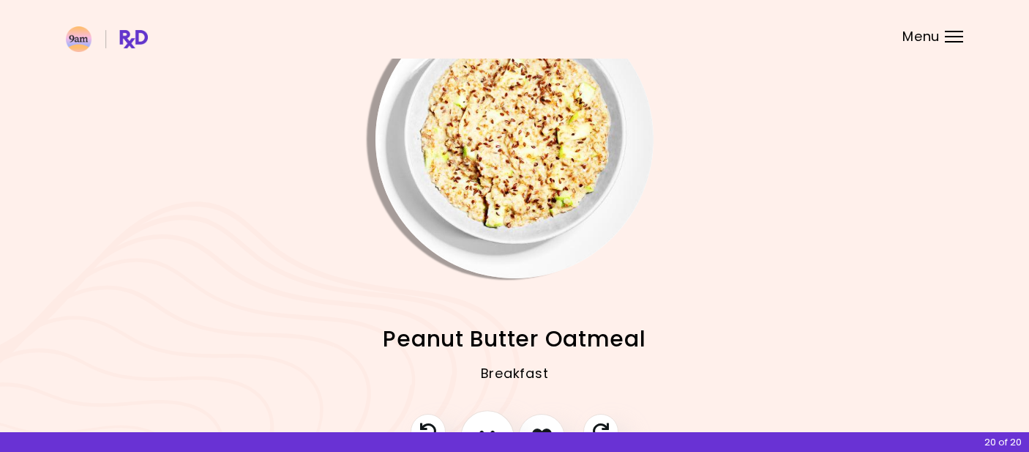
click at [482, 422] on button "I don't like this recipe" at bounding box center [488, 437] width 54 height 54
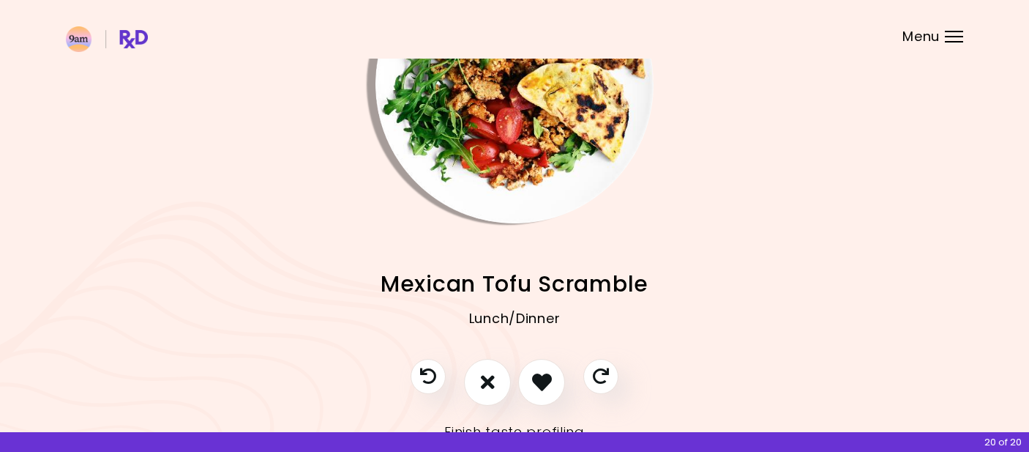
scroll to position [119, 0]
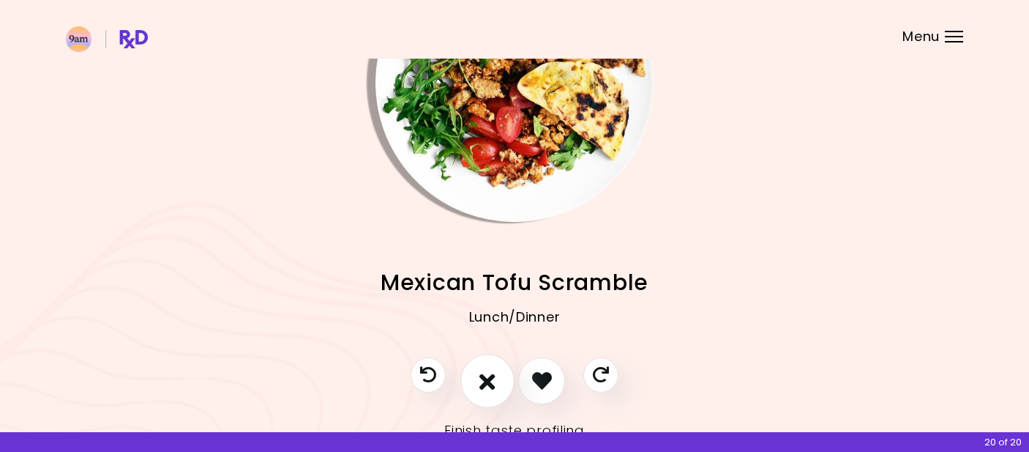
click at [471, 384] on button "I don't like this recipe" at bounding box center [488, 381] width 54 height 54
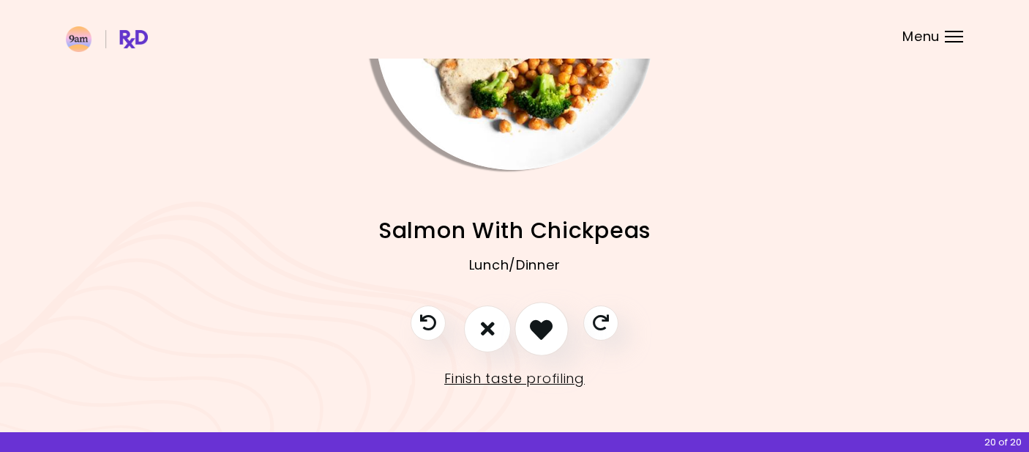
scroll to position [170, 0]
click at [546, 332] on icon "I like this recipe" at bounding box center [541, 329] width 23 height 23
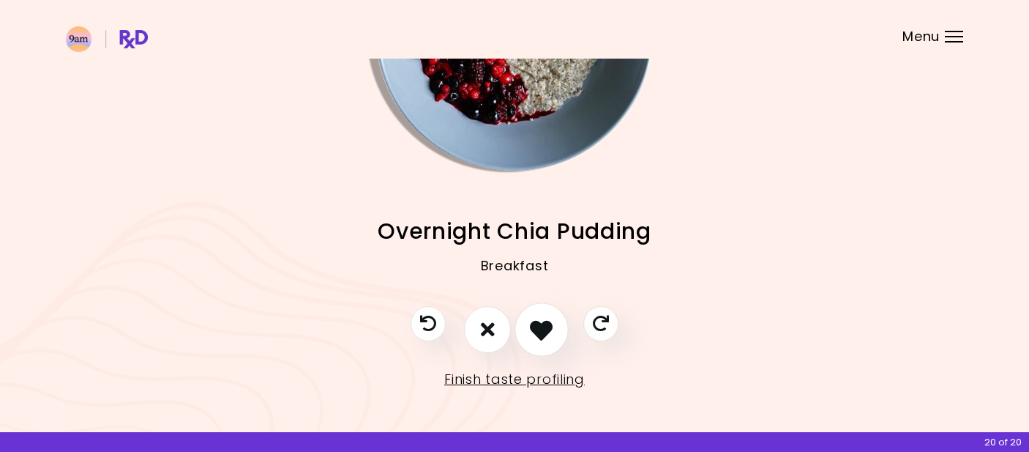
click at [543, 342] on button "I like this recipe" at bounding box center [542, 329] width 54 height 54
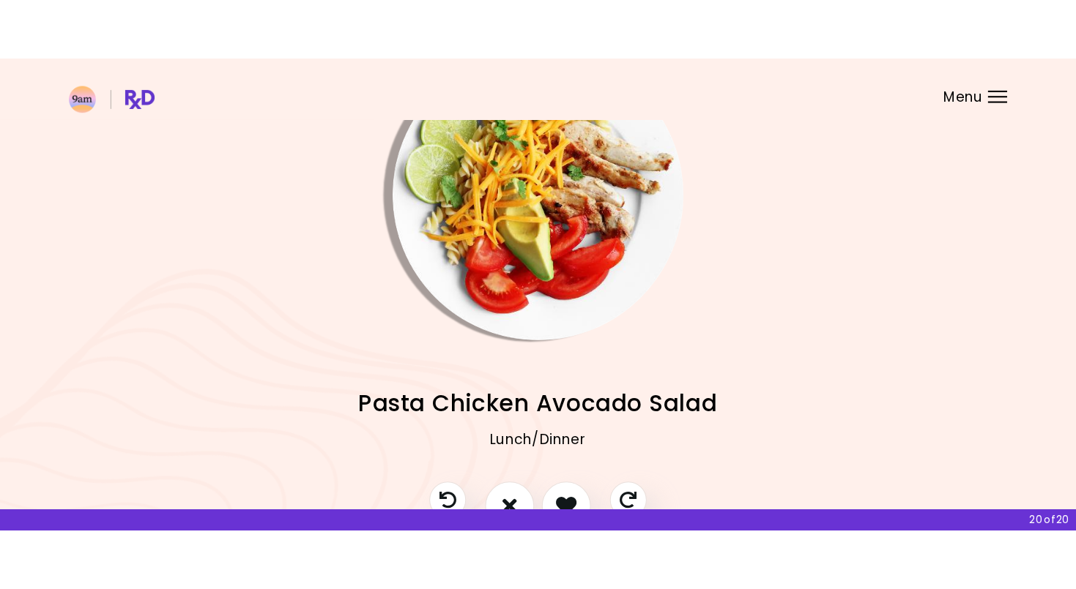
scroll to position [32, 0]
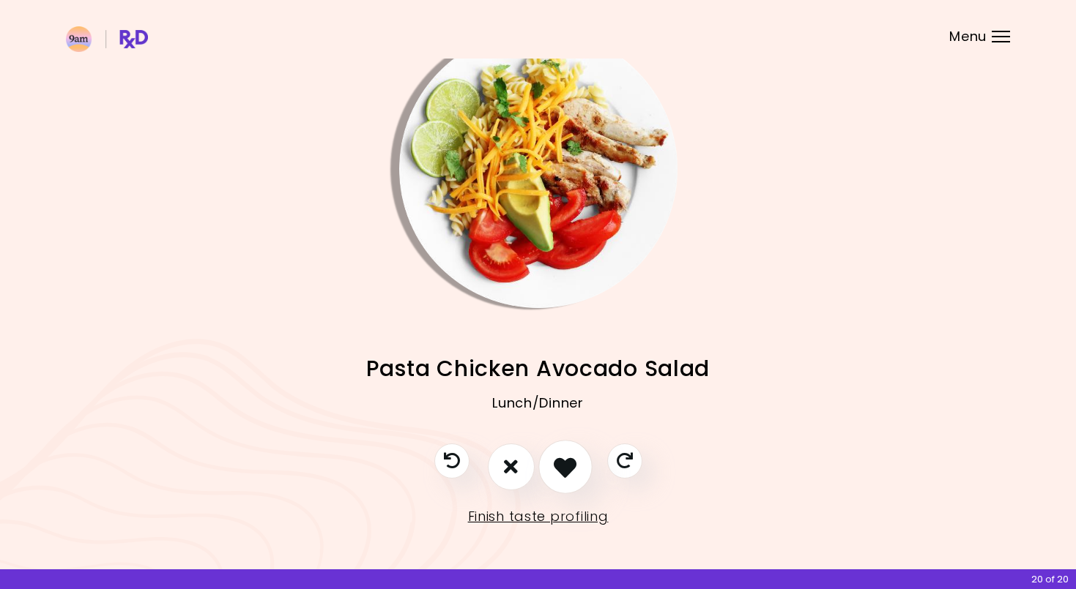
click at [576, 451] on icon "I like this recipe" at bounding box center [564, 466] width 23 height 23
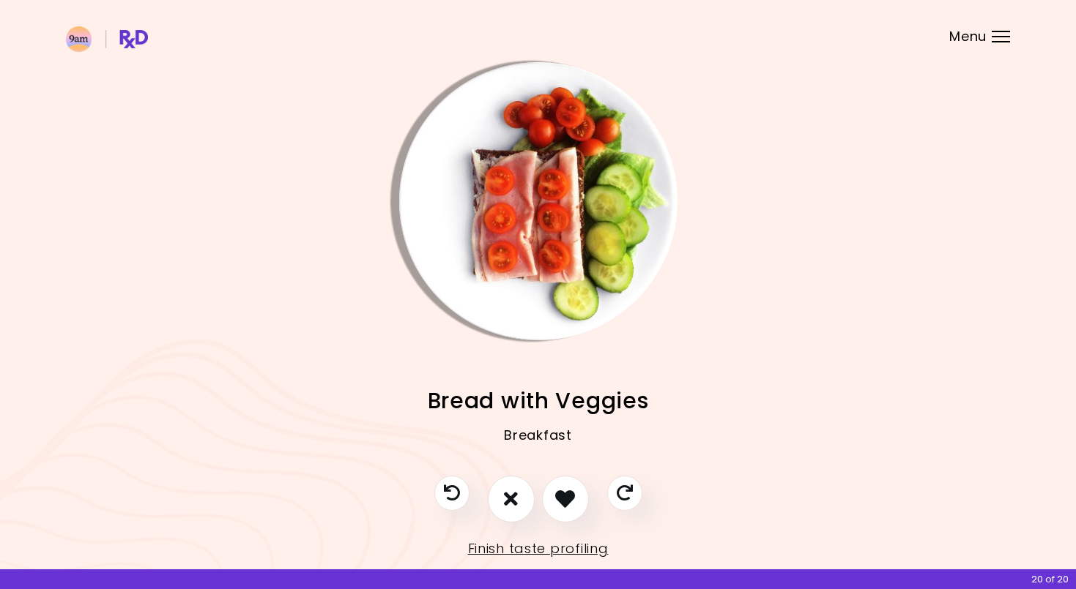
scroll to position [0, 0]
click at [515, 451] on icon "I don't like this recipe" at bounding box center [511, 499] width 16 height 23
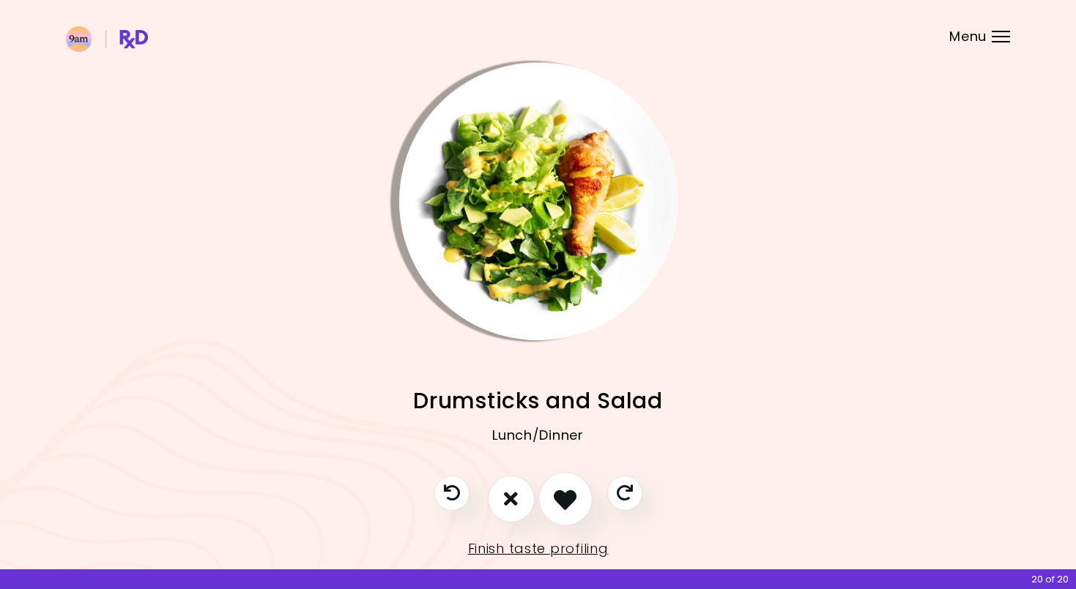
click at [562, 451] on icon "I like this recipe" at bounding box center [564, 499] width 23 height 23
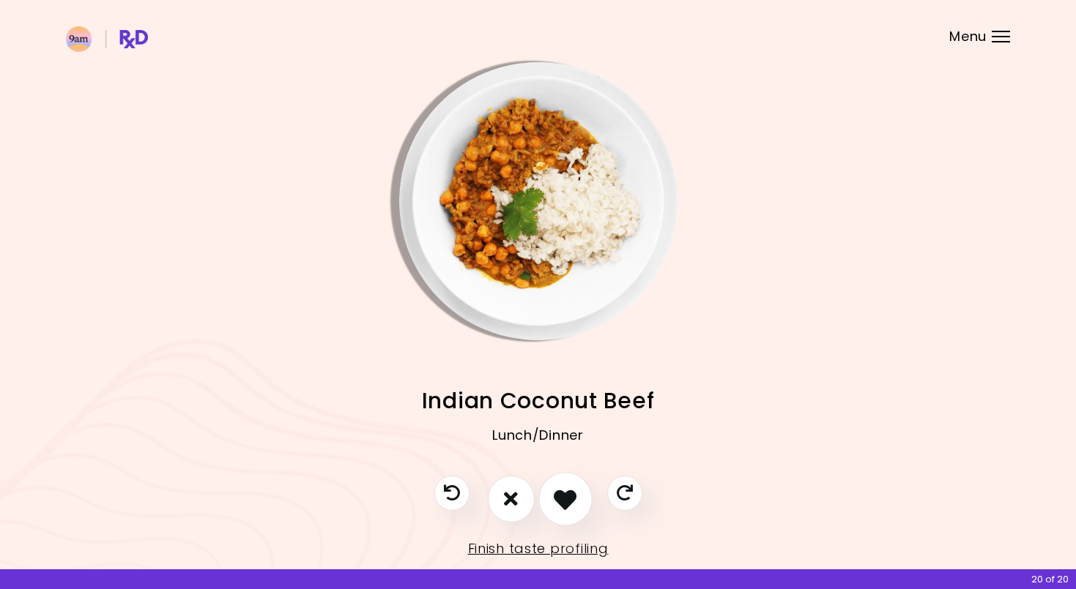
click at [562, 451] on icon "I like this recipe" at bounding box center [564, 499] width 23 height 23
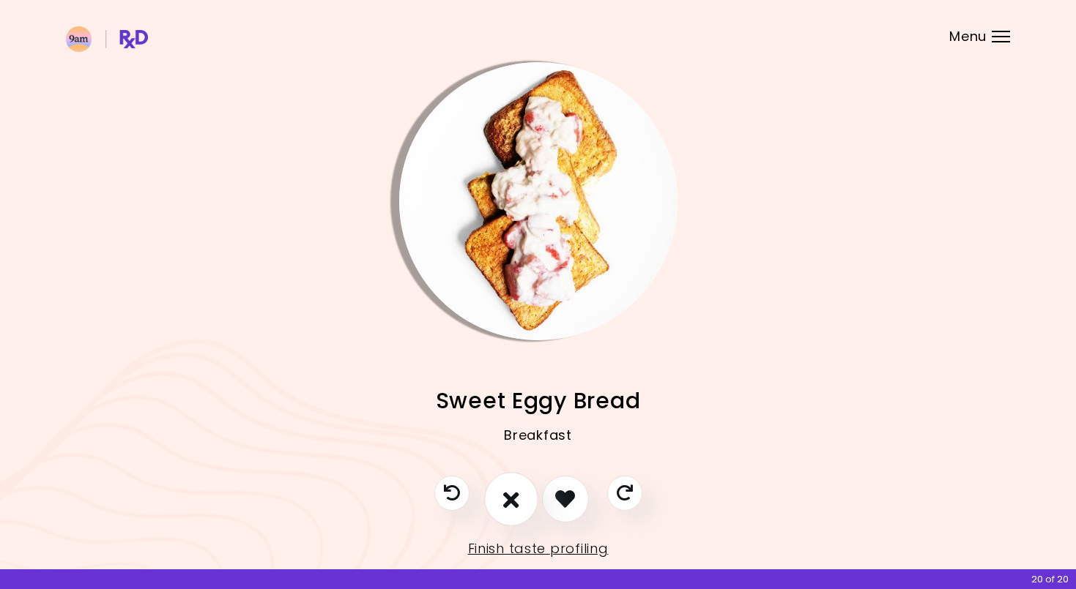
click at [496, 451] on button "I don't like this recipe" at bounding box center [511, 499] width 54 height 54
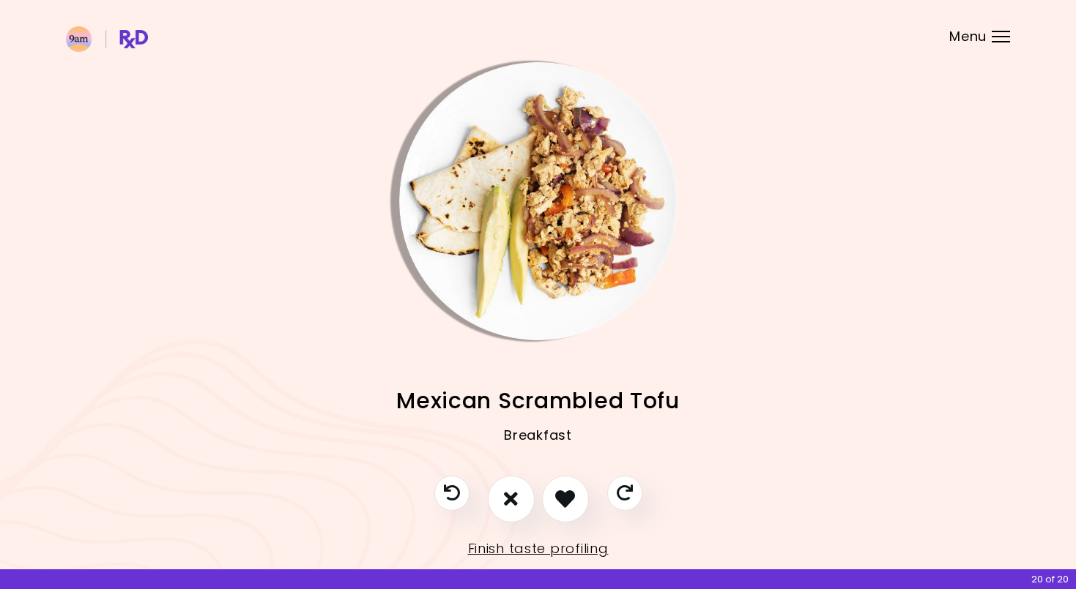
click at [565, 265] on img "Info - Mexican Scrambled Tofu" at bounding box center [538, 201] width 278 height 278
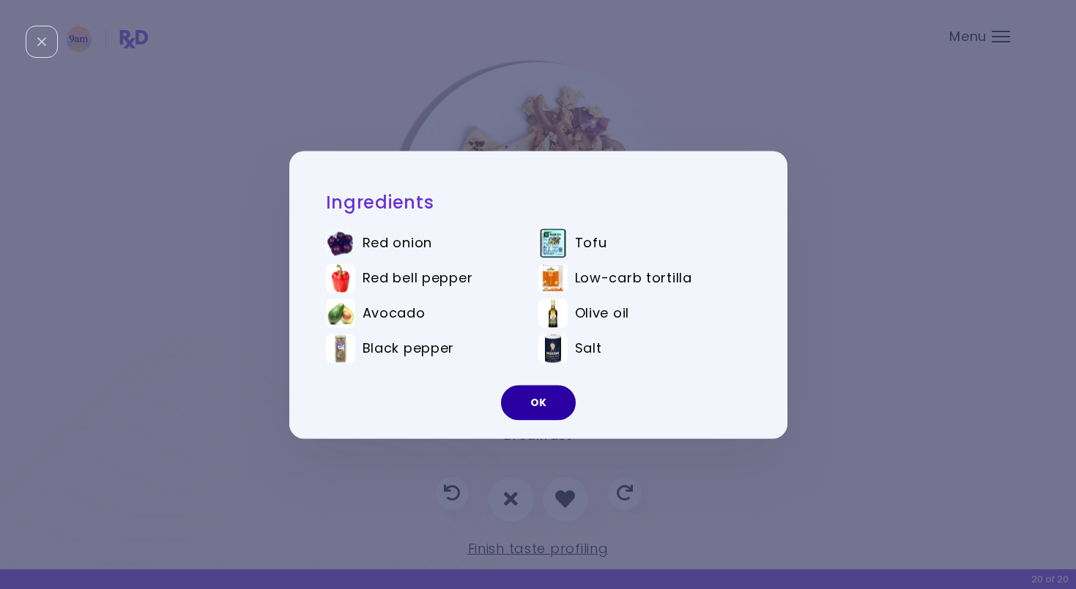
click at [536, 402] on button "OK" at bounding box center [538, 402] width 75 height 35
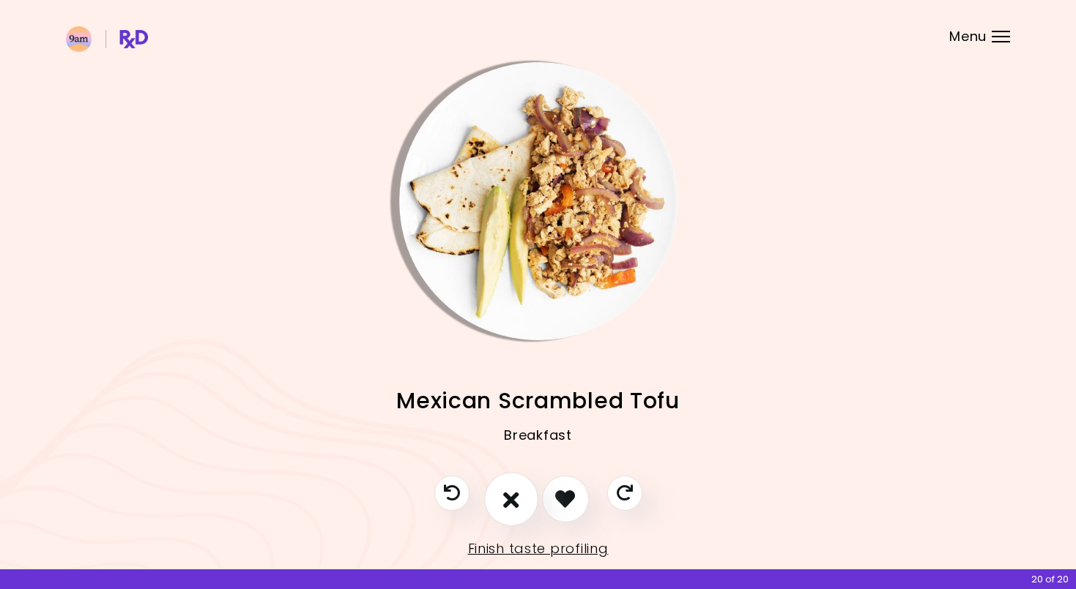
click at [510, 451] on icon "I don't like this recipe" at bounding box center [511, 499] width 16 height 23
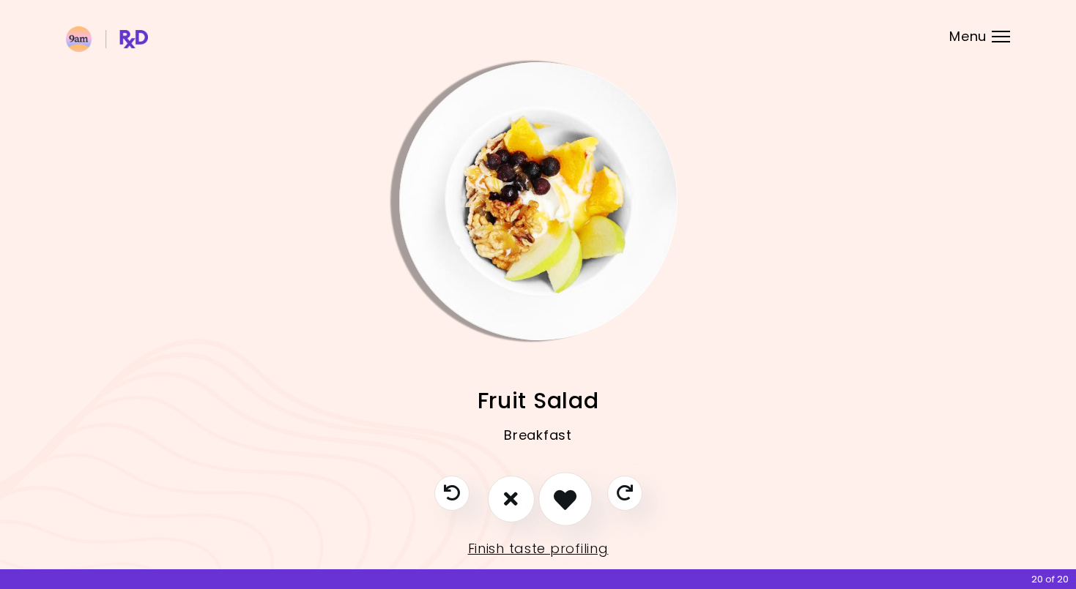
click at [558, 451] on icon "I like this recipe" at bounding box center [564, 499] width 23 height 23
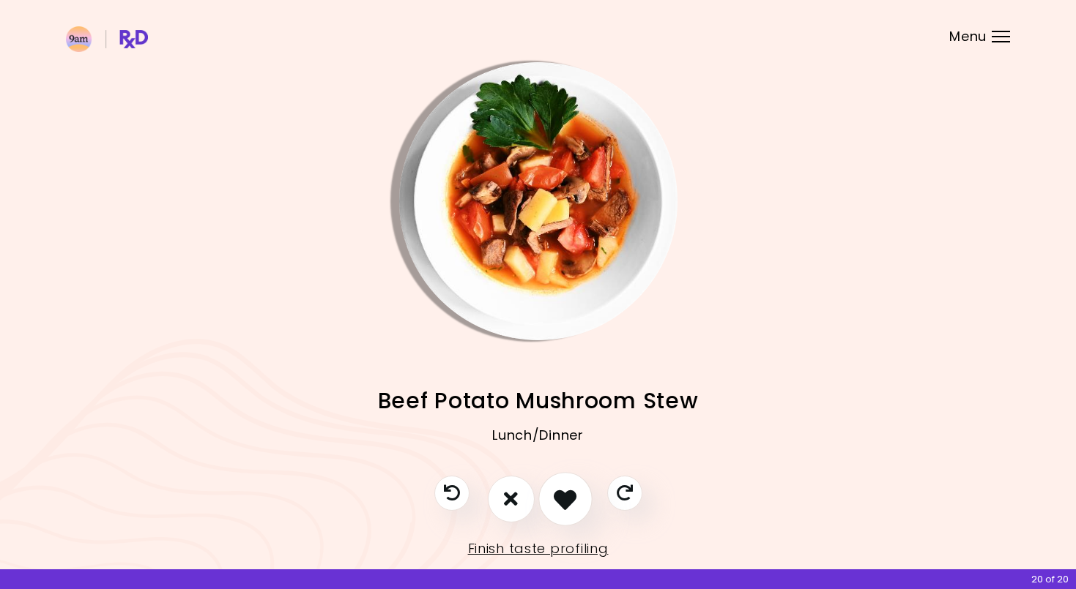
click at [558, 451] on icon "I like this recipe" at bounding box center [564, 499] width 23 height 23
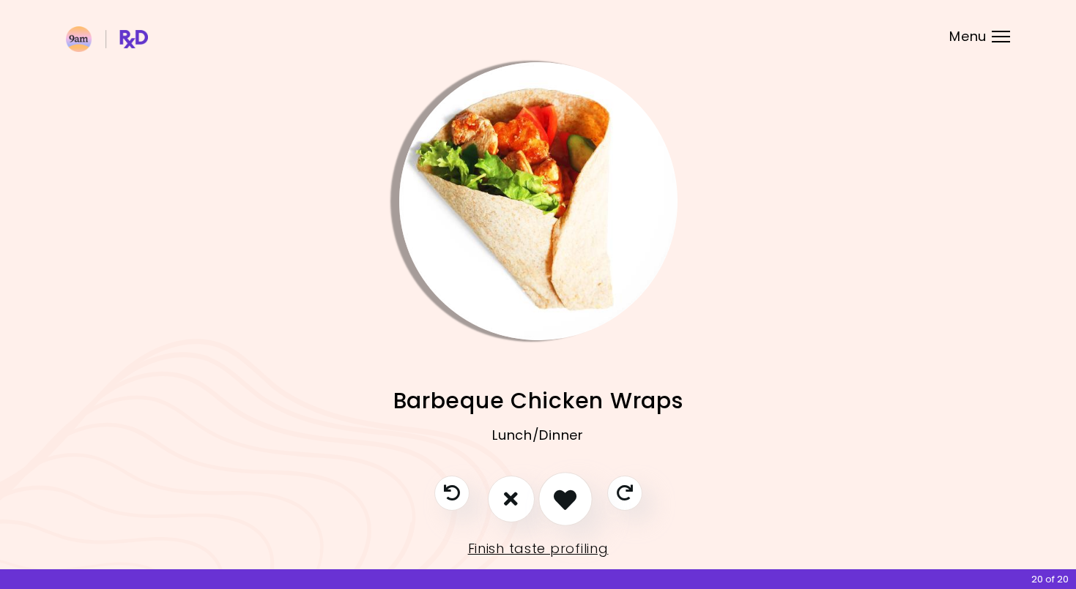
click at [558, 451] on icon "I like this recipe" at bounding box center [564, 499] width 23 height 23
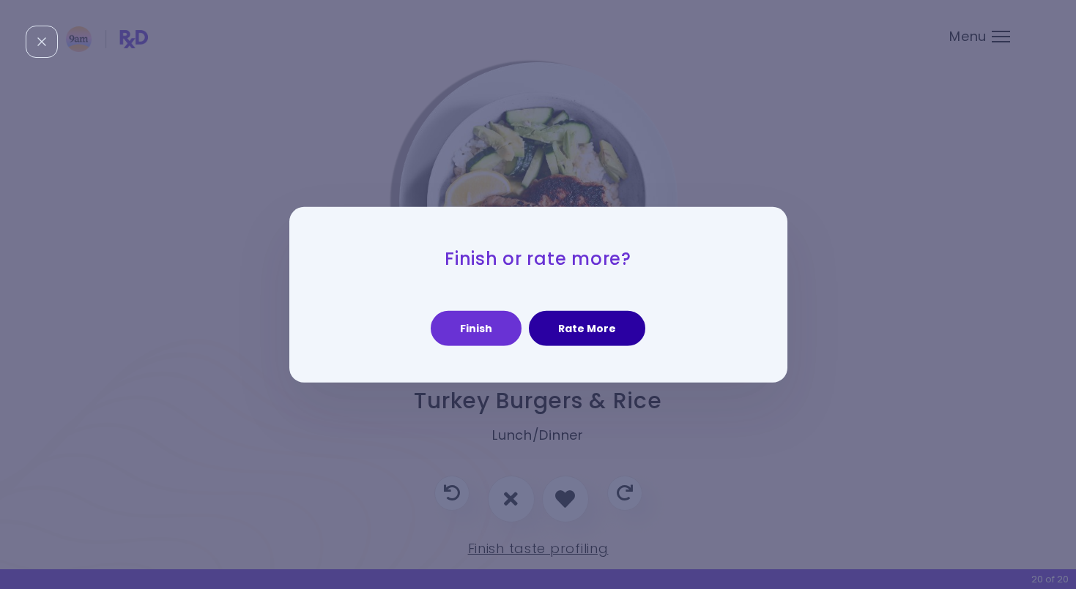
click at [582, 332] on button "Rate More" at bounding box center [587, 328] width 116 height 35
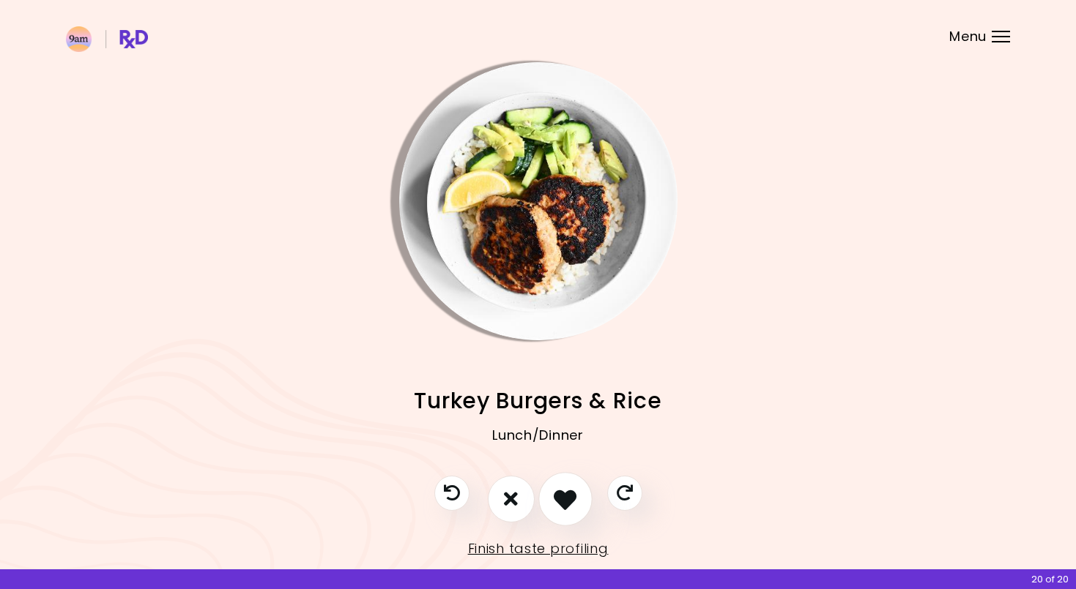
click at [571, 451] on icon "I like this recipe" at bounding box center [564, 499] width 23 height 23
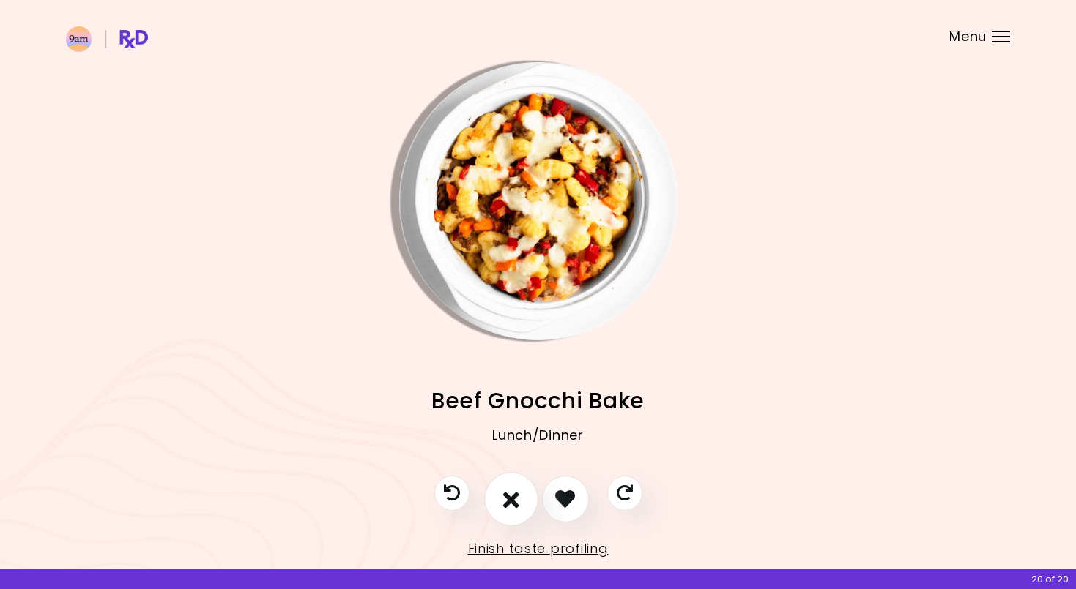
click at [501, 451] on button "I don't like this recipe" at bounding box center [511, 499] width 54 height 54
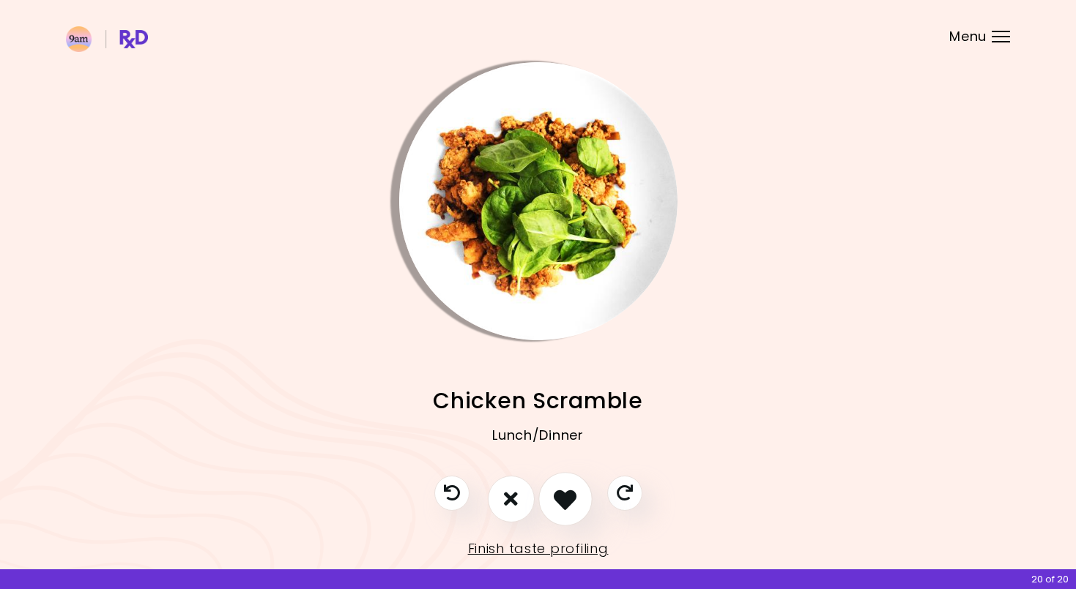
click at [563, 451] on icon "I like this recipe" at bounding box center [564, 499] width 23 height 23
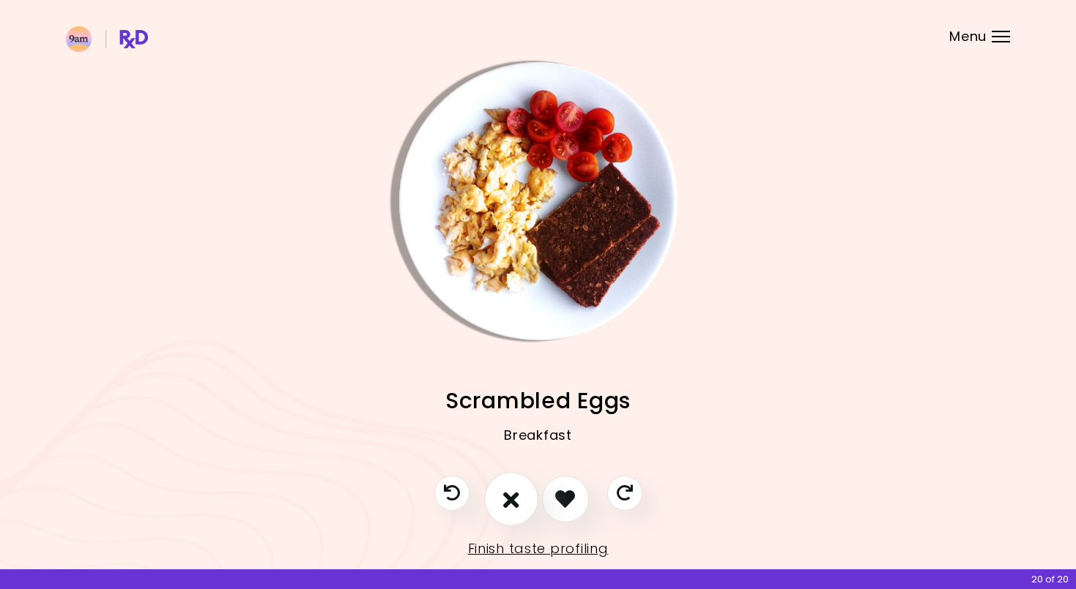
click at [507, 451] on icon "I don't like this recipe" at bounding box center [511, 499] width 16 height 23
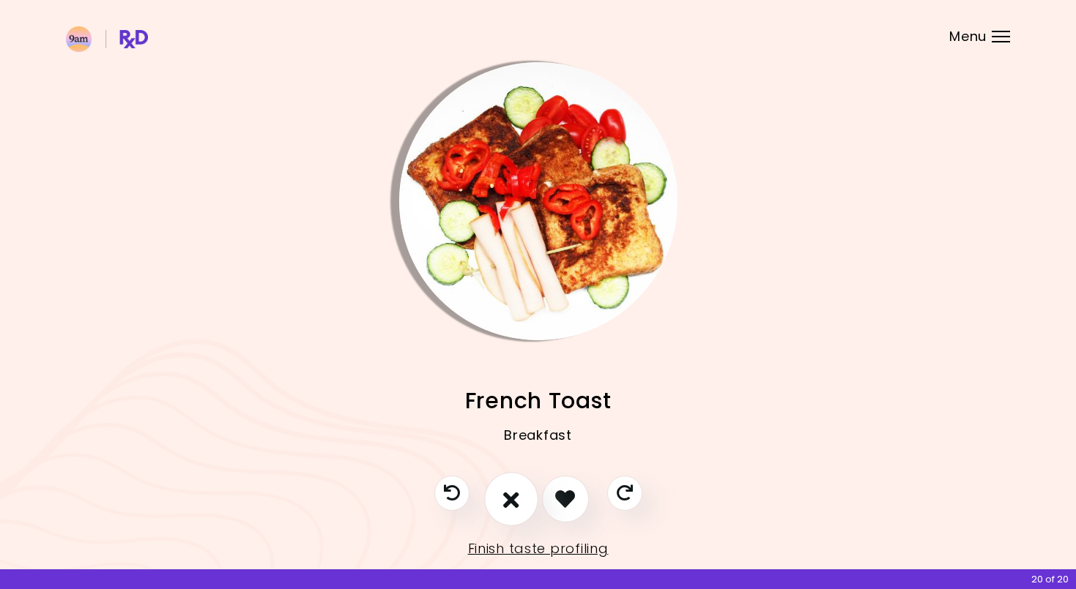
click at [513, 451] on icon "I don't like this recipe" at bounding box center [511, 499] width 16 height 23
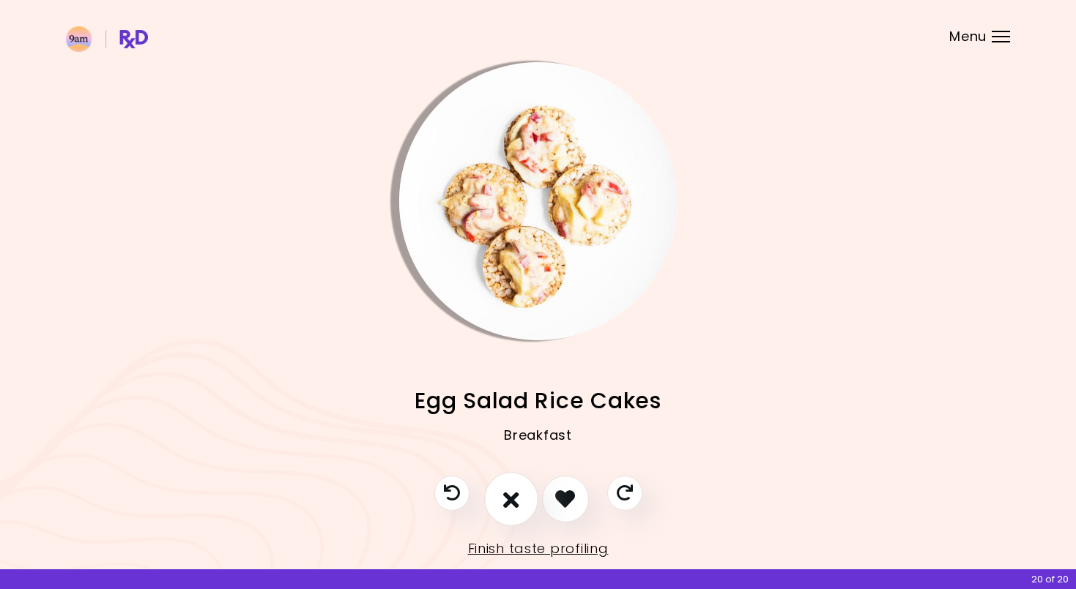
click at [513, 451] on icon "I don't like this recipe" at bounding box center [511, 499] width 16 height 23
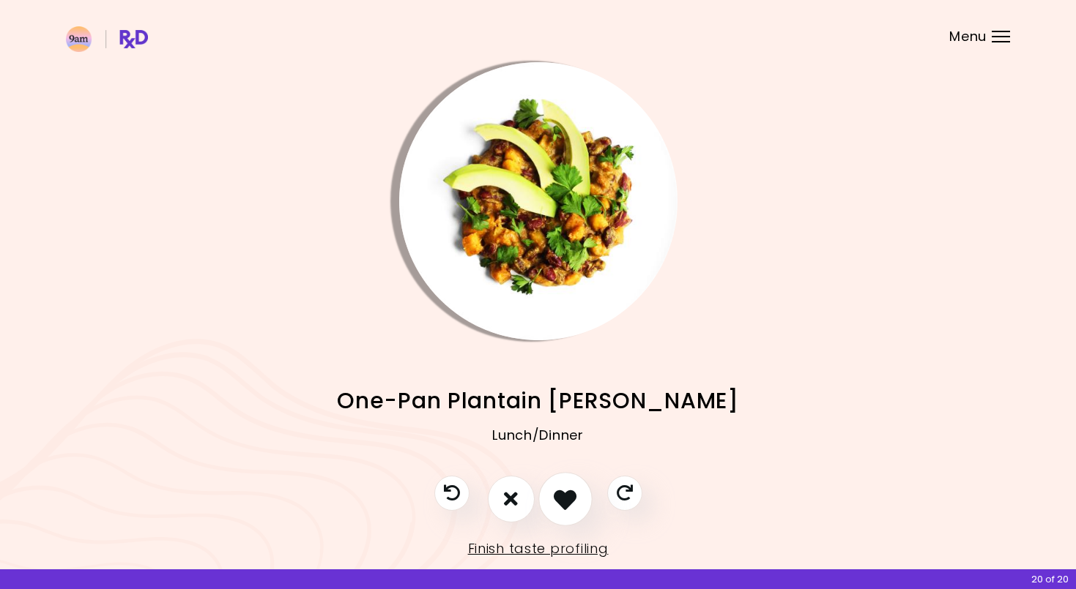
click at [555, 451] on icon "I like this recipe" at bounding box center [564, 499] width 23 height 23
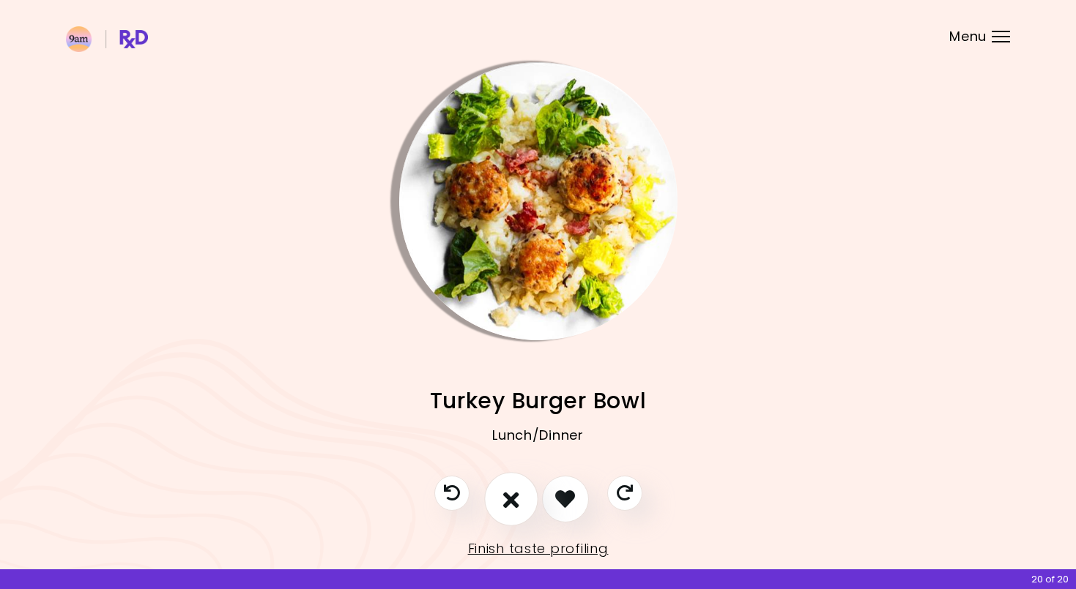
click at [508, 451] on icon "I don't like this recipe" at bounding box center [511, 499] width 16 height 23
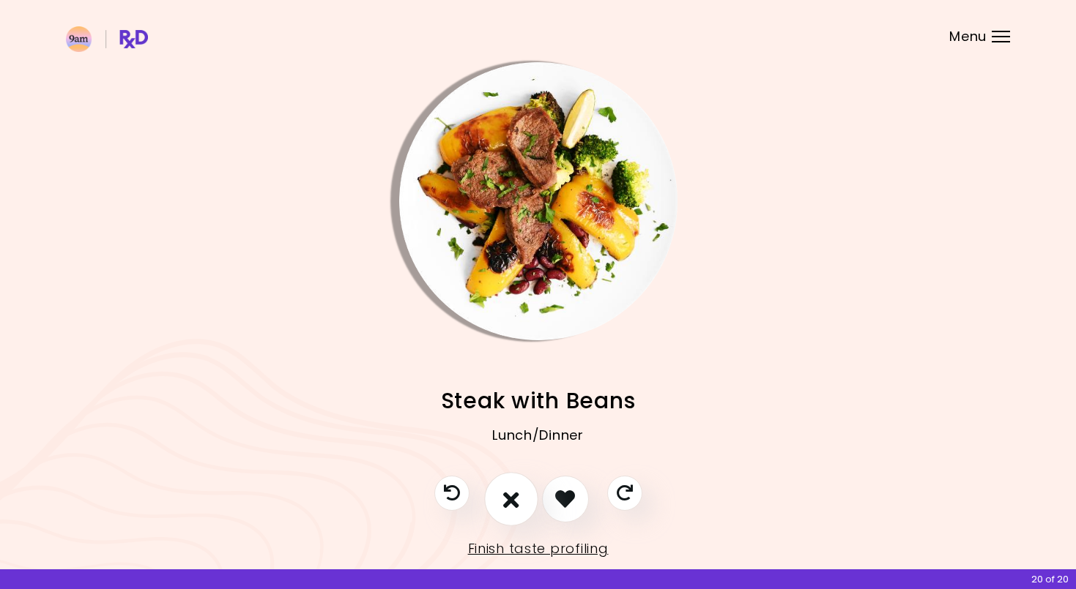
click at [508, 451] on icon "I don't like this recipe" at bounding box center [511, 499] width 16 height 23
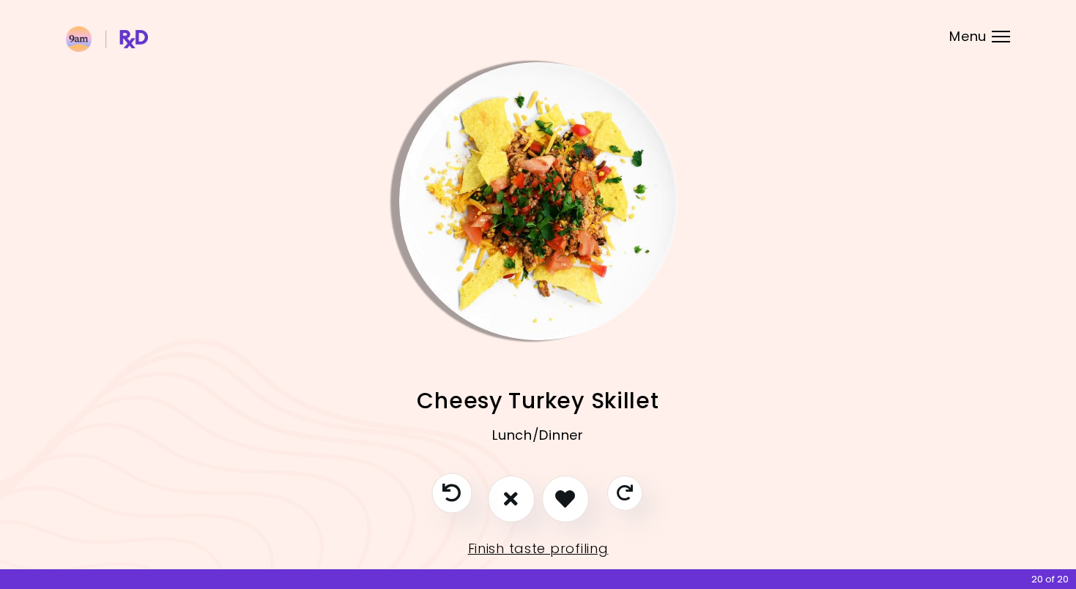
click at [446, 451] on icon "Previous recipe" at bounding box center [451, 493] width 18 height 18
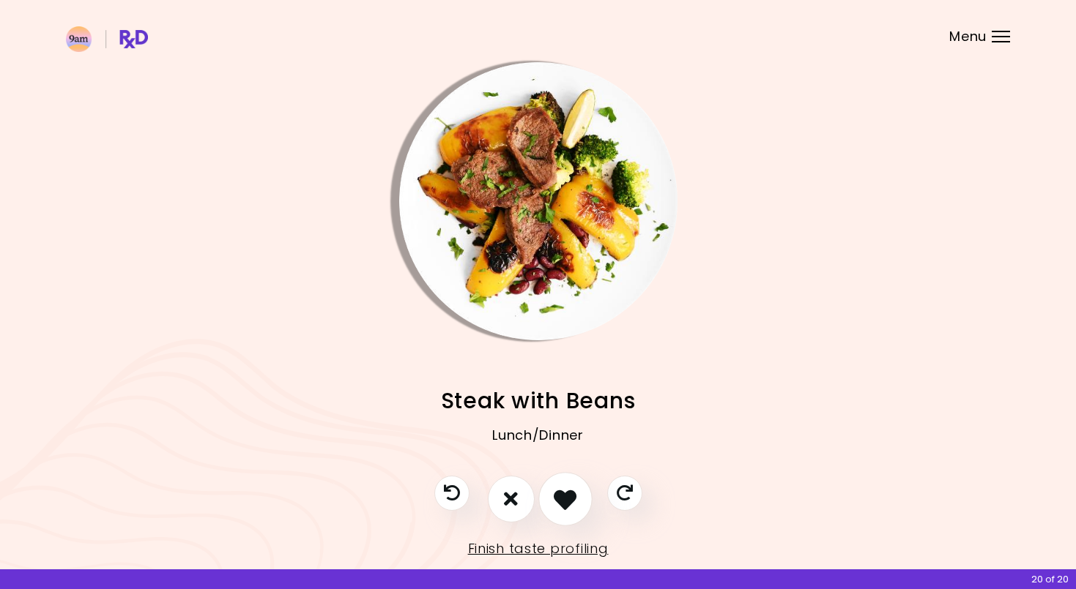
click at [573, 451] on icon "I like this recipe" at bounding box center [564, 499] width 23 height 23
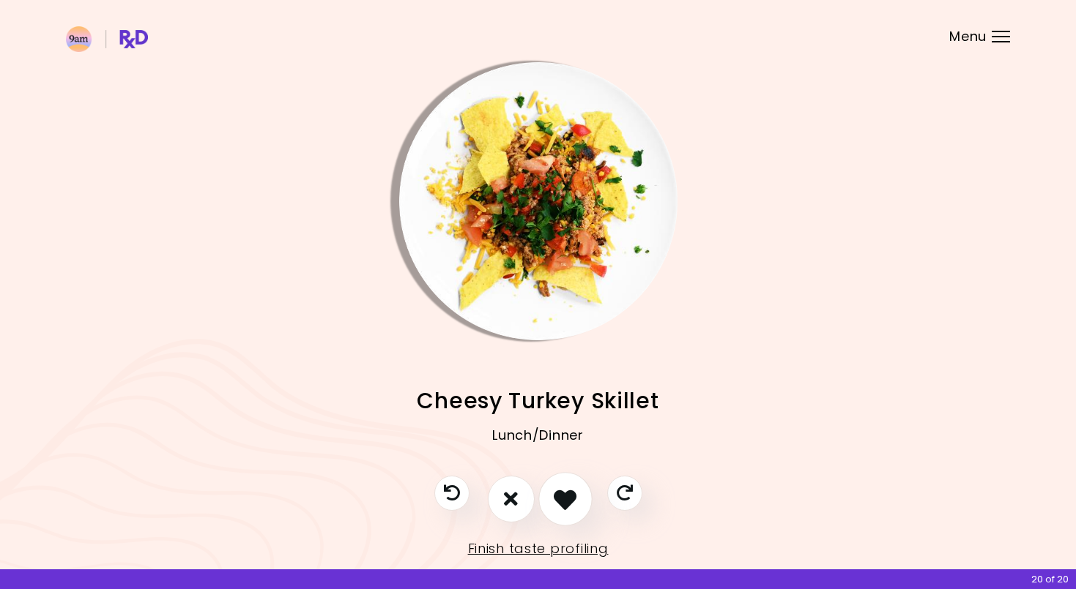
click at [573, 451] on icon "I like this recipe" at bounding box center [564, 499] width 23 height 23
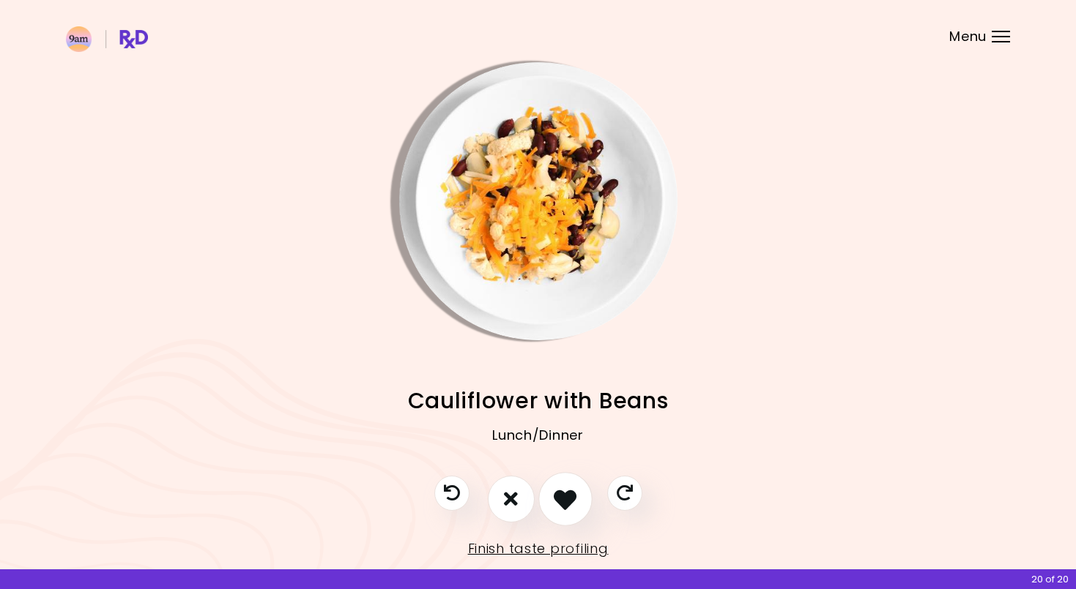
click at [545, 451] on button "I like this recipe" at bounding box center [565, 499] width 54 height 54
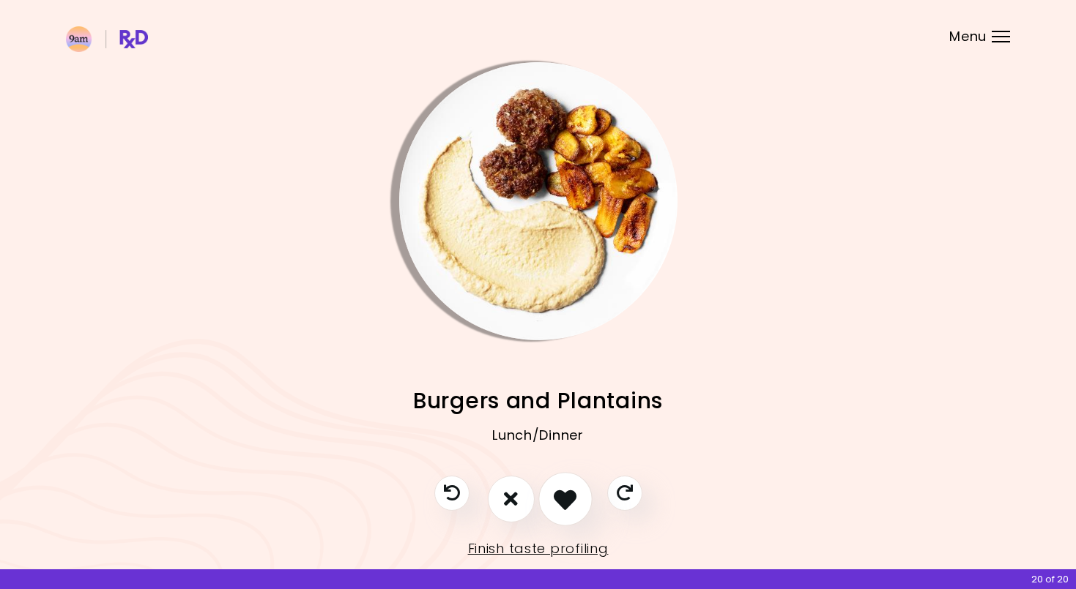
click at [545, 451] on button "I like this recipe" at bounding box center [565, 499] width 54 height 54
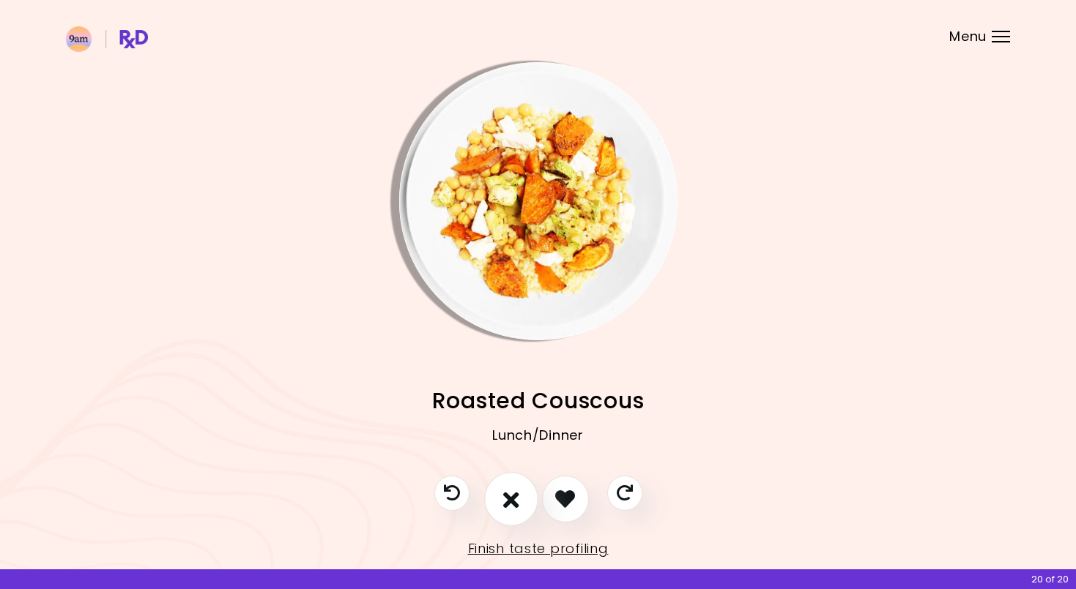
click at [515, 451] on icon "I don't like this recipe" at bounding box center [511, 499] width 16 height 23
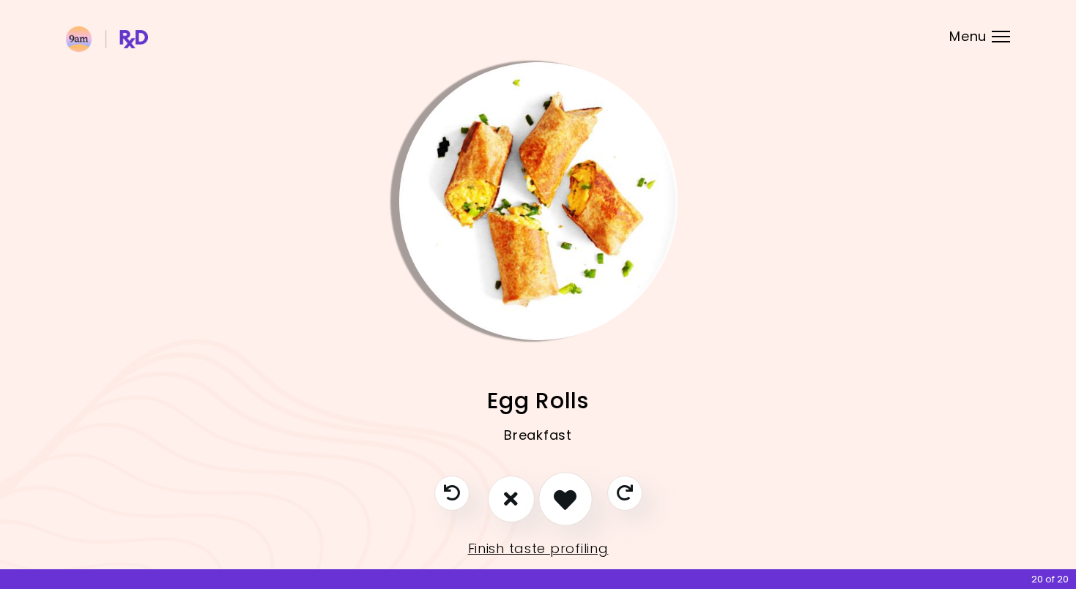
click at [570, 451] on icon "I like this recipe" at bounding box center [564, 499] width 23 height 23
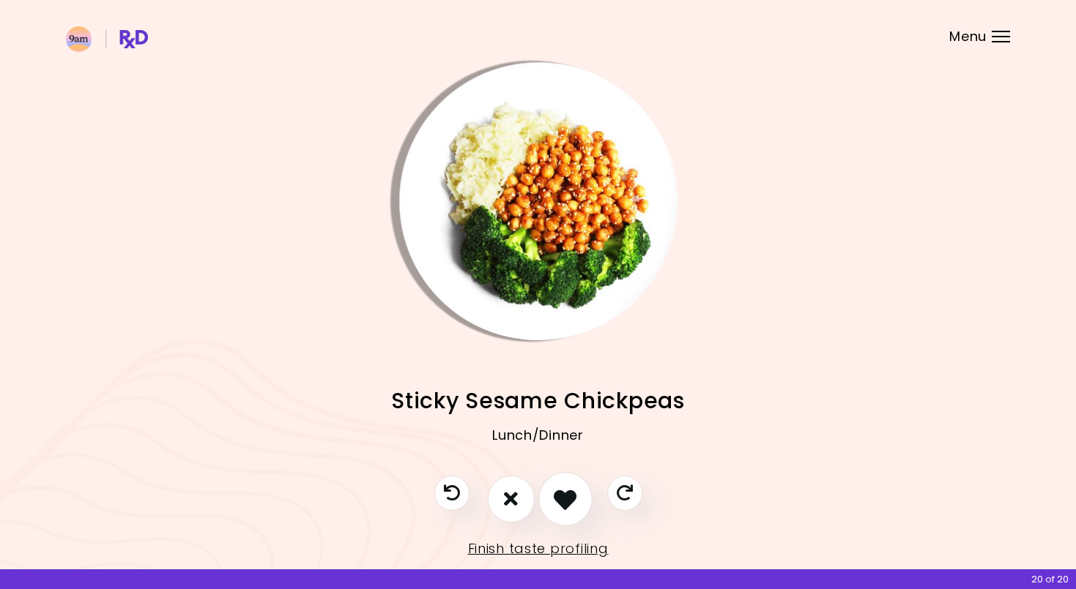
click at [570, 451] on icon "I like this recipe" at bounding box center [564, 499] width 23 height 23
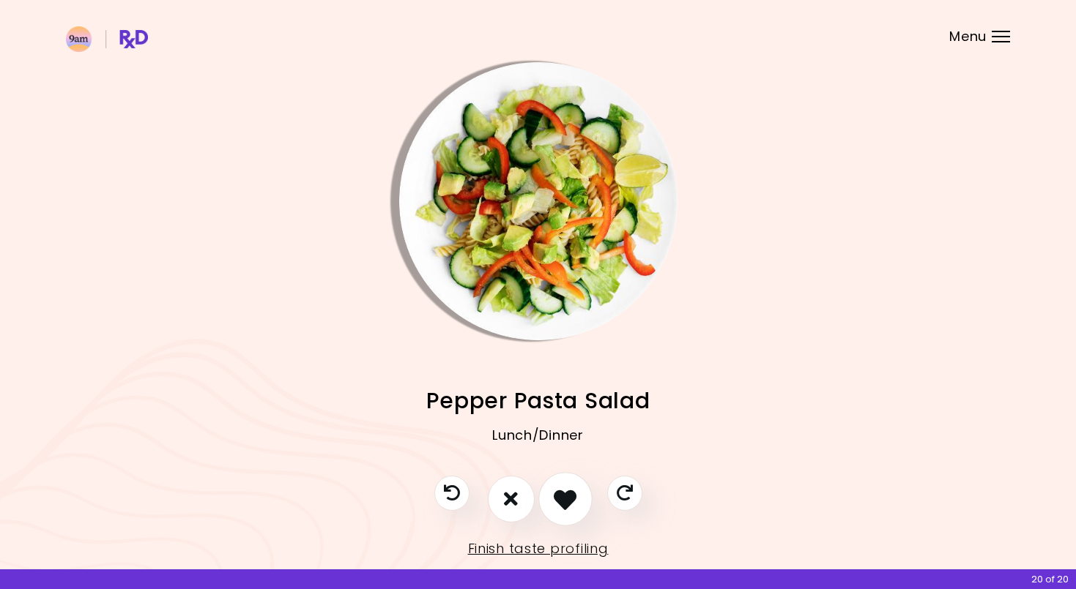
click at [562, 451] on icon "I like this recipe" at bounding box center [564, 499] width 23 height 23
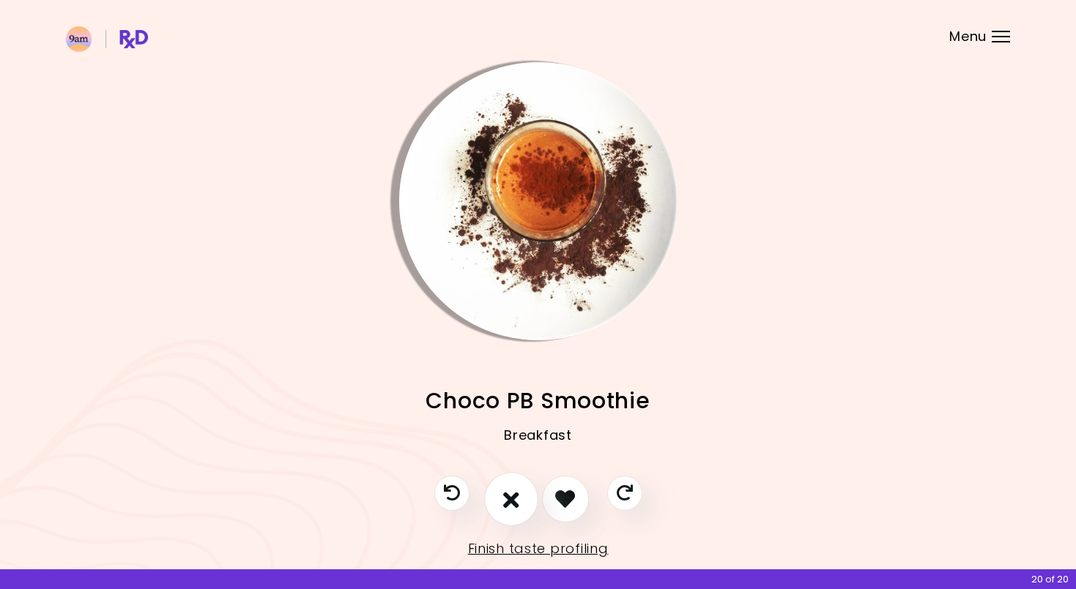
click at [514, 451] on icon "I don't like this recipe" at bounding box center [511, 499] width 16 height 23
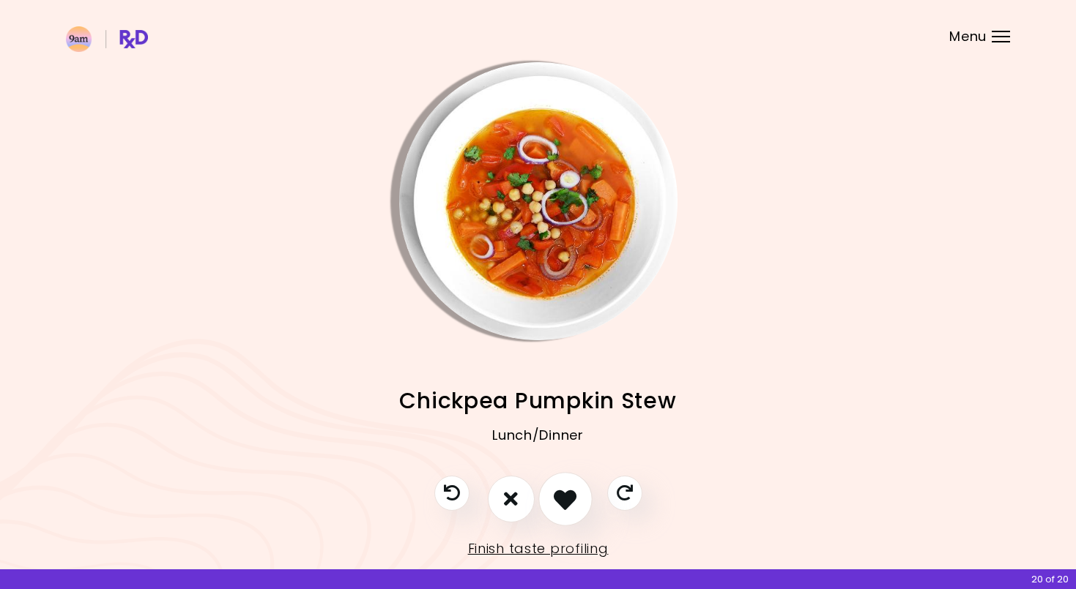
click at [549, 451] on button "I like this recipe" at bounding box center [565, 499] width 54 height 54
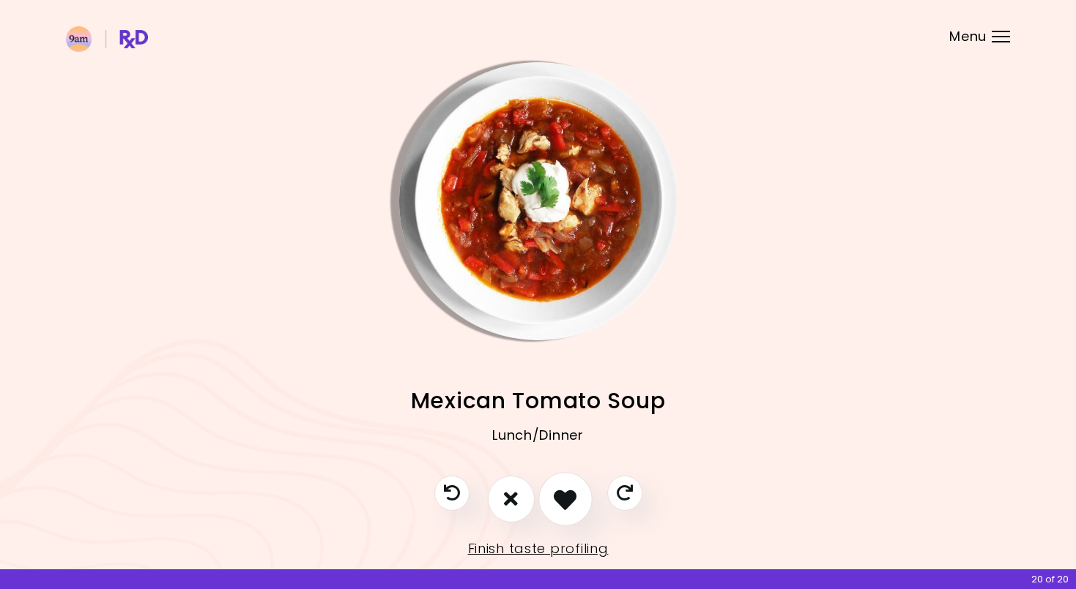
click at [549, 451] on button "I like this recipe" at bounding box center [565, 499] width 54 height 54
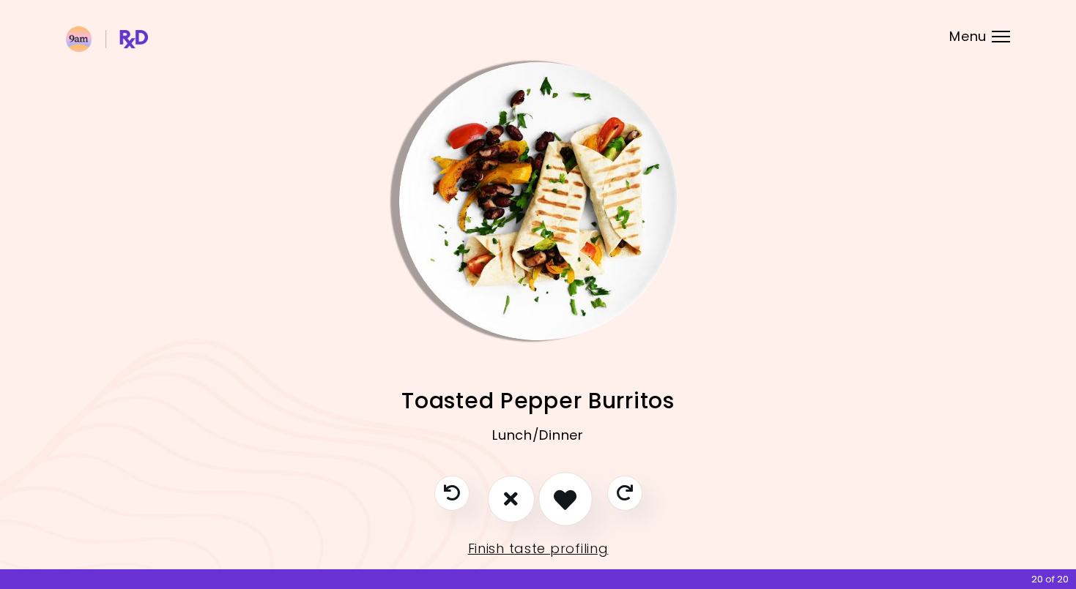
click at [549, 451] on button "I like this recipe" at bounding box center [565, 499] width 54 height 54
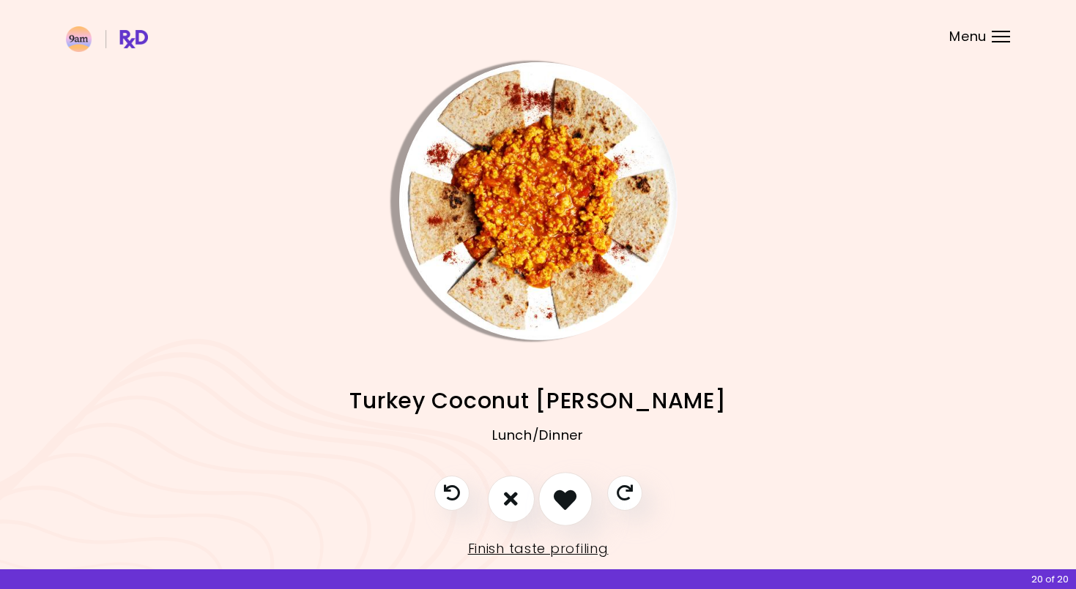
click at [549, 451] on button "I like this recipe" at bounding box center [565, 499] width 54 height 54
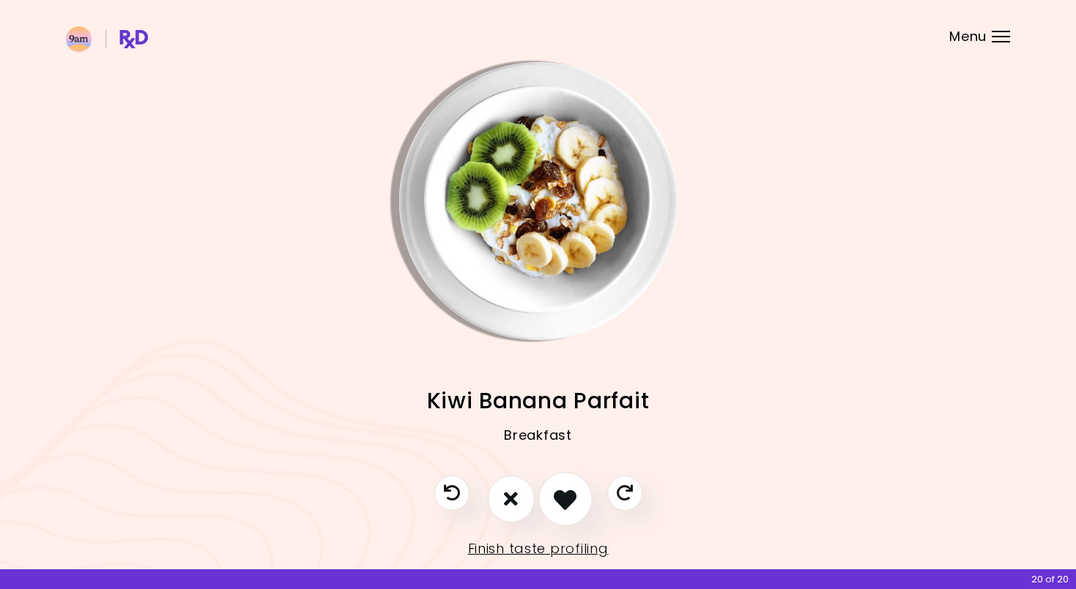
click at [549, 451] on button "I like this recipe" at bounding box center [565, 499] width 54 height 54
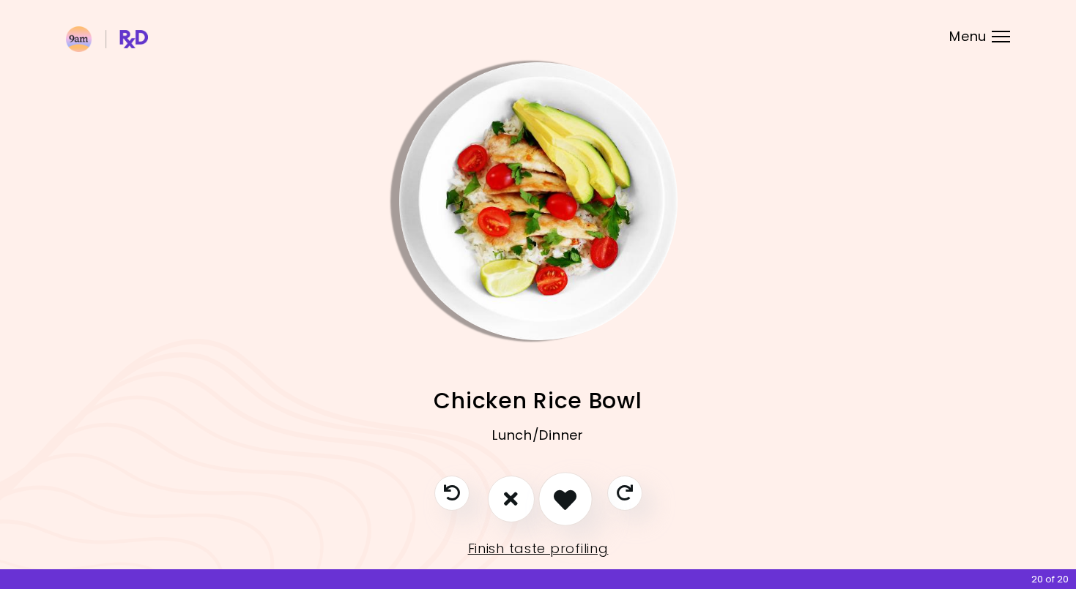
click at [549, 451] on button "I like this recipe" at bounding box center [565, 499] width 54 height 54
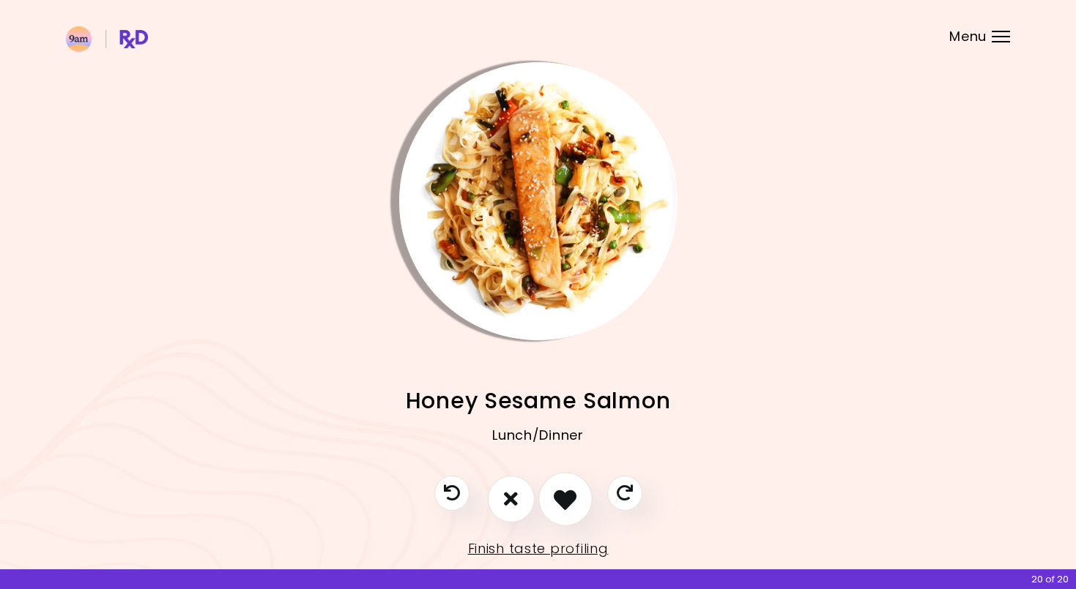
click at [549, 451] on button "I like this recipe" at bounding box center [565, 499] width 54 height 54
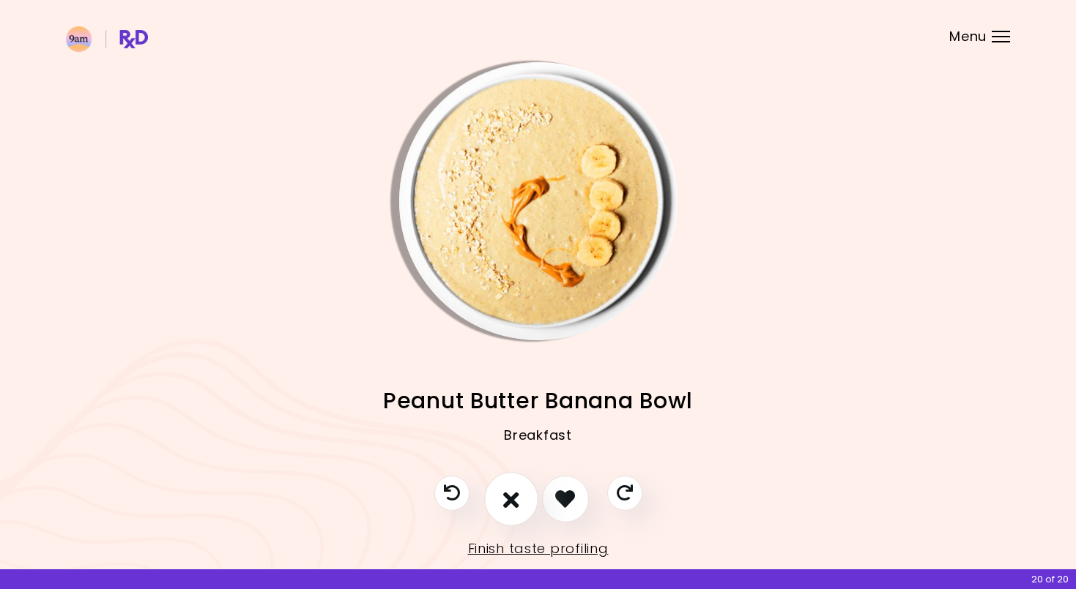
click at [514, 451] on icon "I don't like this recipe" at bounding box center [511, 499] width 16 height 23
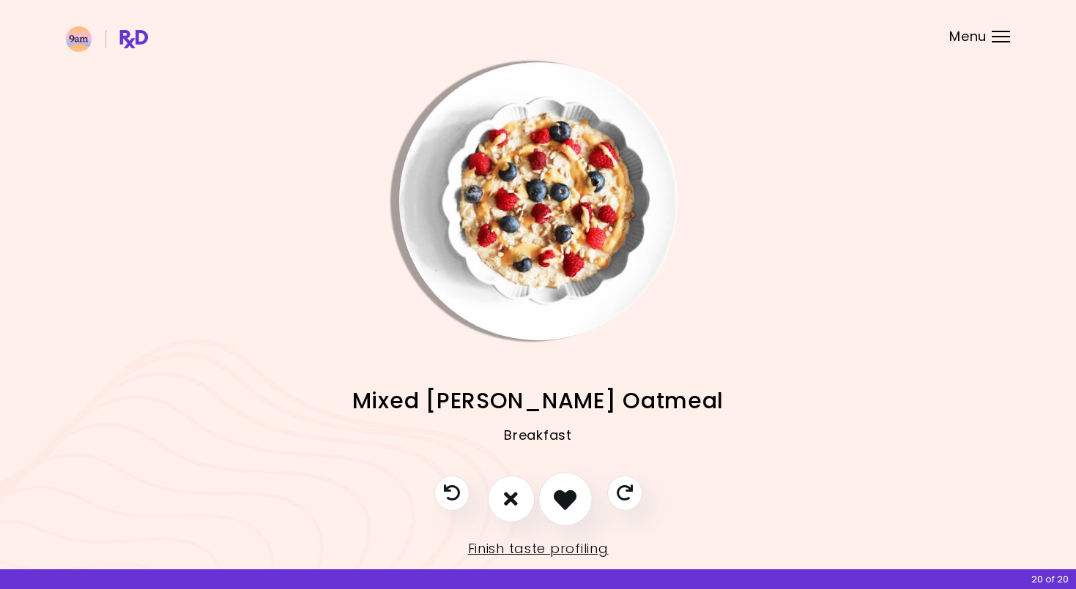
click at [554, 451] on icon "I like this recipe" at bounding box center [564, 499] width 23 height 23
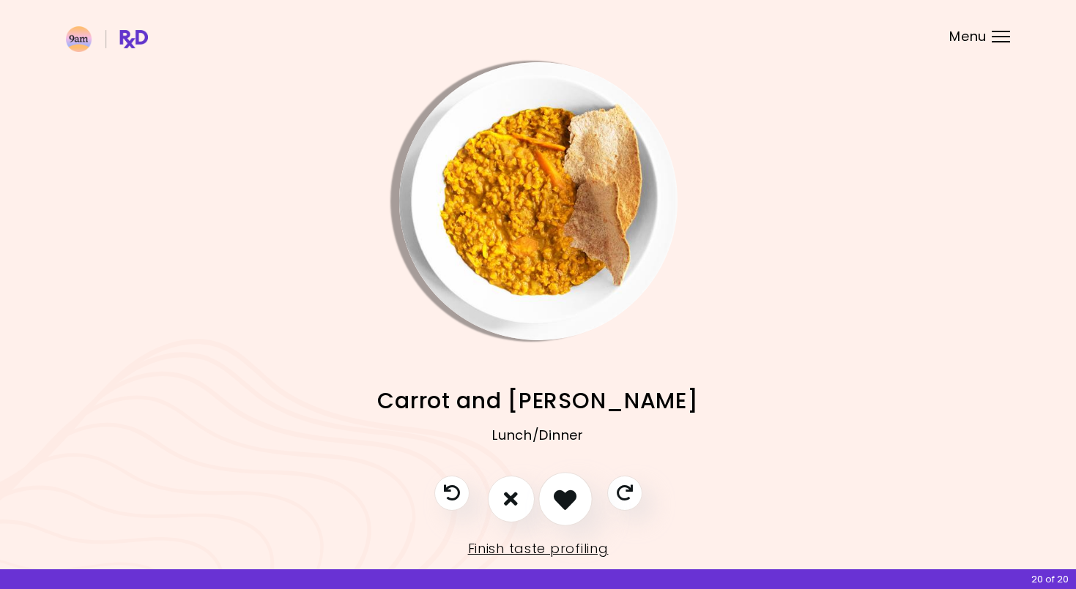
click at [559, 451] on icon "I like this recipe" at bounding box center [564, 499] width 23 height 23
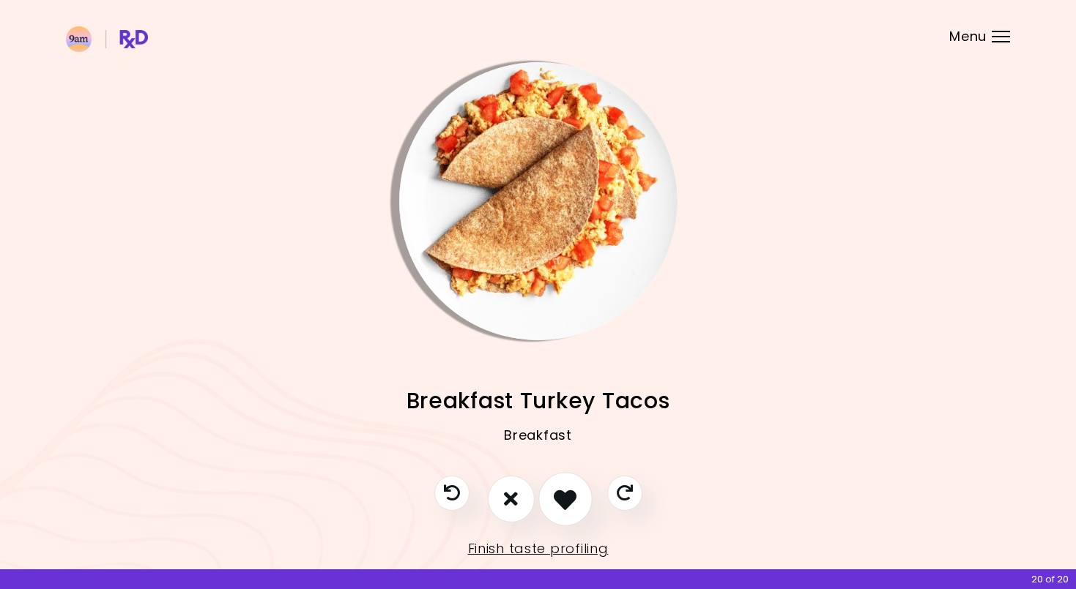
click at [548, 451] on button "I like this recipe" at bounding box center [565, 499] width 54 height 54
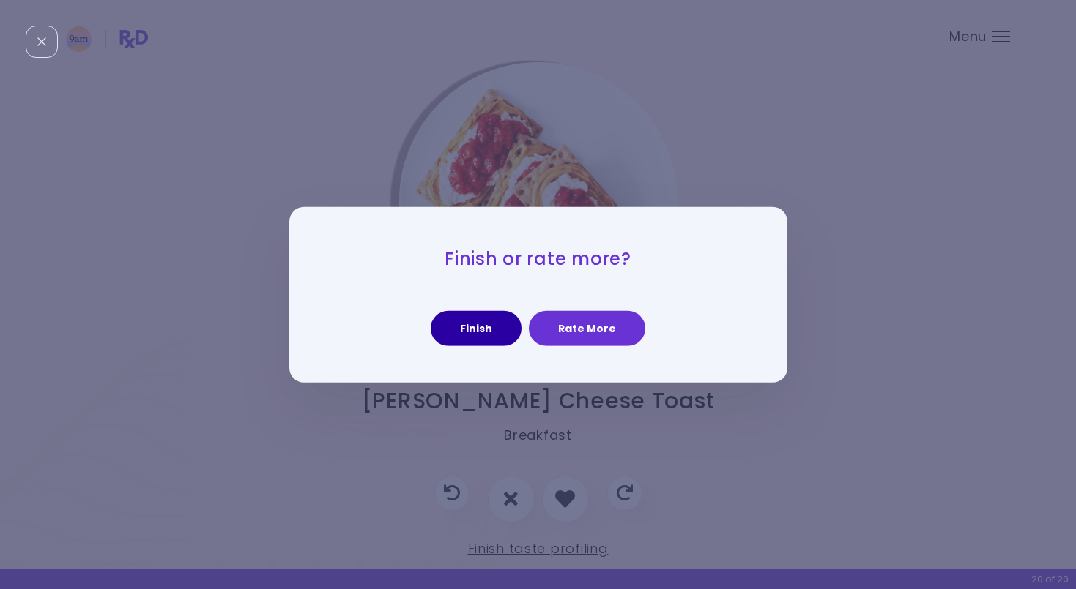
click at [486, 333] on button "Finish" at bounding box center [475, 328] width 91 height 35
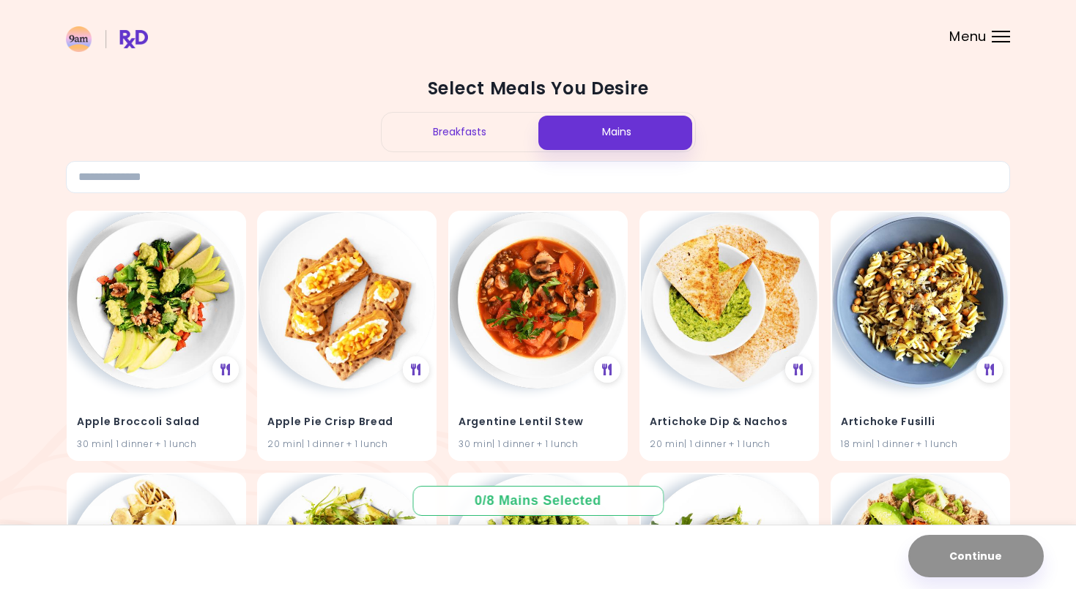
click at [458, 131] on div "Breakfasts" at bounding box center [459, 132] width 157 height 39
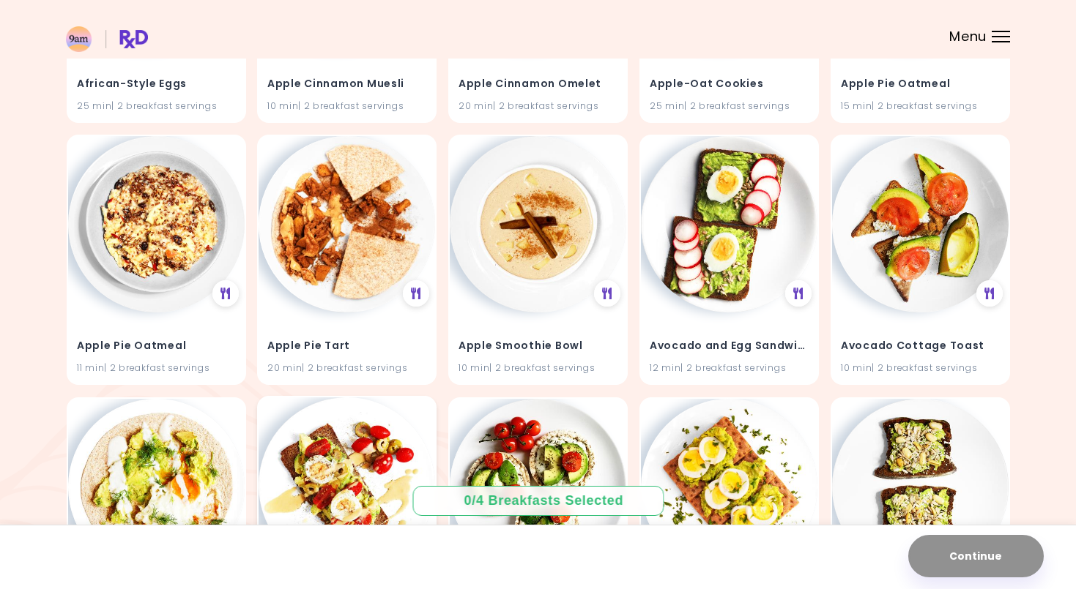
scroll to position [300, 0]
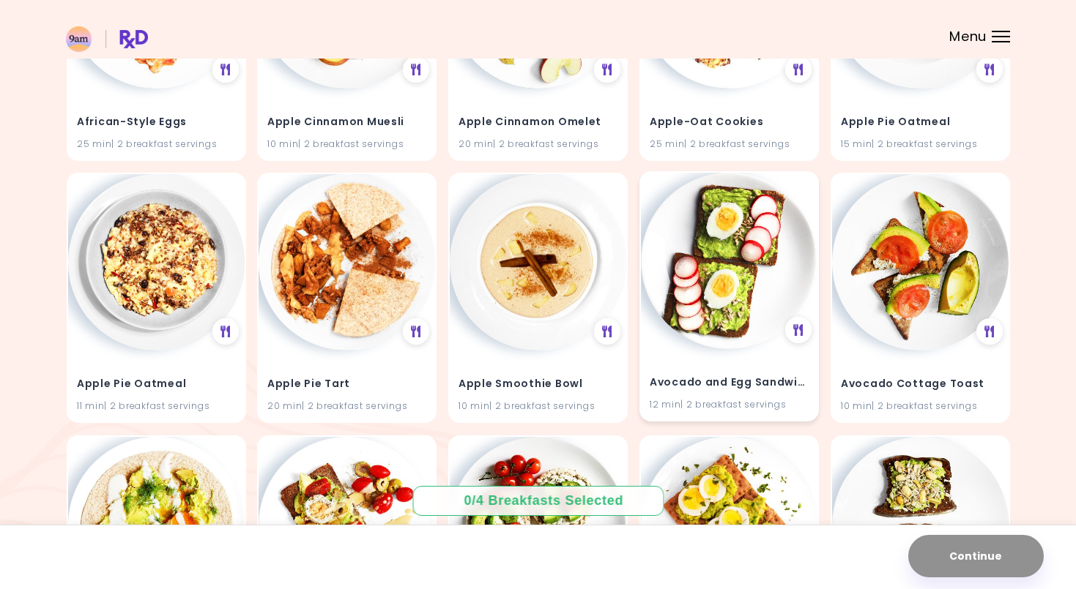
click at [750, 247] on img at bounding box center [729, 261] width 176 height 176
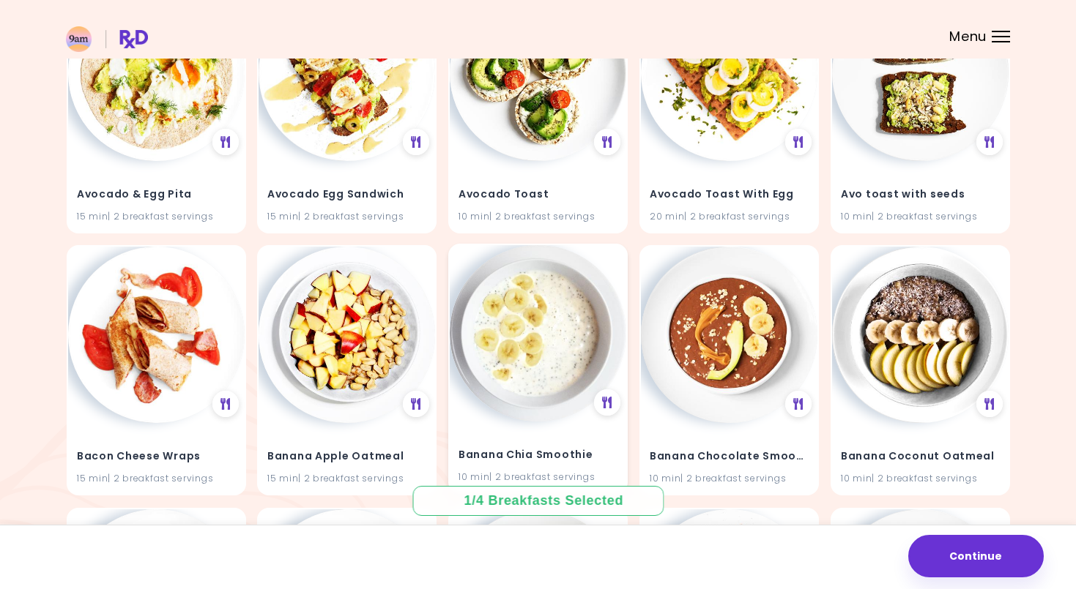
scroll to position [757, 0]
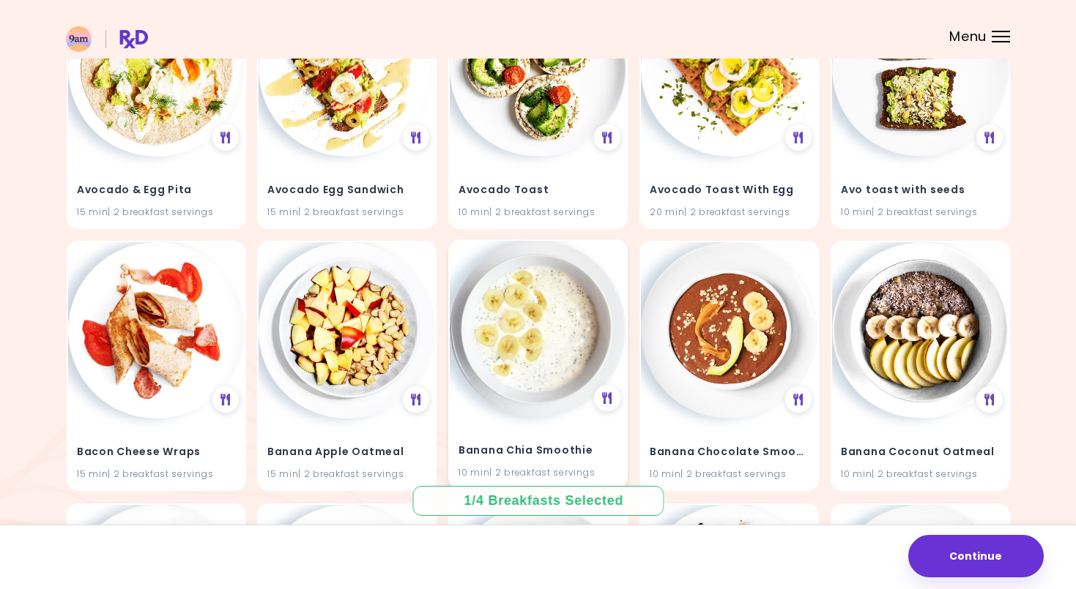
click at [562, 367] on img at bounding box center [538, 329] width 176 height 176
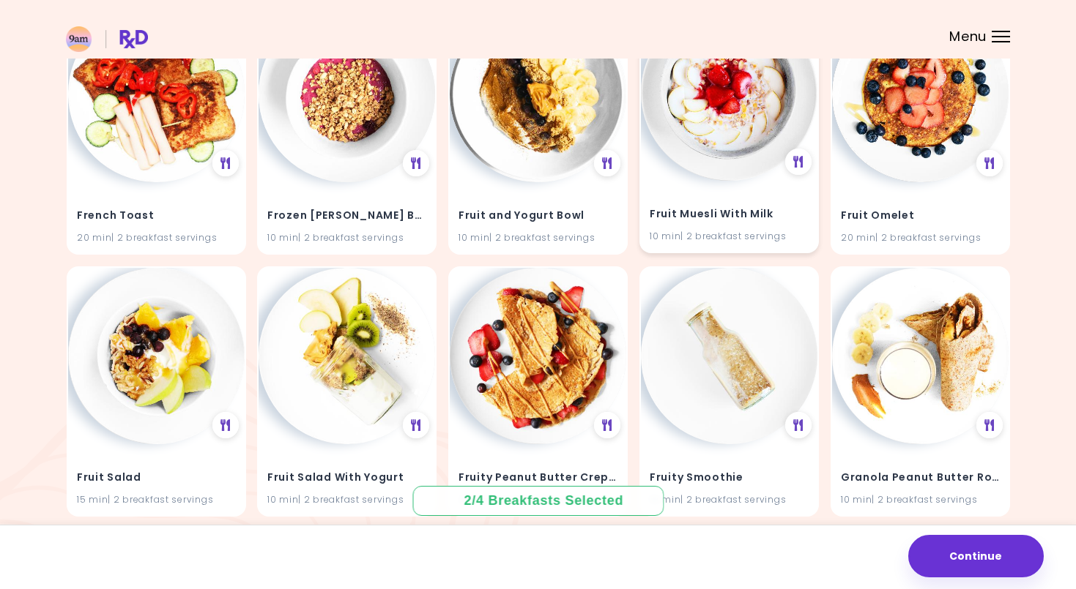
scroll to position [4673, 0]
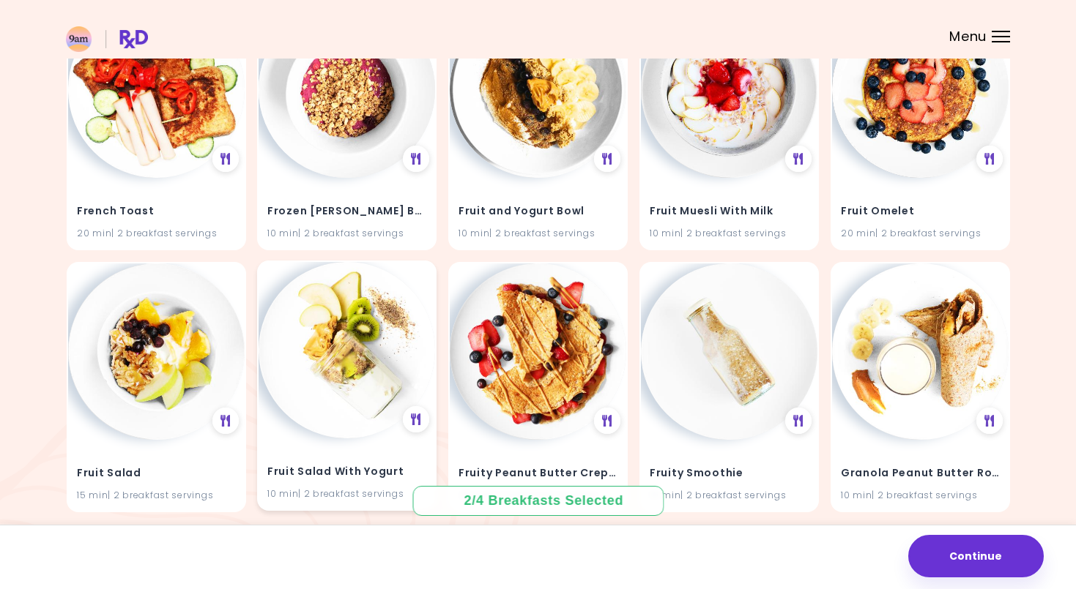
click at [380, 351] on img at bounding box center [346, 350] width 176 height 176
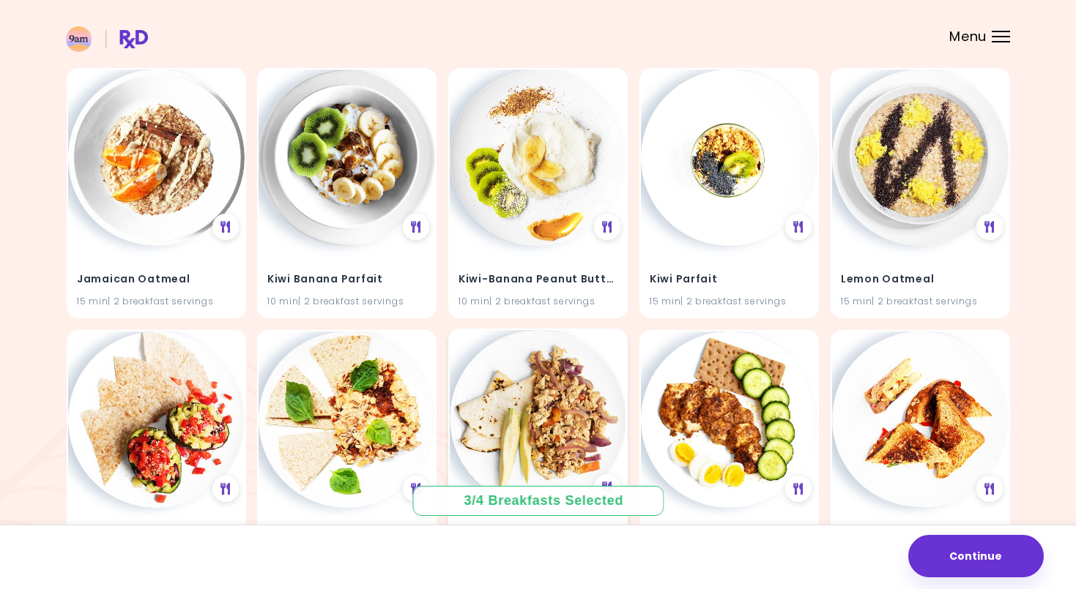
scroll to position [5601, 0]
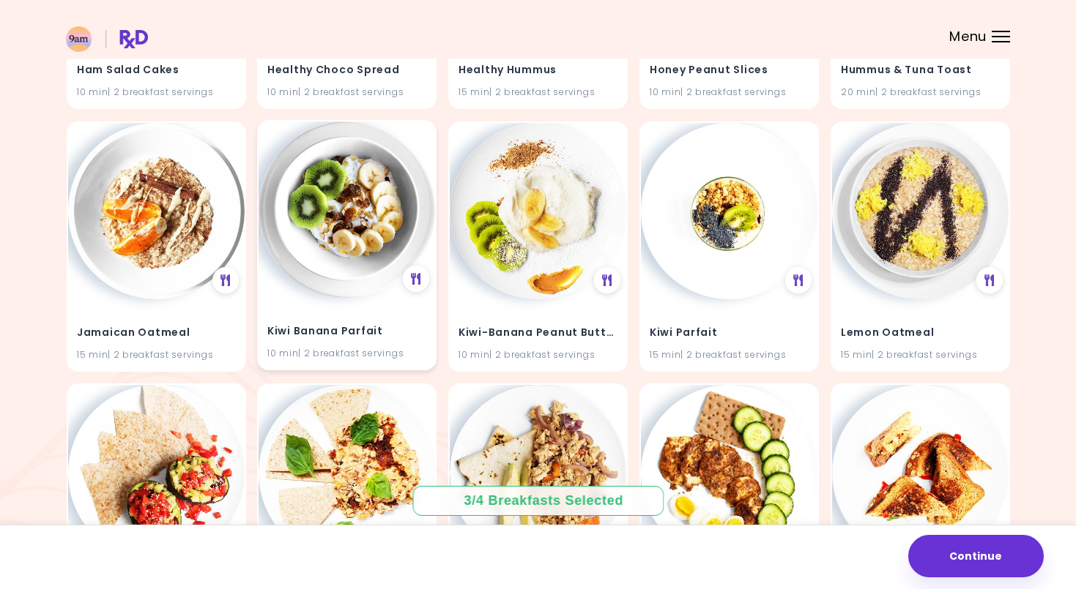
click at [353, 244] on img at bounding box center [346, 210] width 176 height 176
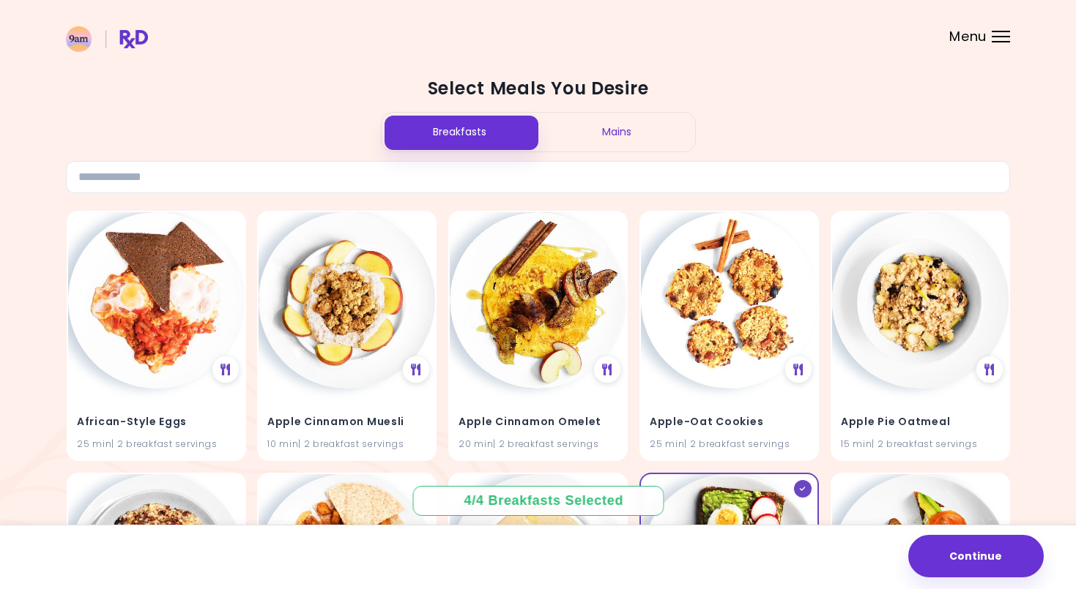
scroll to position [0, 0]
click at [589, 143] on div "Mains" at bounding box center [616, 132] width 157 height 39
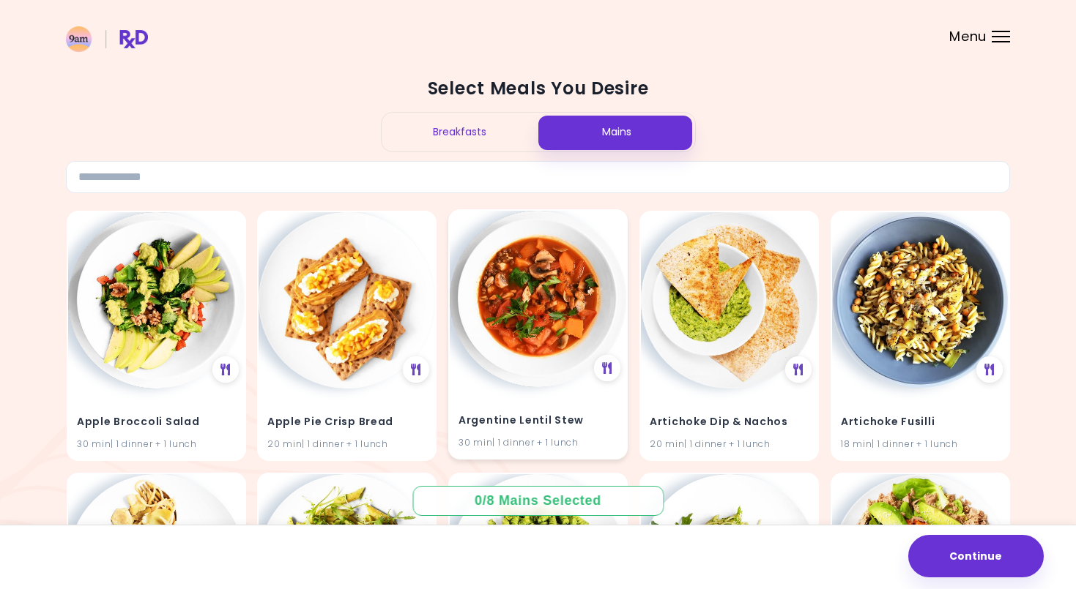
click at [551, 324] on img at bounding box center [538, 299] width 176 height 176
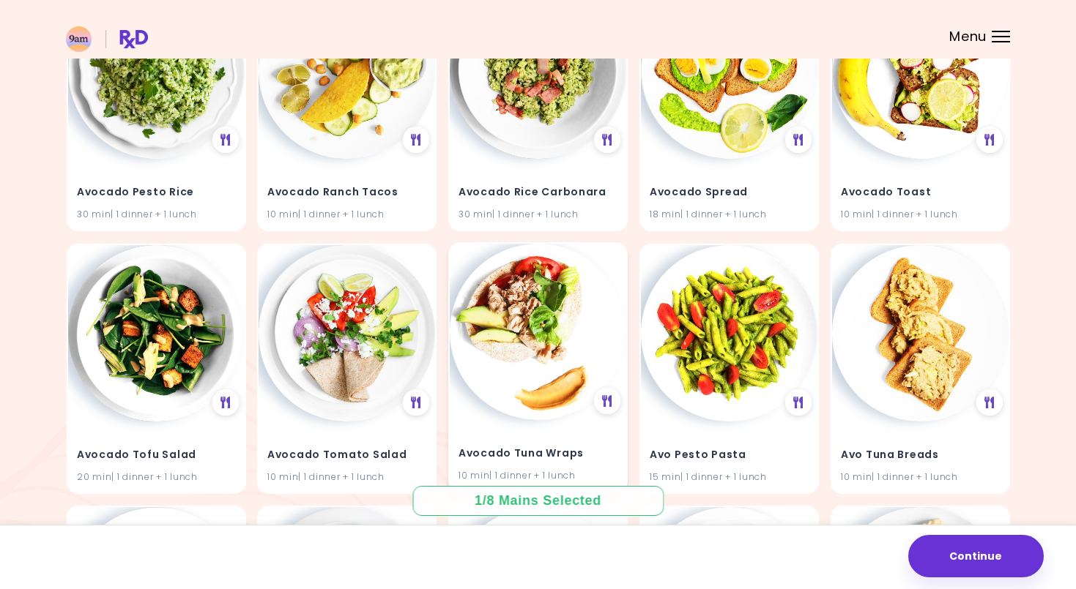
scroll to position [1570, 0]
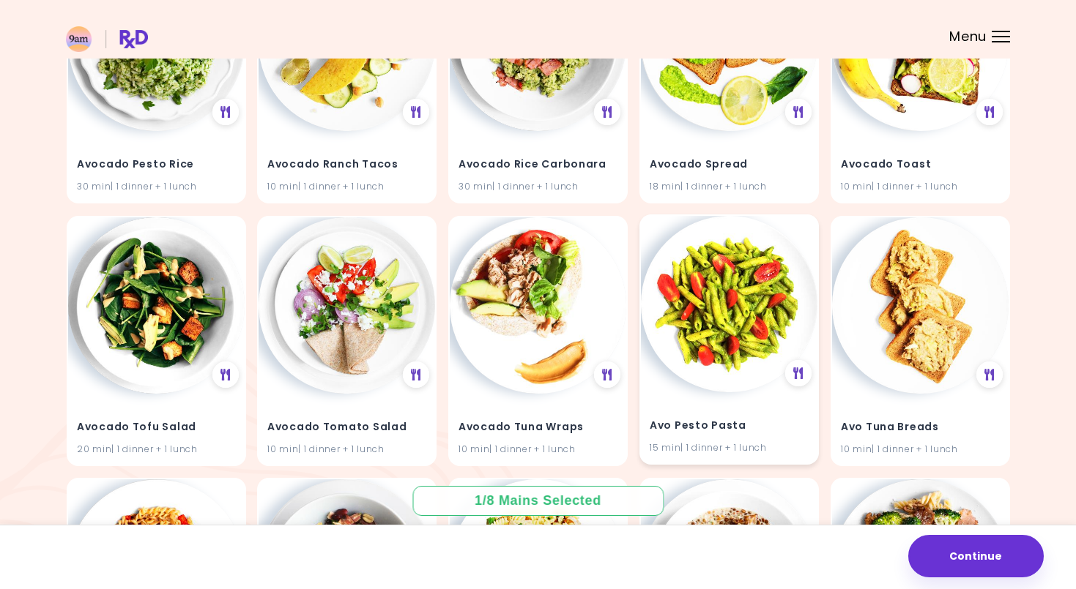
click at [752, 296] on img at bounding box center [729, 304] width 176 height 176
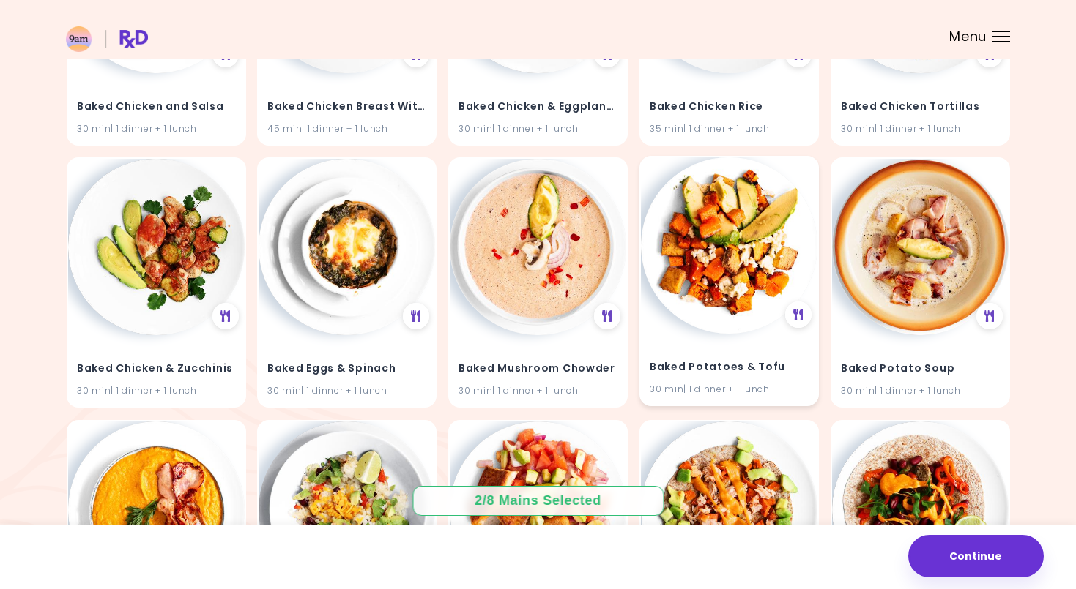
scroll to position [2678, 0]
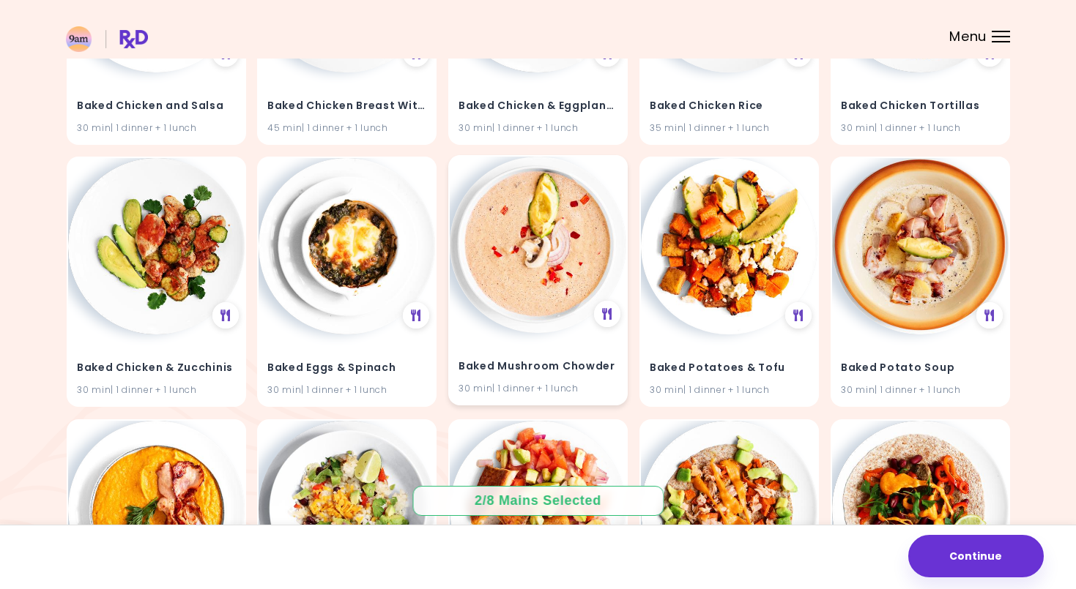
click at [535, 318] on img at bounding box center [538, 245] width 176 height 176
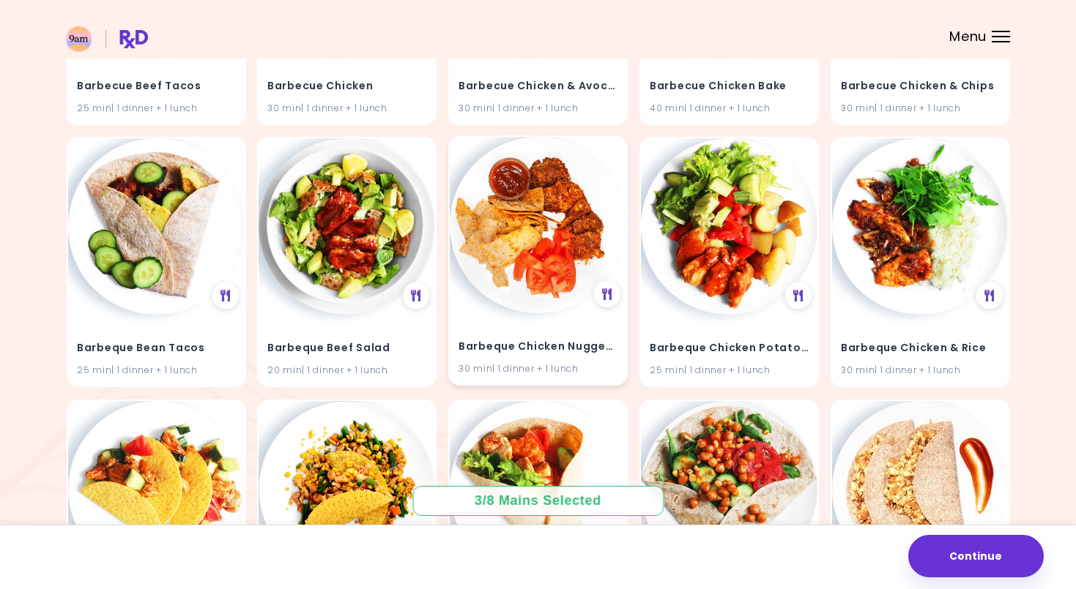
scroll to position [3749, 0]
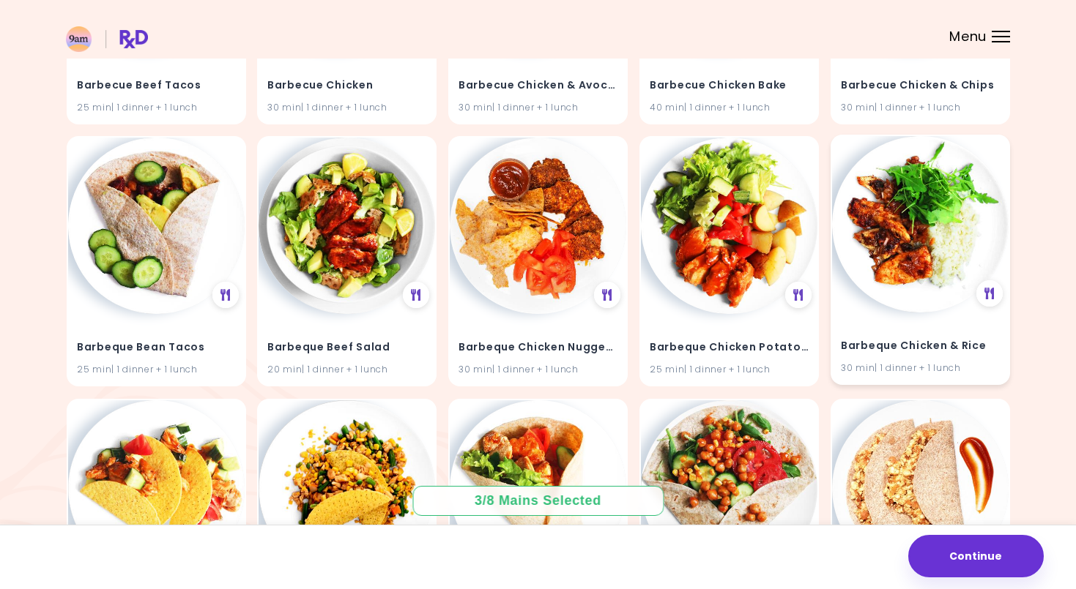
click at [944, 194] on img at bounding box center [920, 224] width 176 height 176
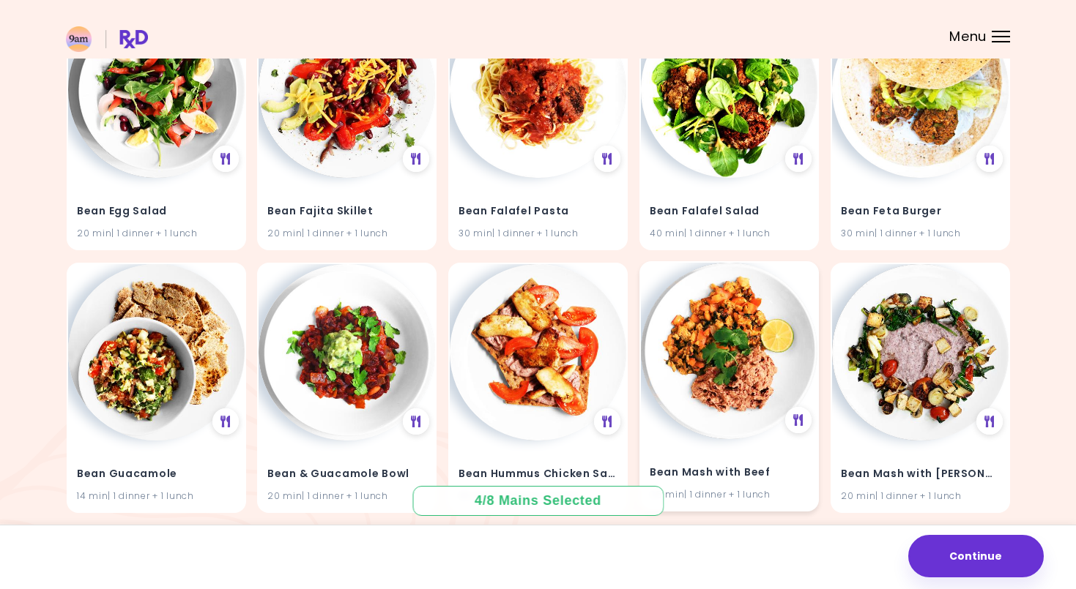
scroll to position [4957, 0]
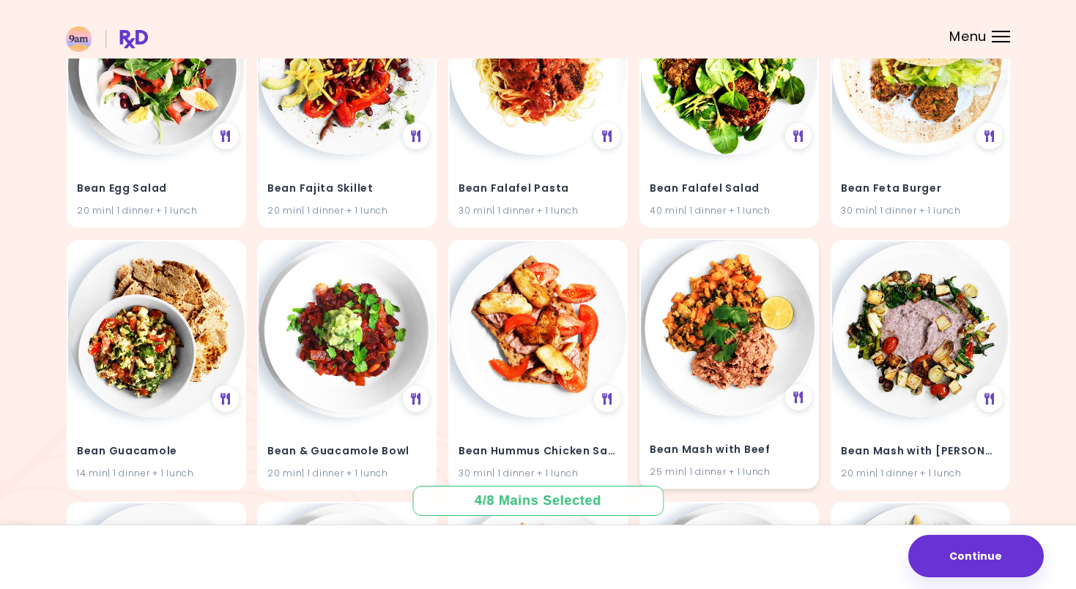
click at [748, 318] on img at bounding box center [729, 328] width 176 height 176
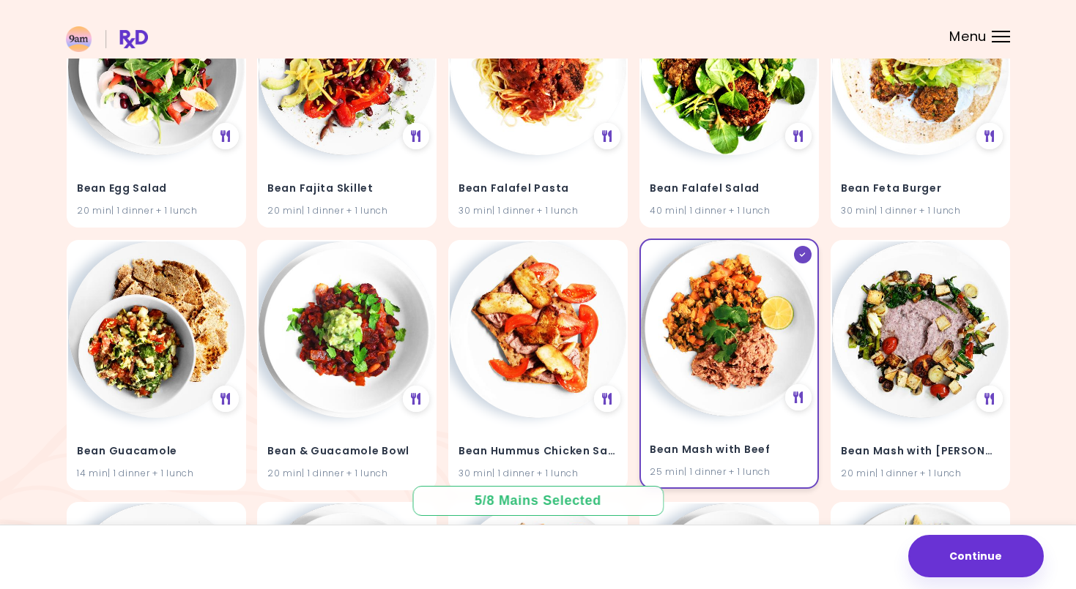
click at [803, 246] on div at bounding box center [803, 255] width 18 height 18
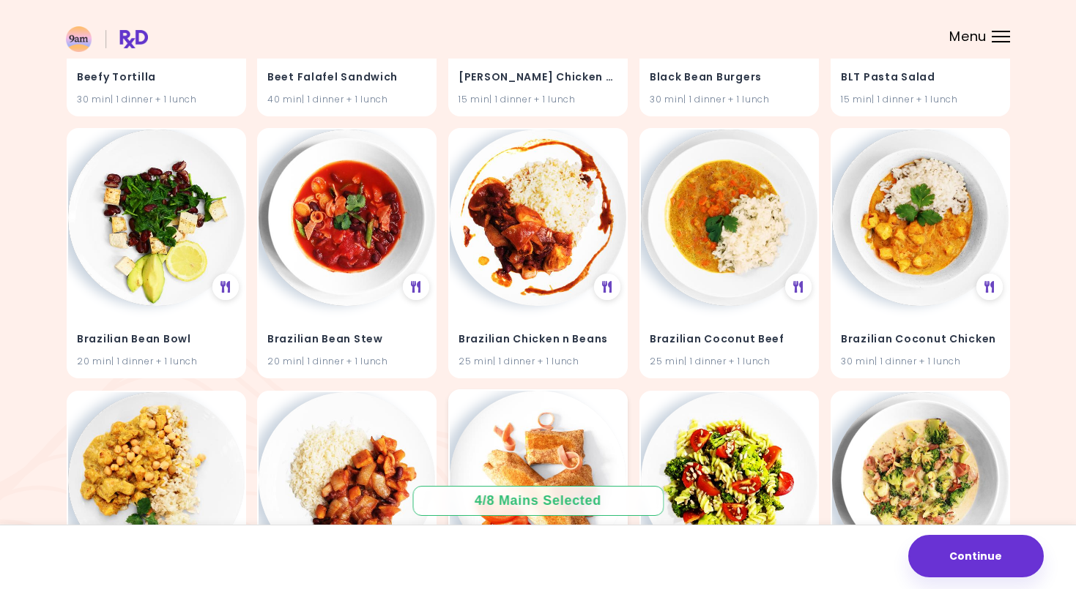
scroll to position [10308, 0]
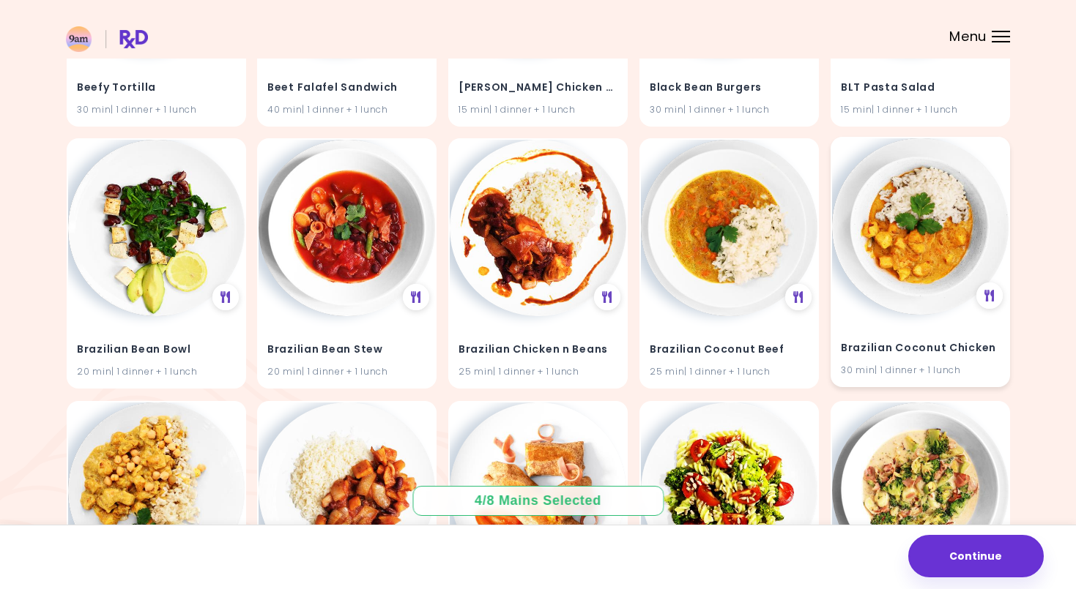
click at [901, 256] on img at bounding box center [920, 226] width 176 height 176
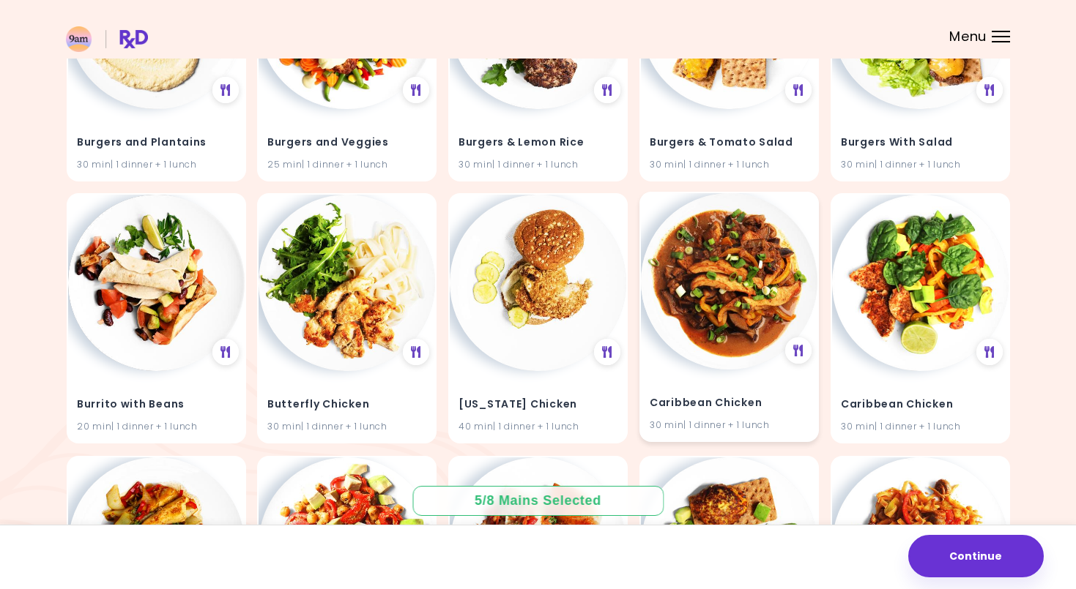
scroll to position [11569, 0]
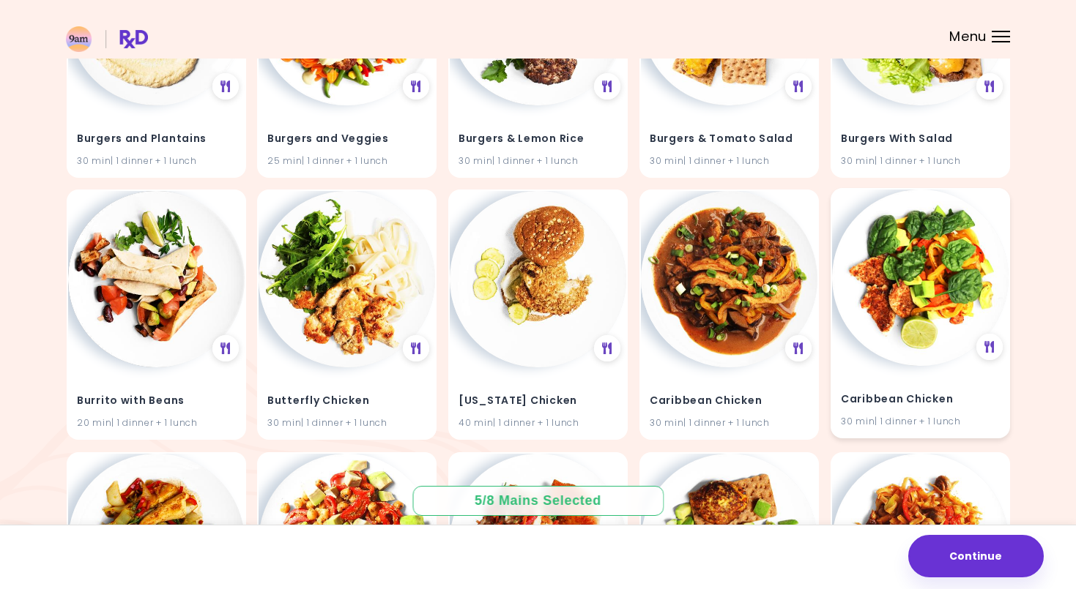
click at [923, 258] on img at bounding box center [920, 278] width 176 height 176
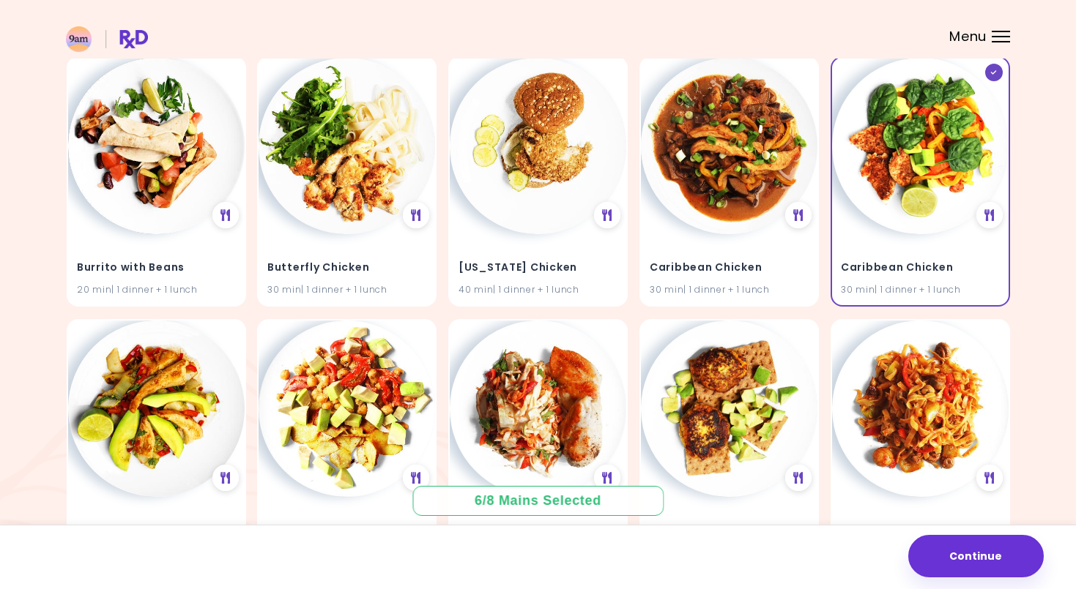
scroll to position [11700, 0]
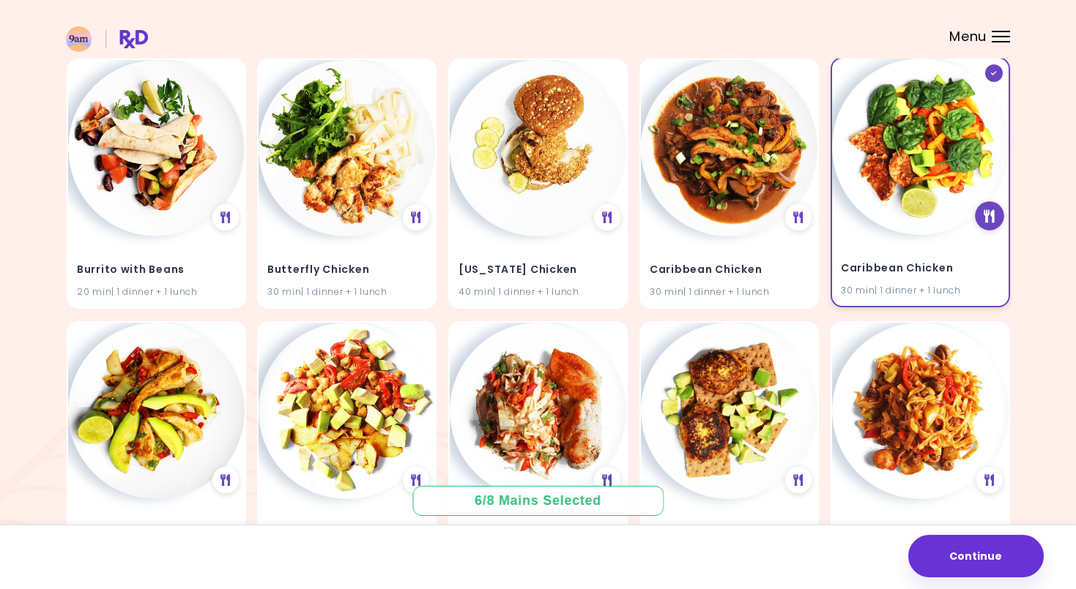
click at [987, 209] on icon at bounding box center [988, 215] width 11 height 13
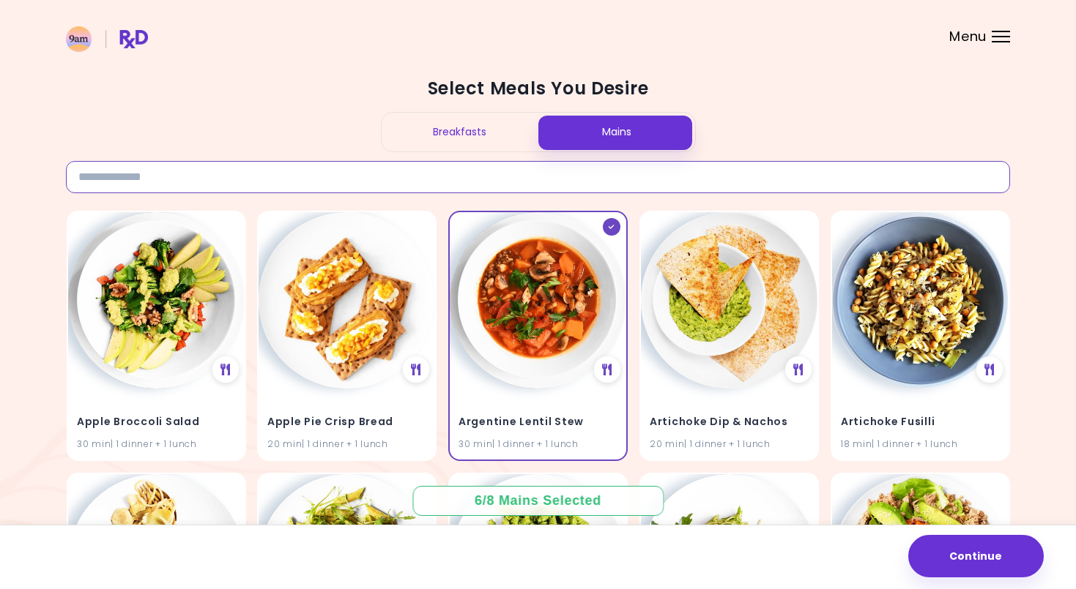
click at [375, 169] on input at bounding box center [538, 177] width 944 height 32
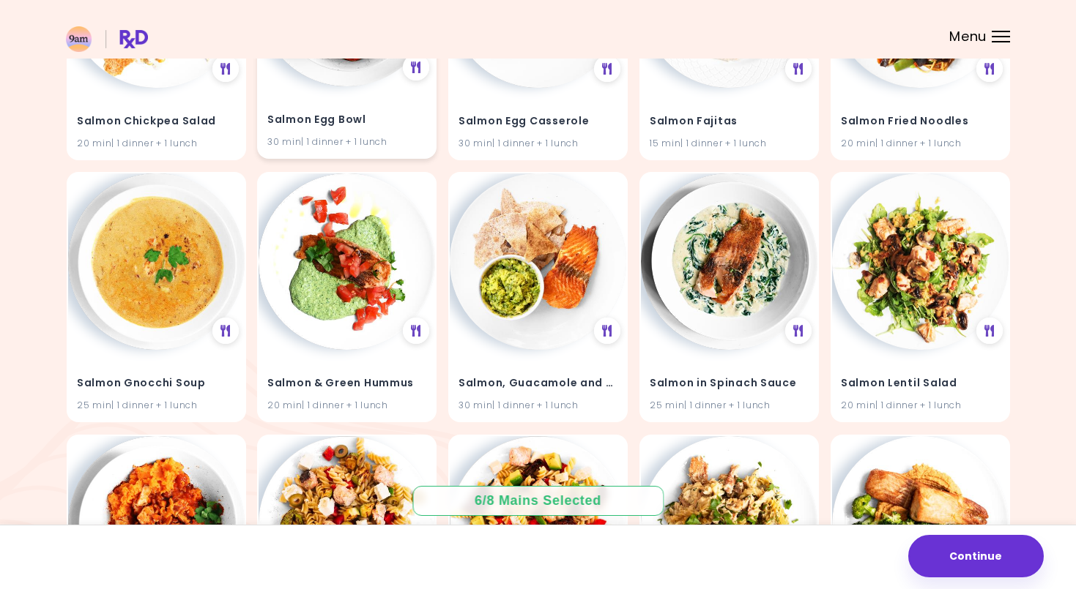
scroll to position [2664, 0]
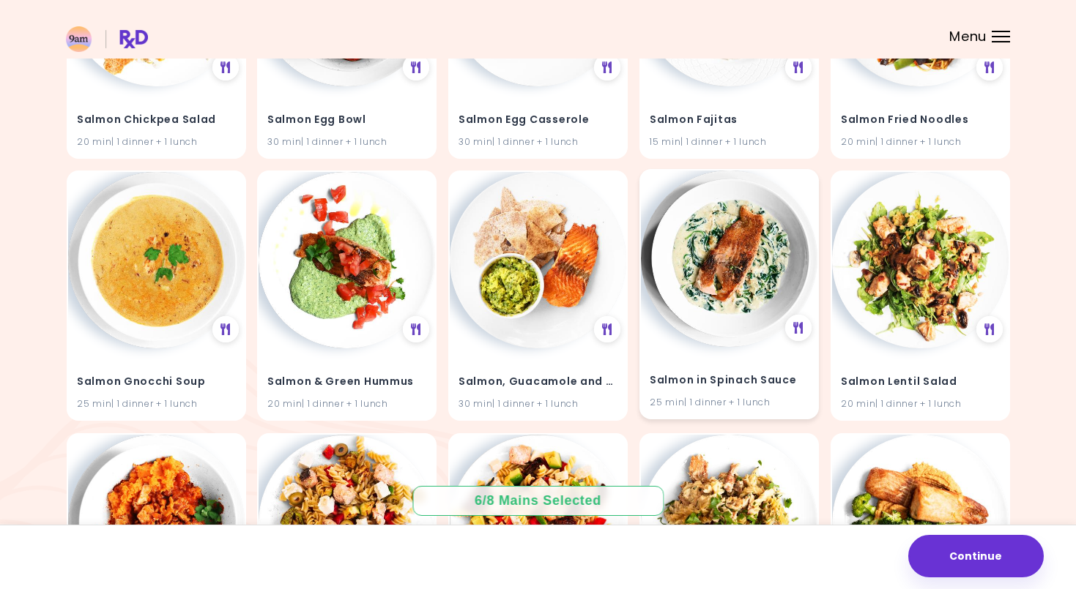
click at [741, 264] on img at bounding box center [729, 259] width 176 height 176
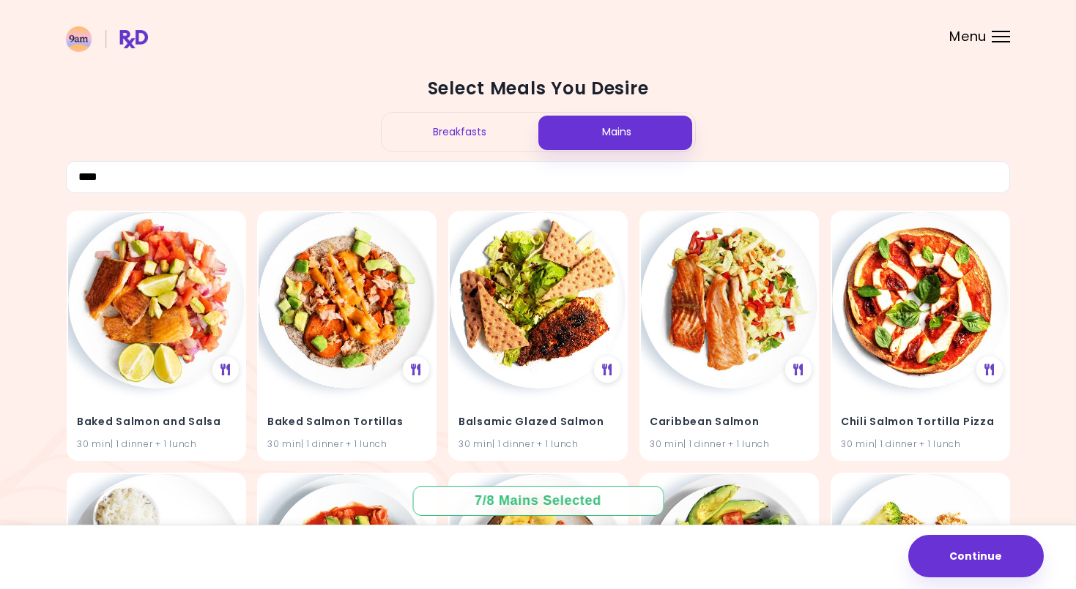
scroll to position [0, 0]
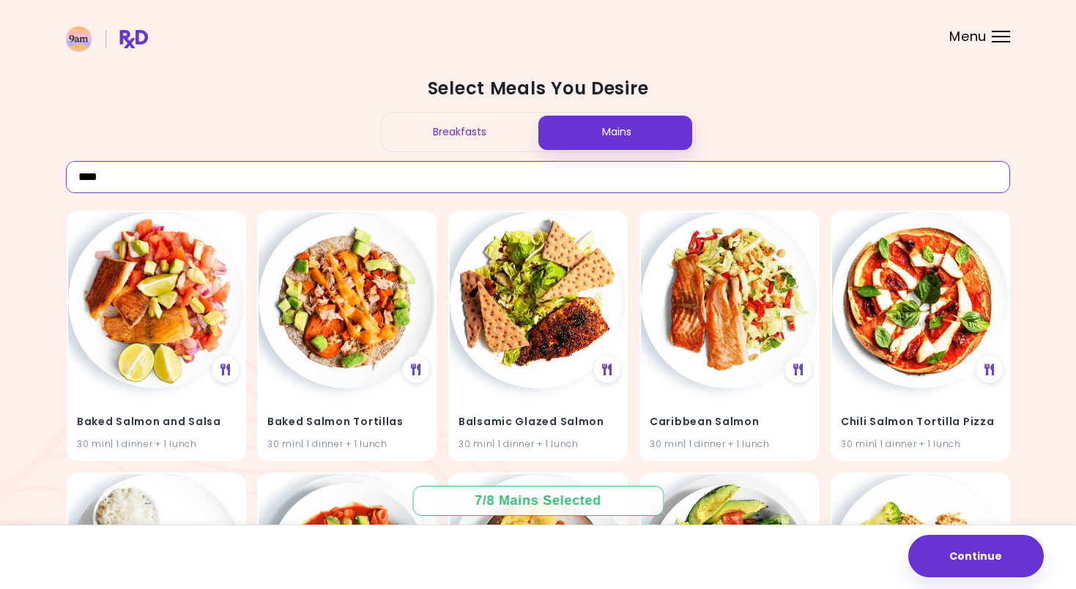
drag, startPoint x: 152, startPoint y: 176, endPoint x: 27, endPoint y: 174, distance: 125.2
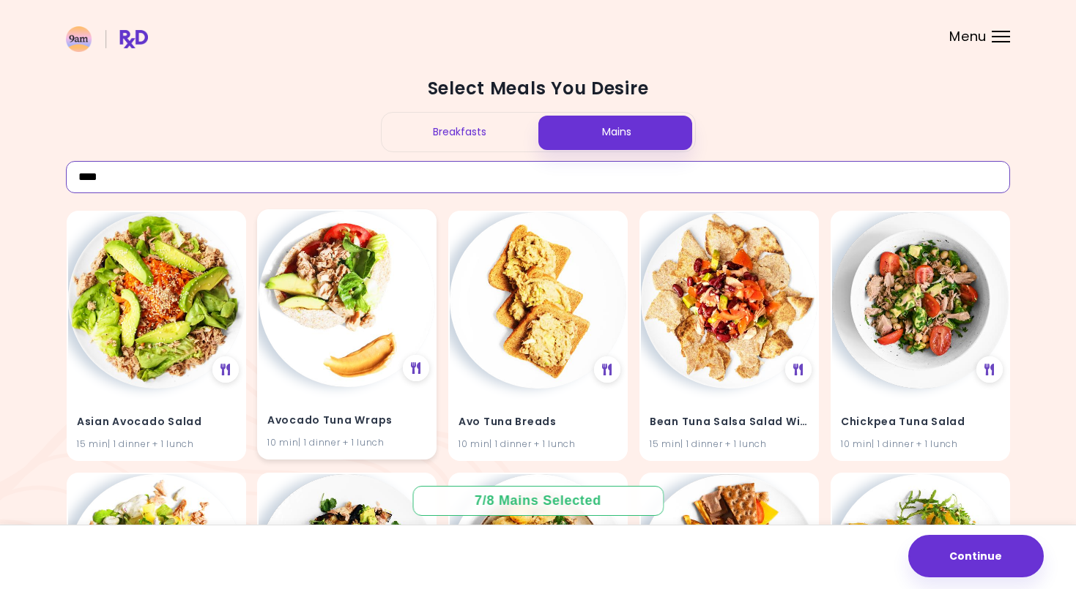
type input "****"
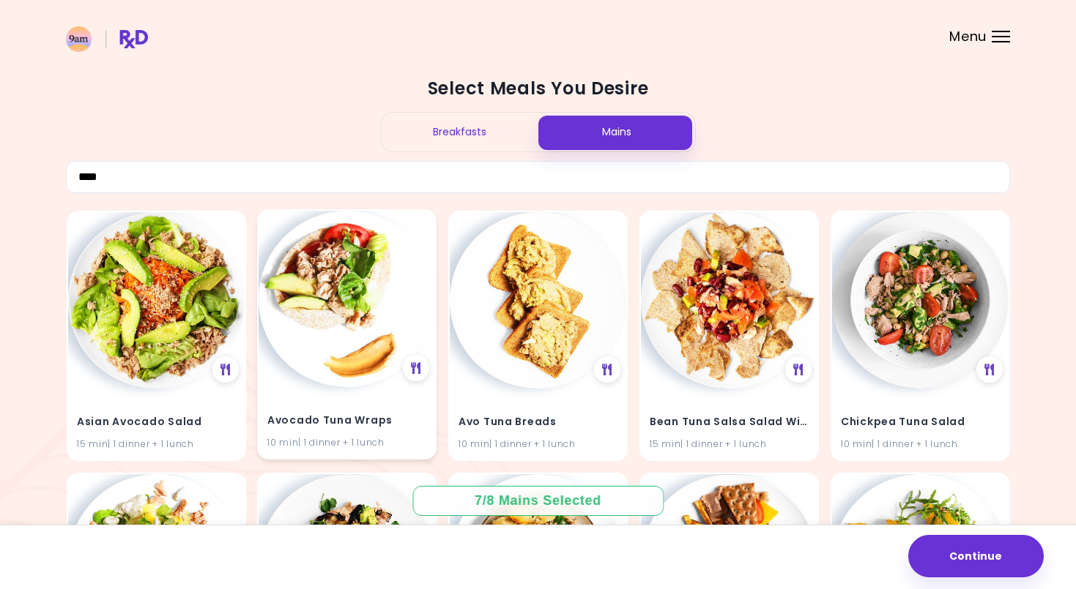
click at [353, 302] on img at bounding box center [346, 299] width 176 height 176
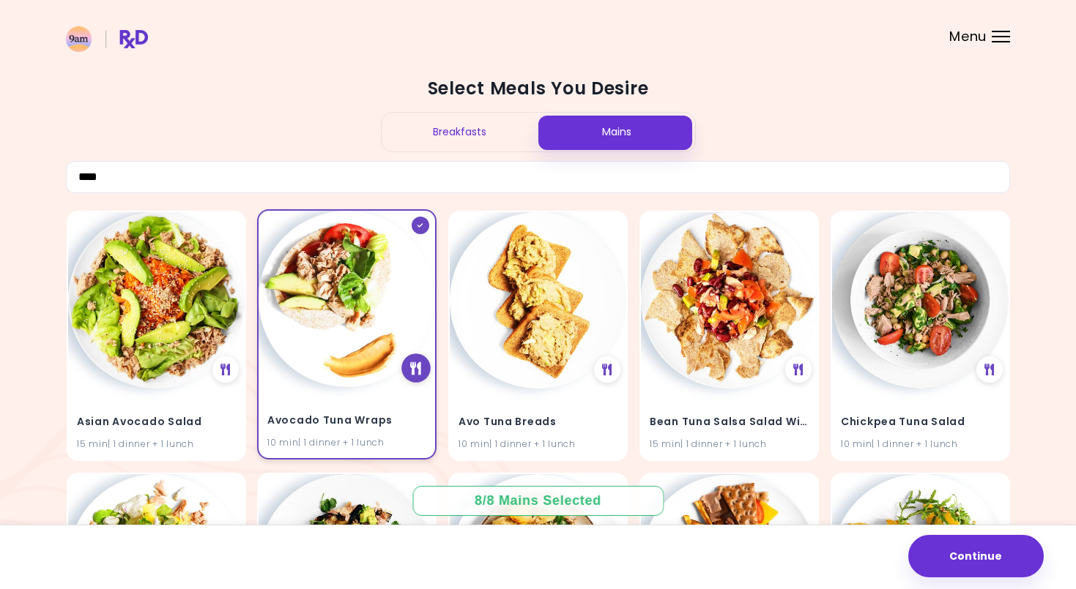
click at [424, 365] on div at bounding box center [415, 368] width 29 height 29
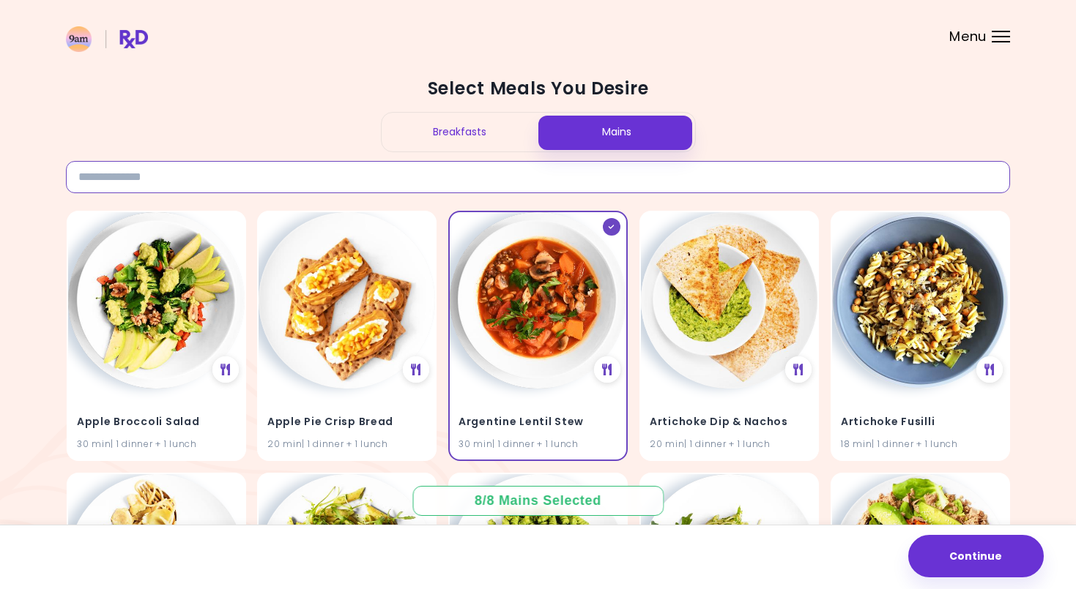
click at [352, 187] on input at bounding box center [538, 177] width 944 height 32
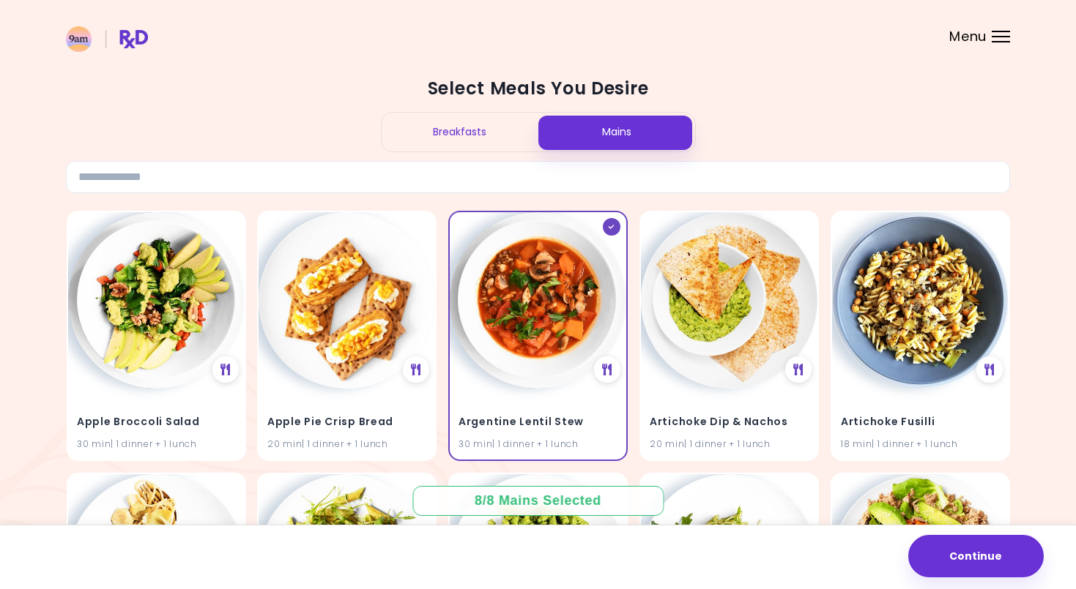
click at [527, 498] on div "8 / 8 Mains Selected" at bounding box center [538, 501] width 148 height 18
click at [946, 545] on button "Continue" at bounding box center [975, 556] width 135 height 42
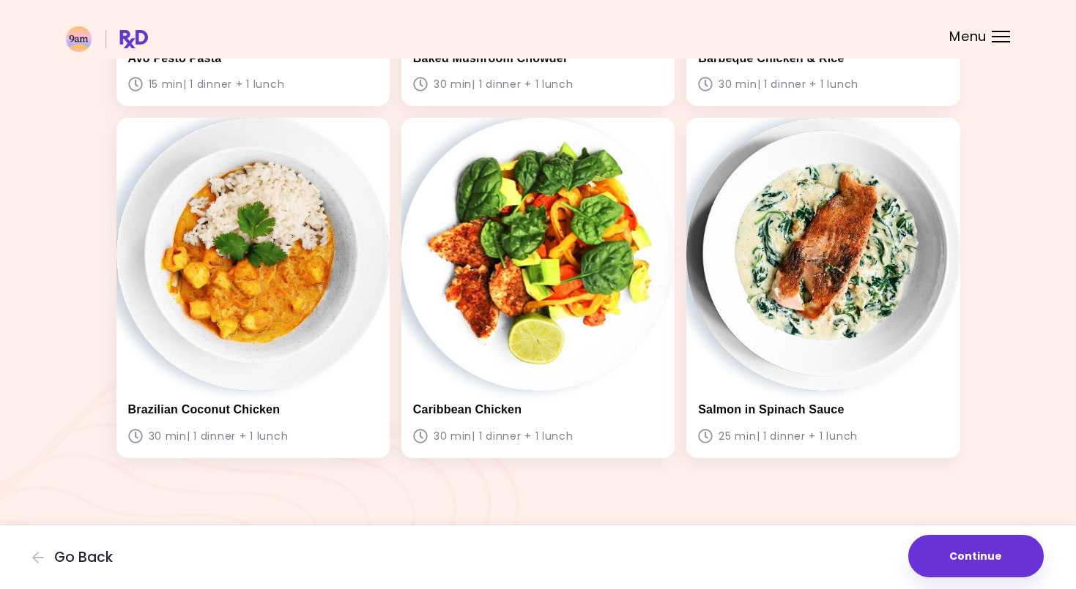
scroll to position [1076, 0]
click at [983, 543] on button "Continue" at bounding box center [975, 556] width 135 height 42
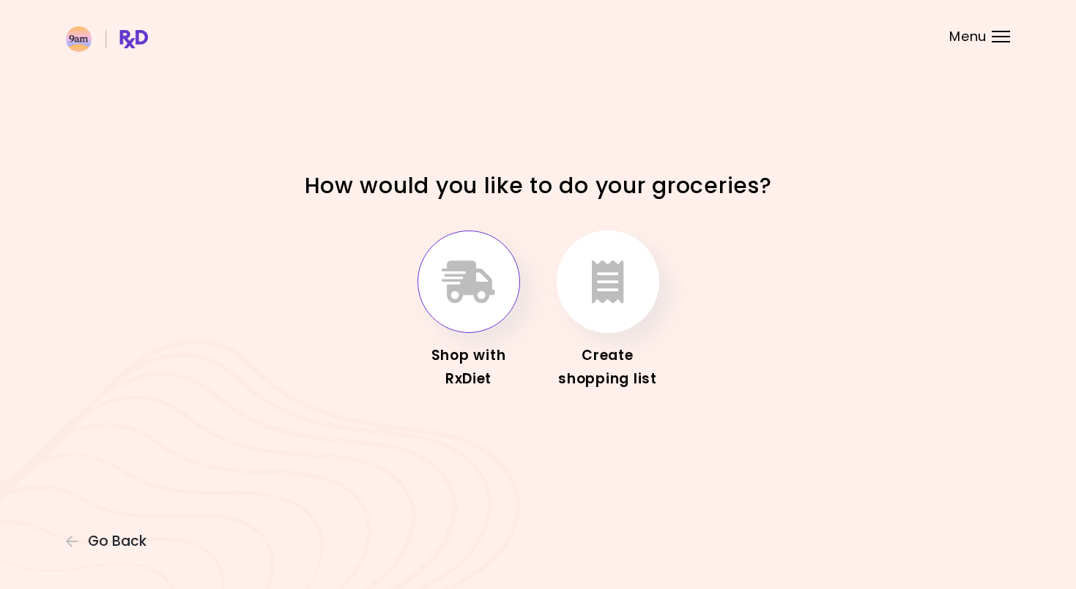
click at [474, 301] on icon "button" at bounding box center [467, 282] width 53 height 42
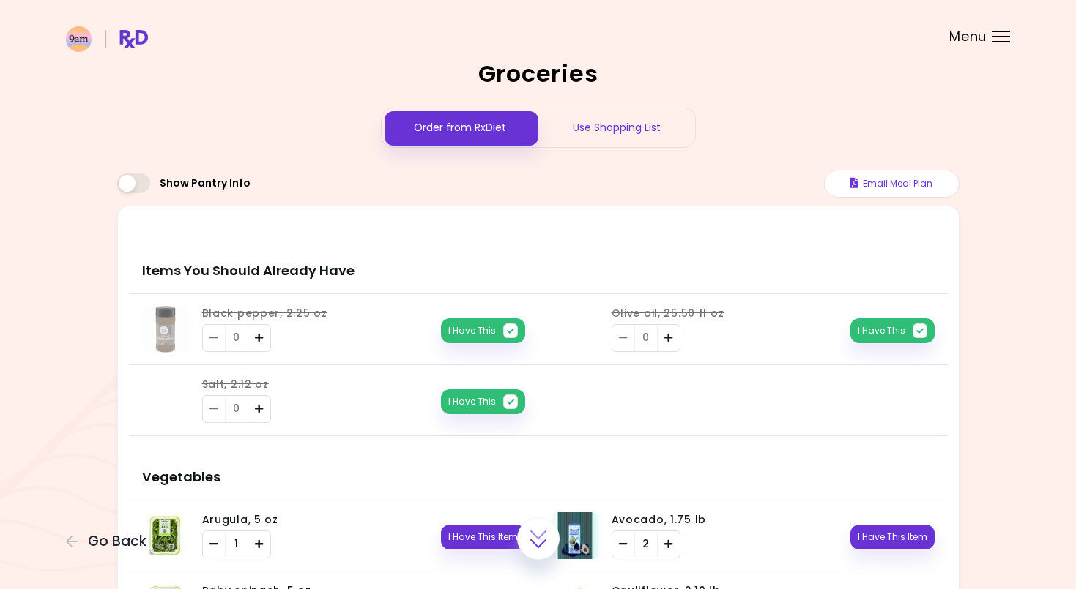
click at [601, 134] on div "Use Shopping List" at bounding box center [616, 127] width 157 height 39
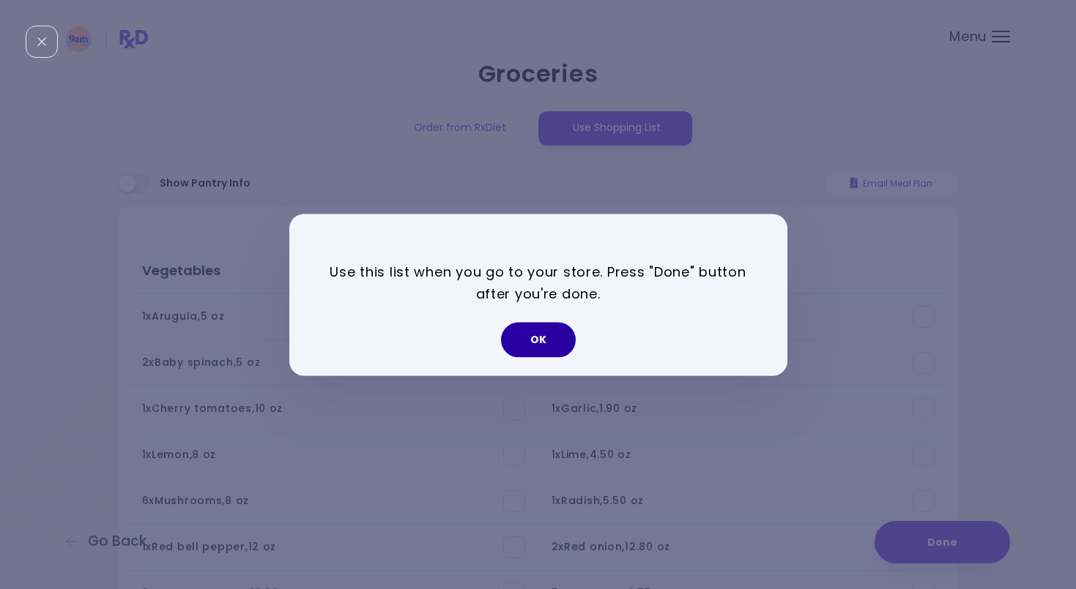
click at [549, 330] on button "OK" at bounding box center [538, 339] width 75 height 35
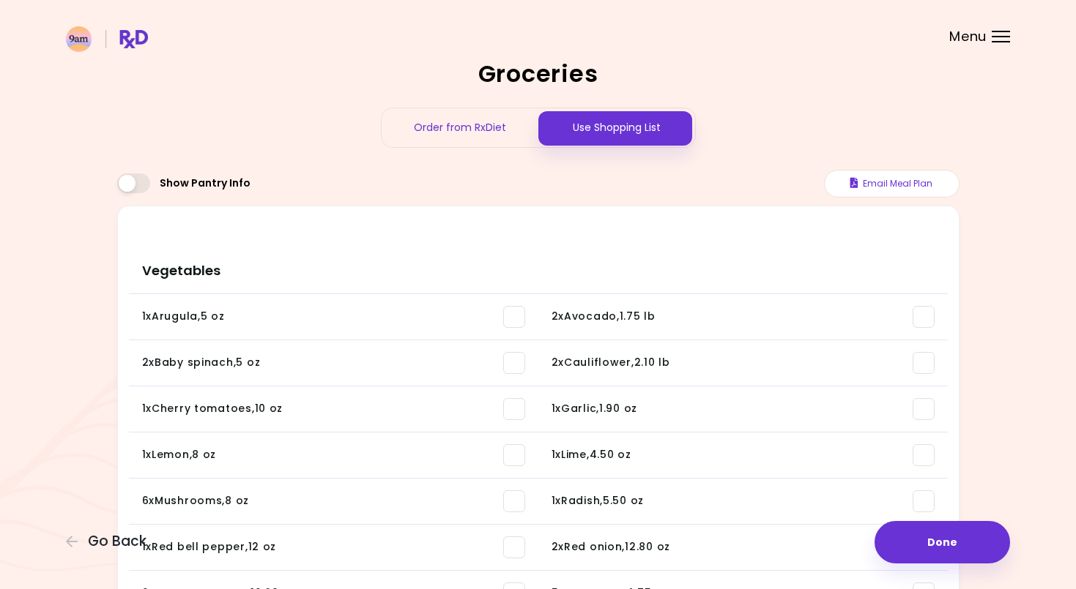
click at [487, 130] on div "Order from RxDiet" at bounding box center [459, 127] width 157 height 39
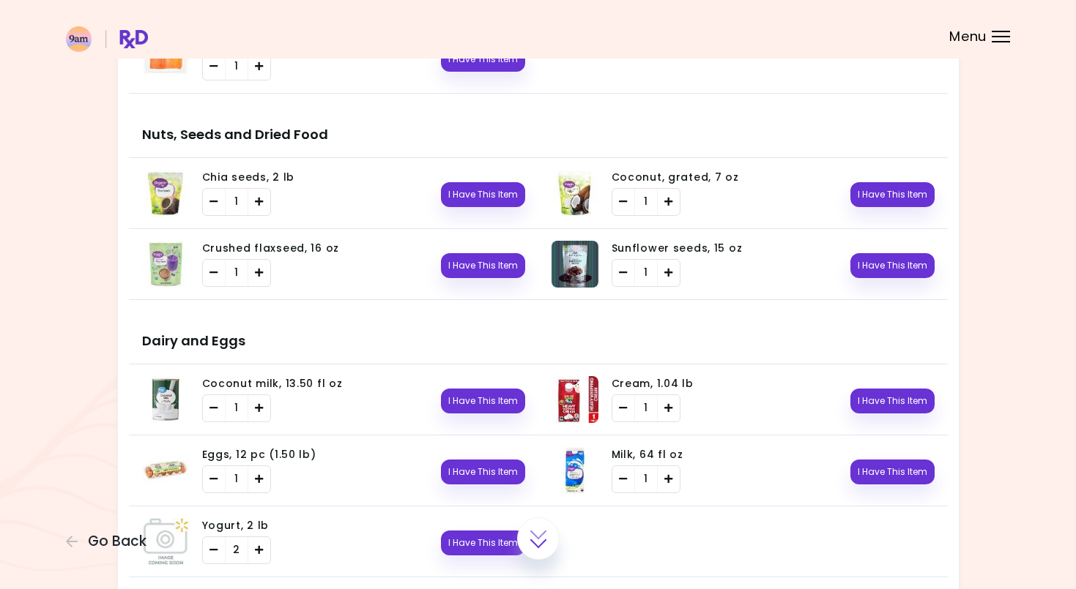
scroll to position [1666, 0]
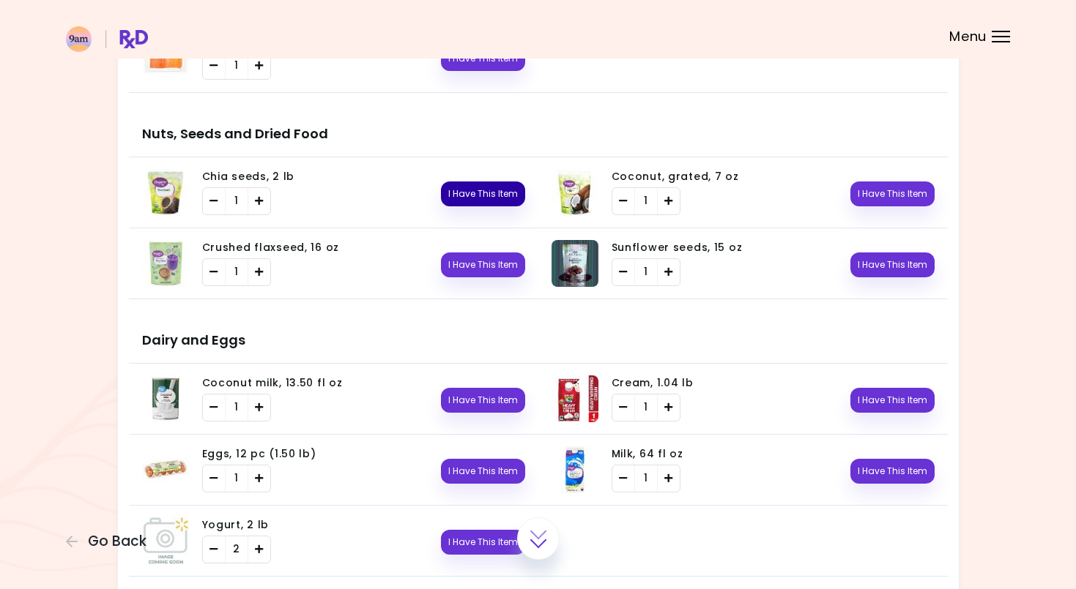
click at [464, 196] on button "I Have This Item" at bounding box center [483, 194] width 84 height 25
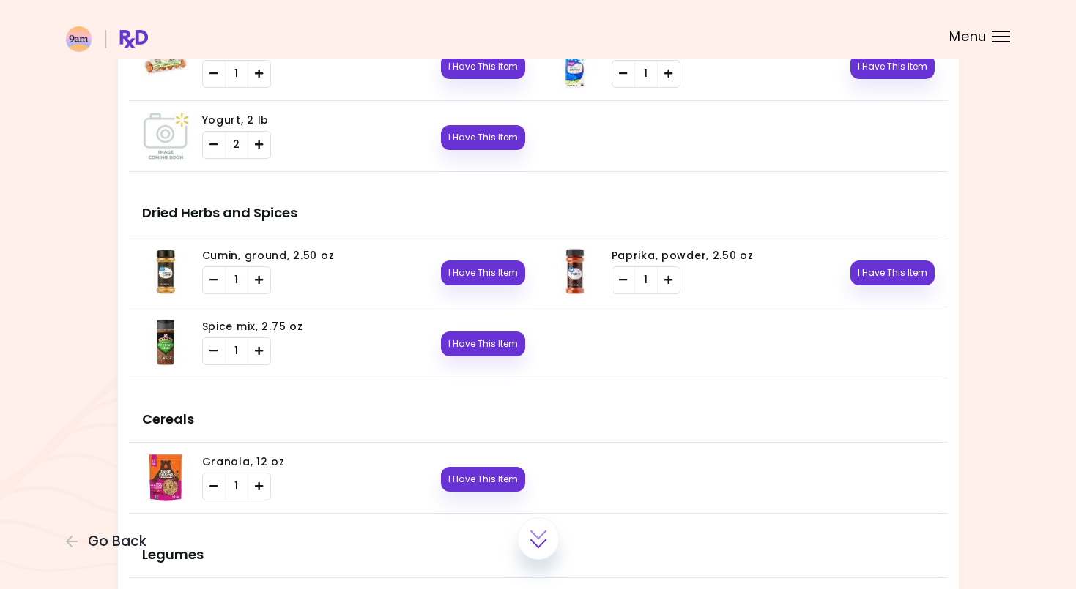
scroll to position [2074, 0]
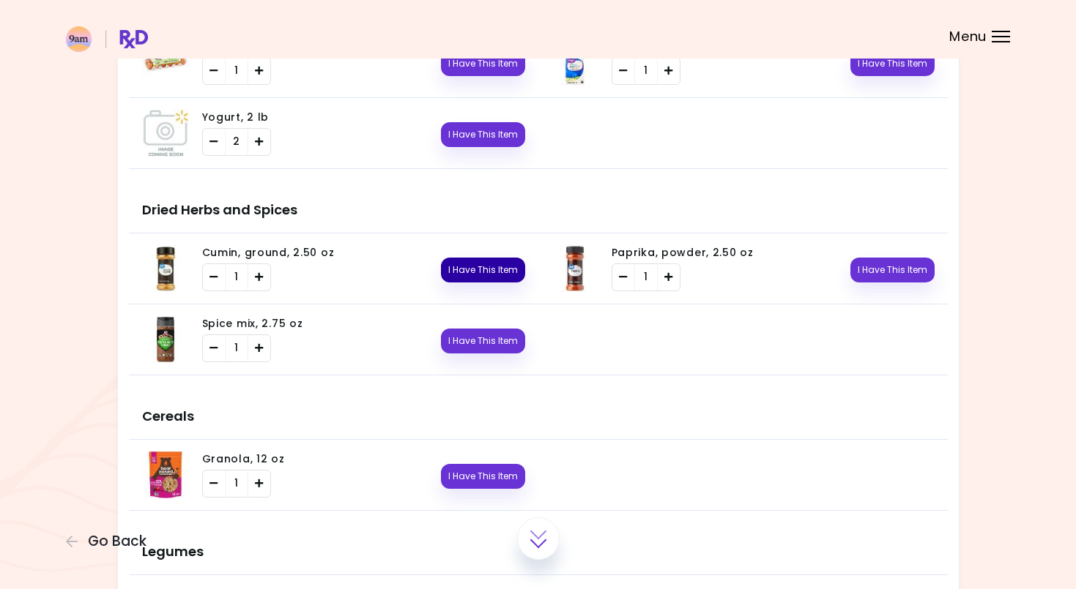
click at [459, 276] on button "I Have This Item" at bounding box center [483, 270] width 84 height 25
click at [906, 264] on button "I Have This Item" at bounding box center [892, 270] width 84 height 25
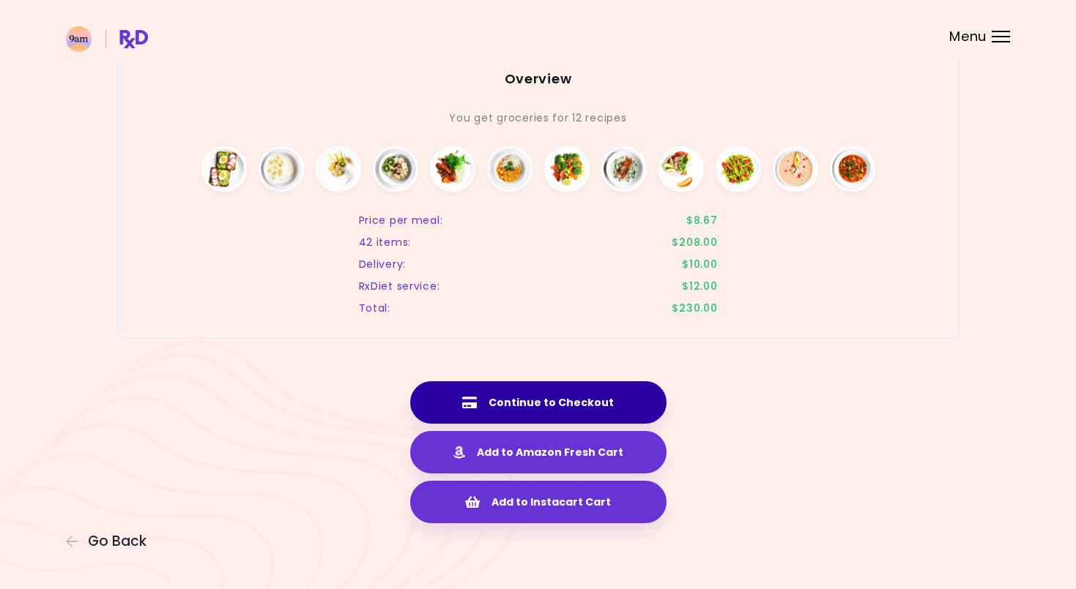
scroll to position [3000, 0]
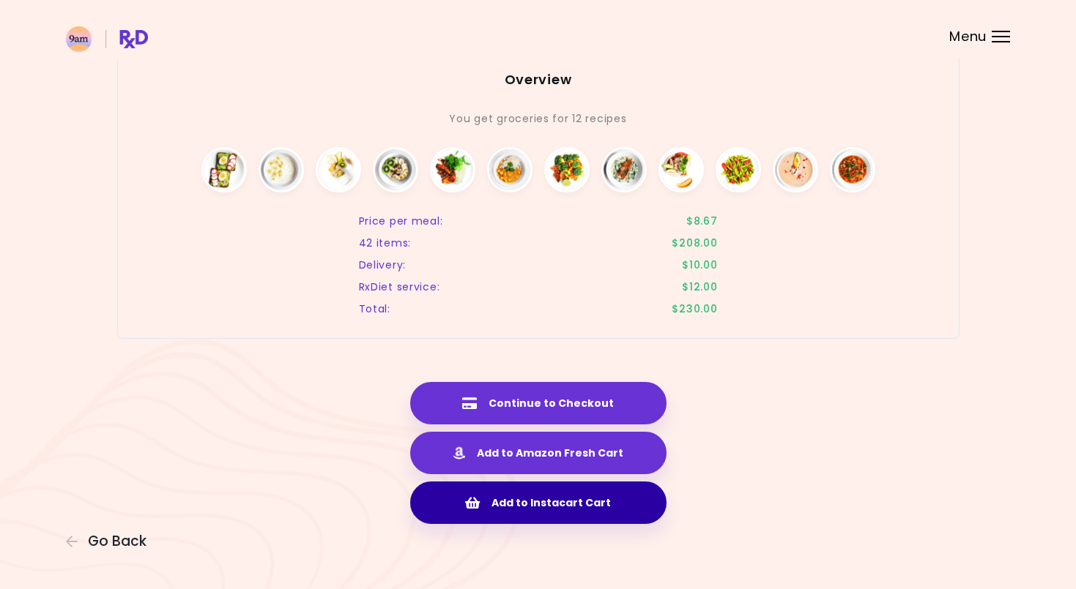
click at [611, 513] on button "Add to Instacart Cart" at bounding box center [538, 503] width 256 height 42
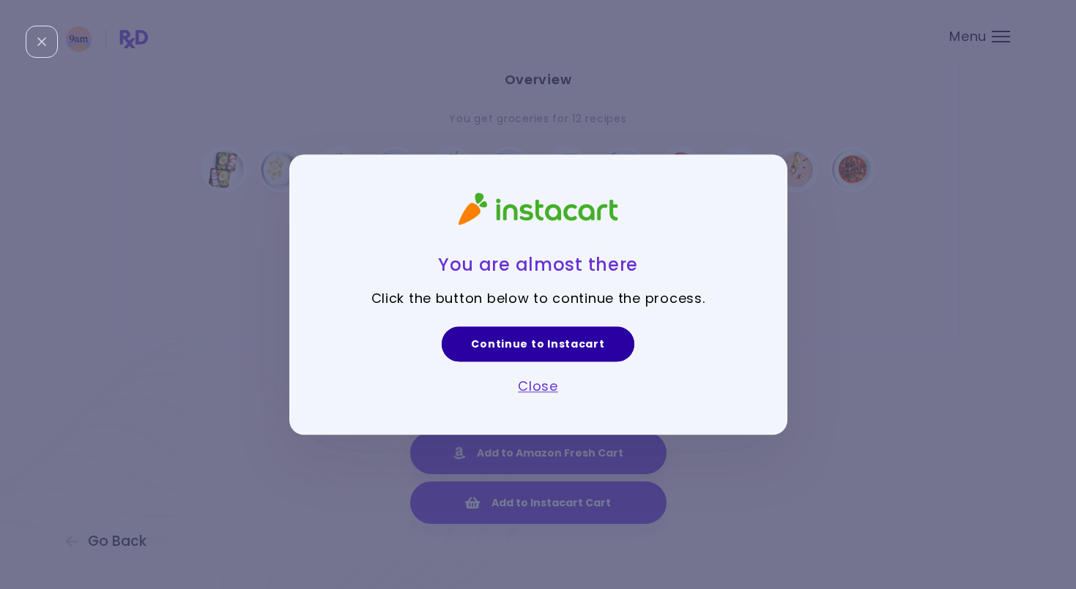
click at [581, 342] on link "Continue to Instacart" at bounding box center [537, 344] width 192 height 35
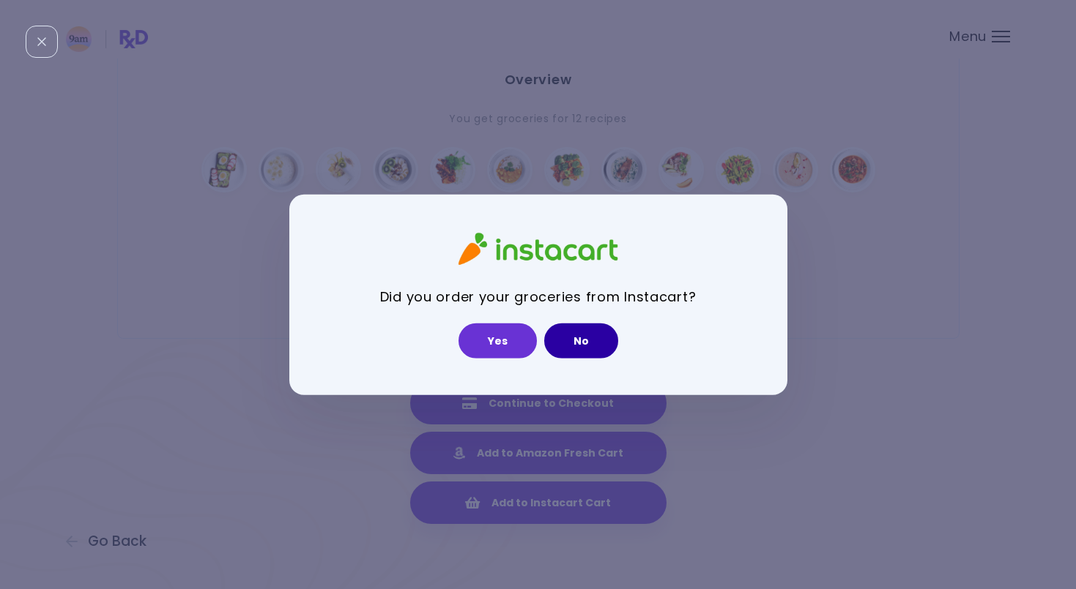
click at [594, 343] on button "No" at bounding box center [581, 341] width 74 height 35
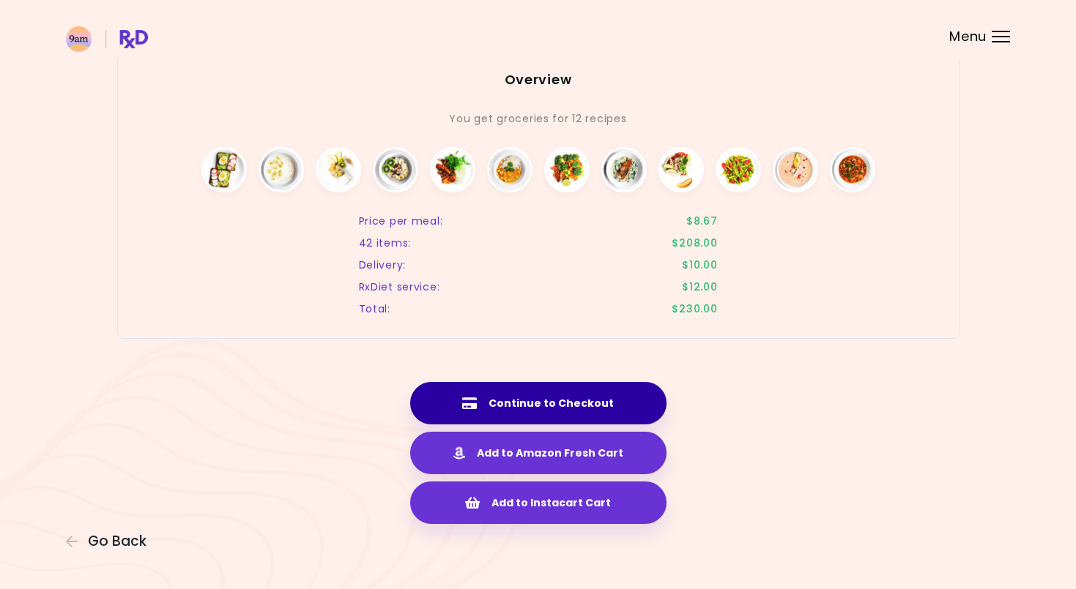
click at [599, 414] on button "Continue to Checkout" at bounding box center [538, 403] width 256 height 42
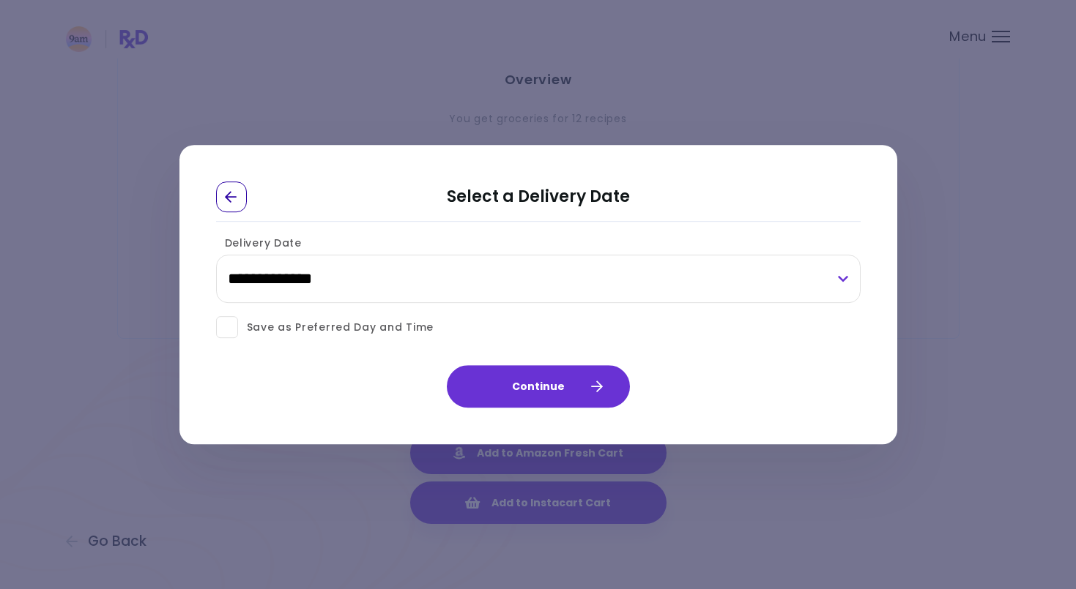
click at [237, 198] on icon "Go Back" at bounding box center [231, 196] width 13 height 13
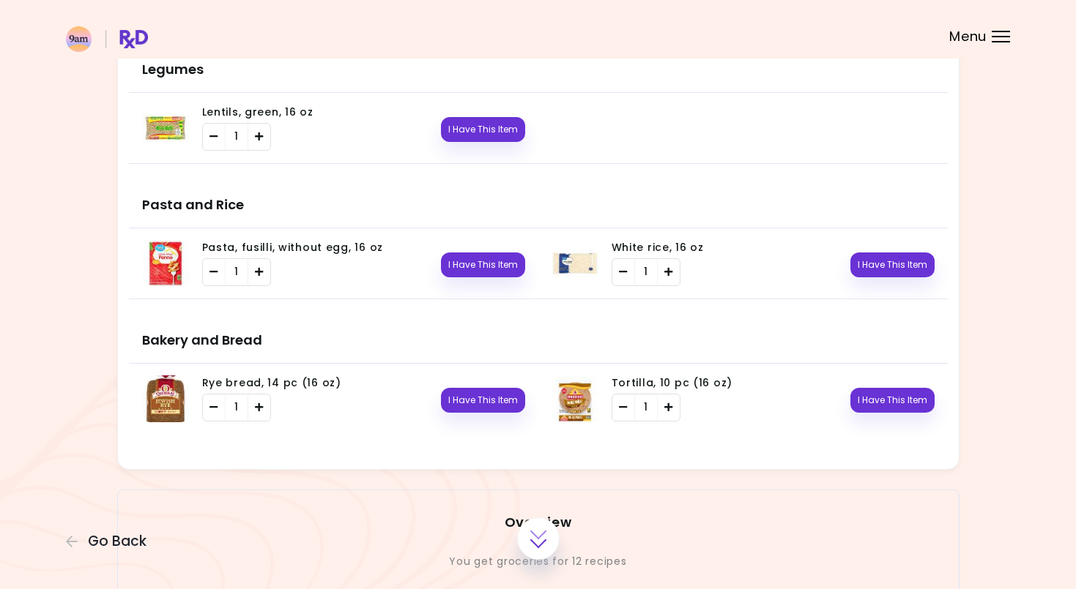
scroll to position [2360, 0]
